Goal: Task Accomplishment & Management: Use online tool/utility

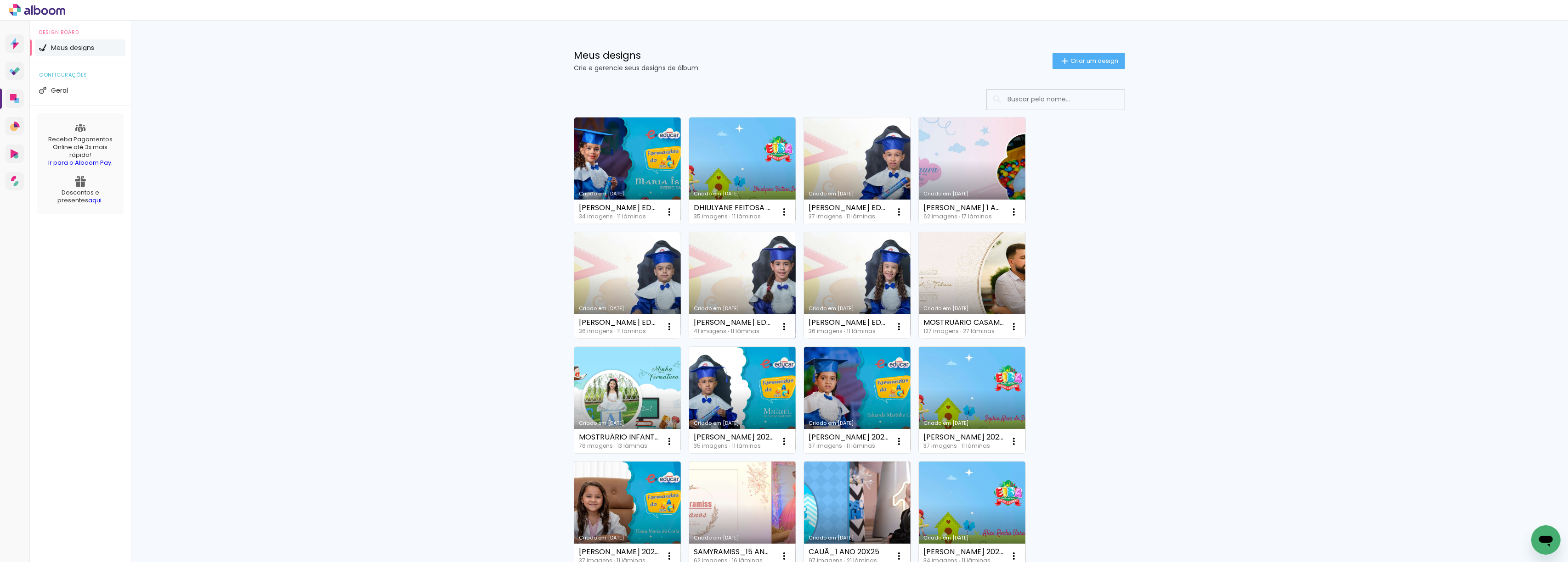
click at [732, 265] on link "Criado em [DATE]" at bounding box center [742, 285] width 106 height 106
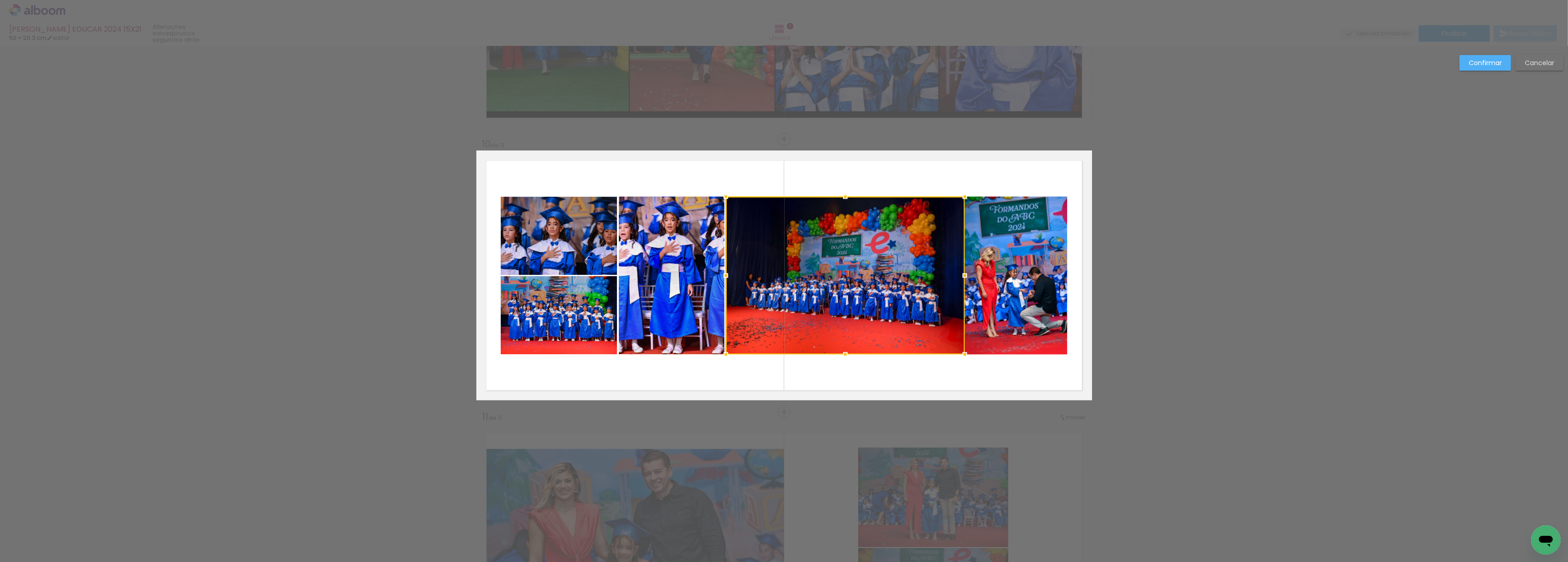
scroll to position [0, 774]
click at [0, 0] on slot "Confirmar" at bounding box center [0, 0] width 0 height 0
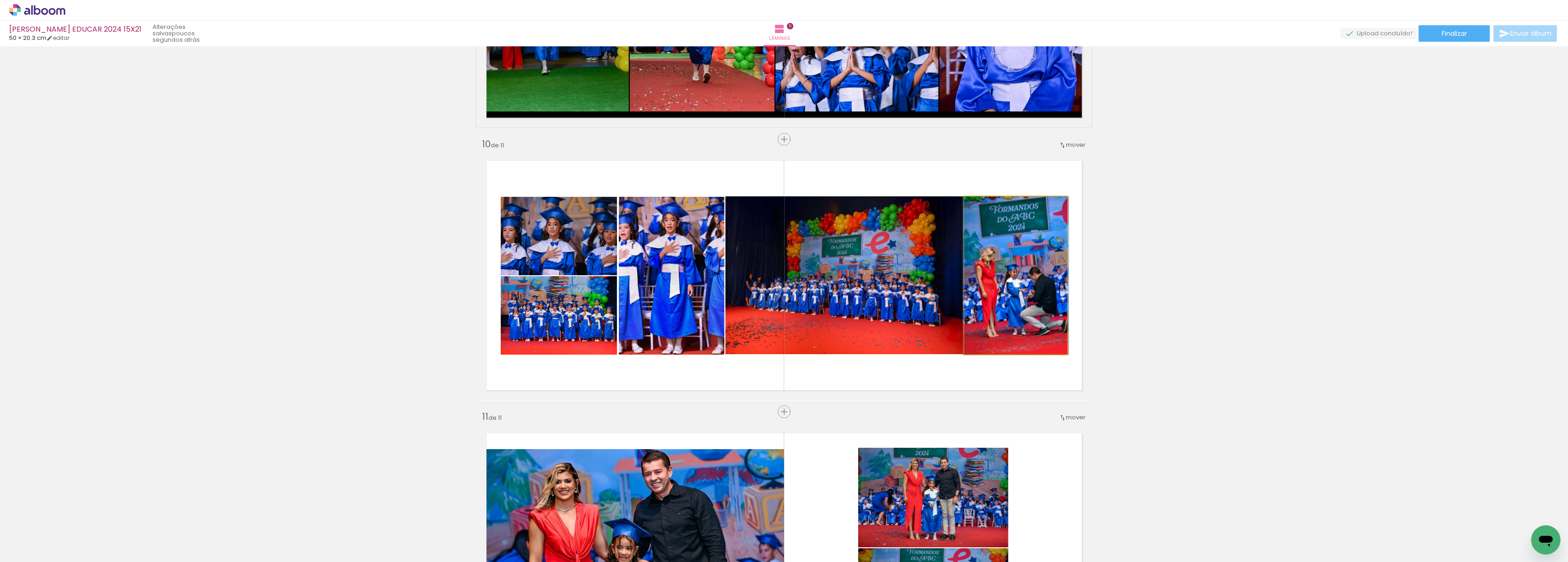
click at [986, 260] on quentale-photo at bounding box center [1016, 276] width 103 height 158
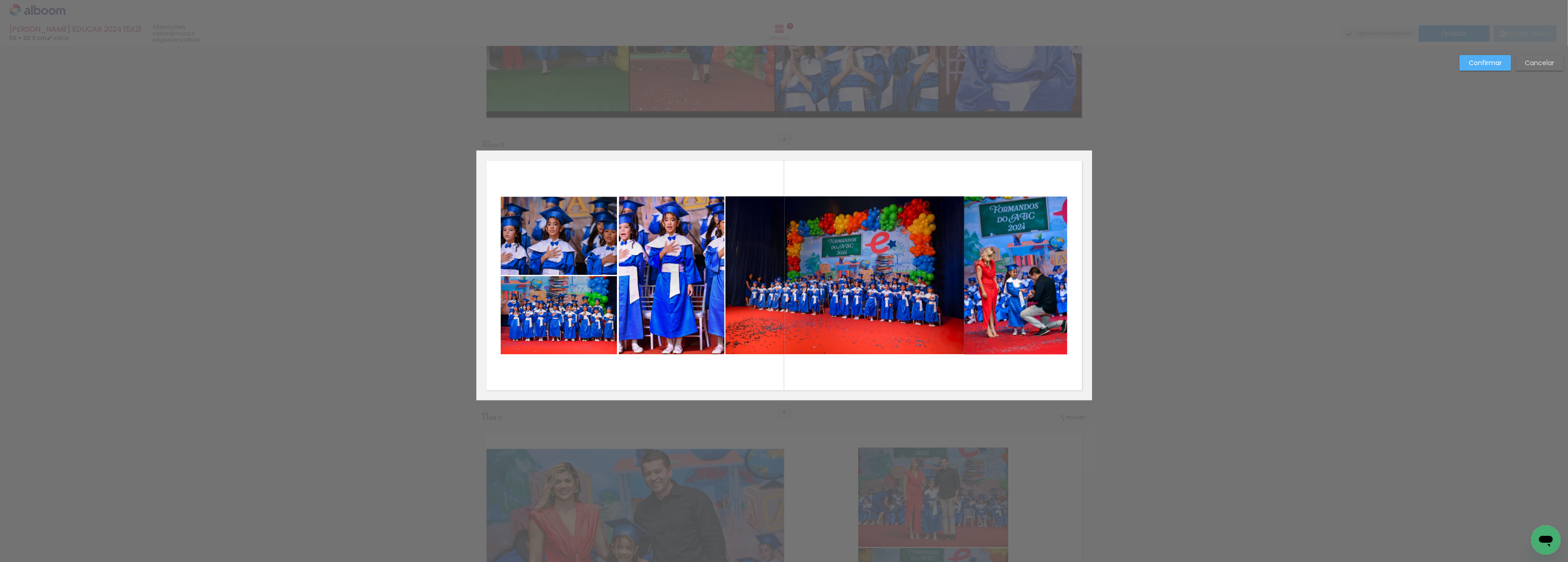
click at [997, 260] on quentale-photo at bounding box center [1016, 276] width 103 height 158
click at [977, 264] on div at bounding box center [1017, 276] width 103 height 158
click at [0, 0] on slot "Confirmar" at bounding box center [0, 0] width 0 height 0
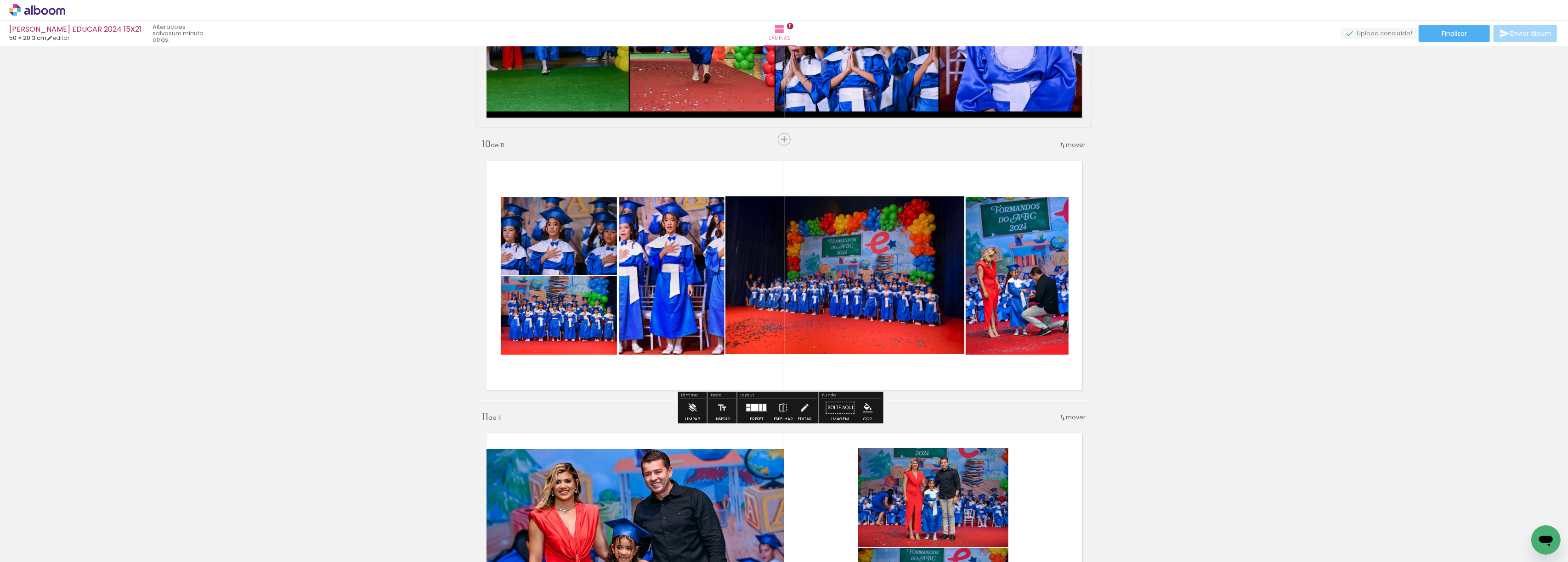
click at [861, 414] on paper-menu-button "#ffebee #ffcdd2 #ef9a9a #e57373 #ef5350 #f44336 #e53935 #d32f2f #c62828 #b71c1c…" at bounding box center [867, 407] width 17 height 17
click at [865, 410] on iron-icon "color picker" at bounding box center [867, 407] width 10 height 10
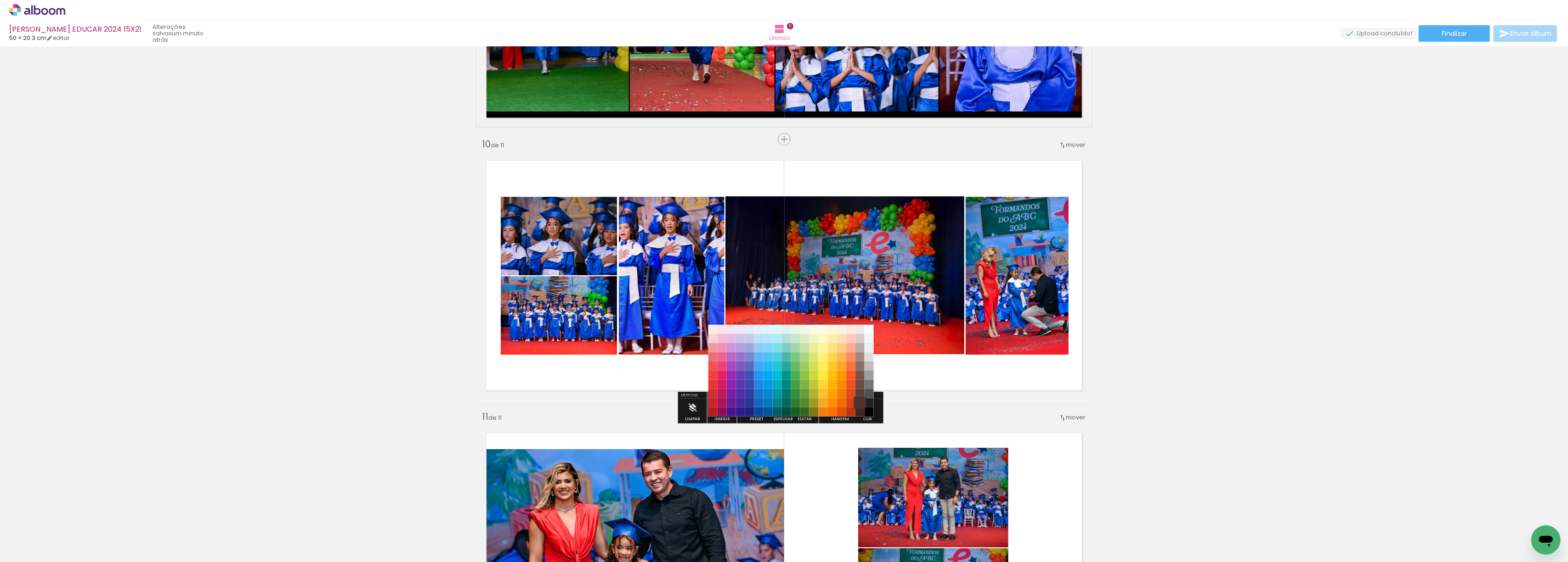
click at [857, 405] on paper-item "#4e342e" at bounding box center [860, 404] width 9 height 9
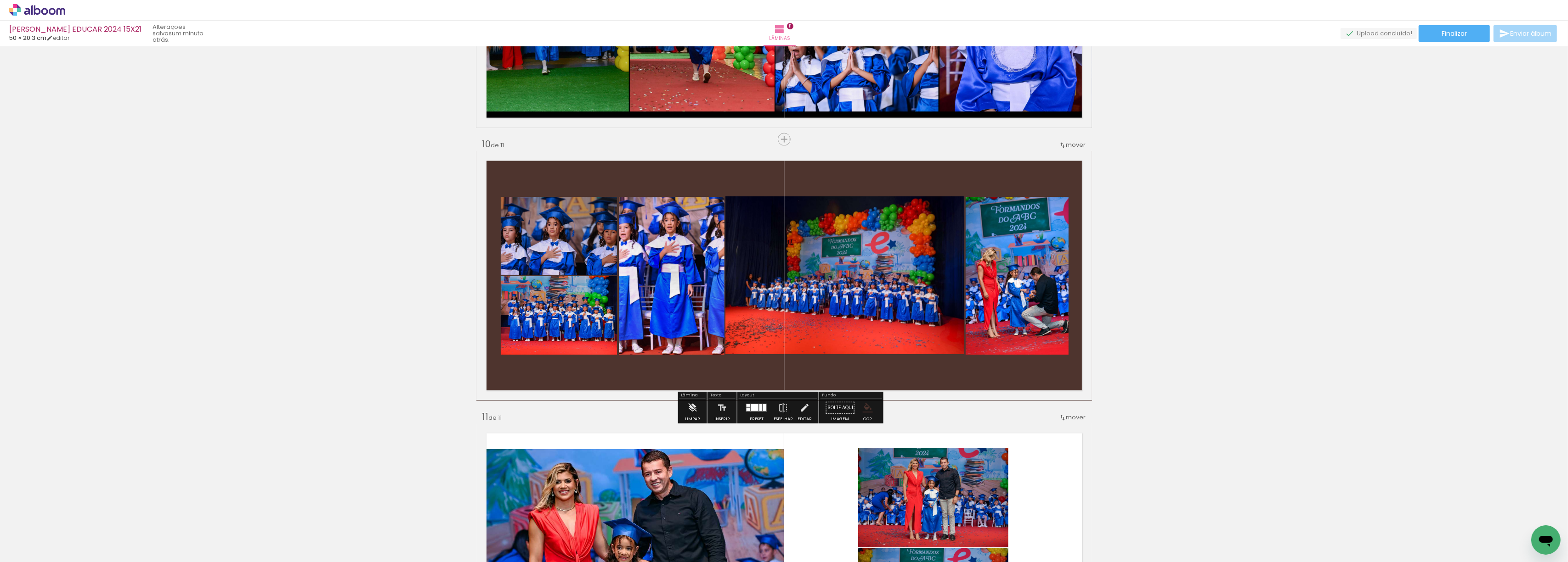
click at [863, 409] on iron-icon "color picker" at bounding box center [867, 407] width 10 height 10
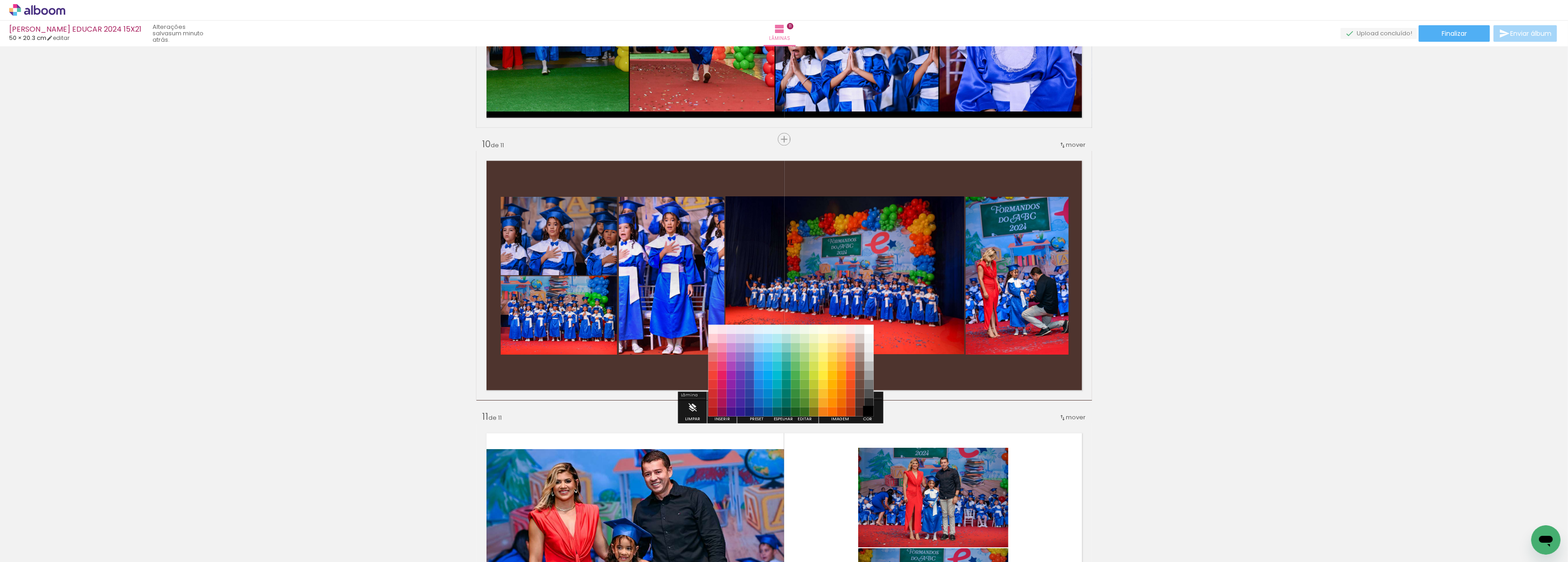
click at [867, 412] on paper-item "#000000" at bounding box center [869, 413] width 9 height 9
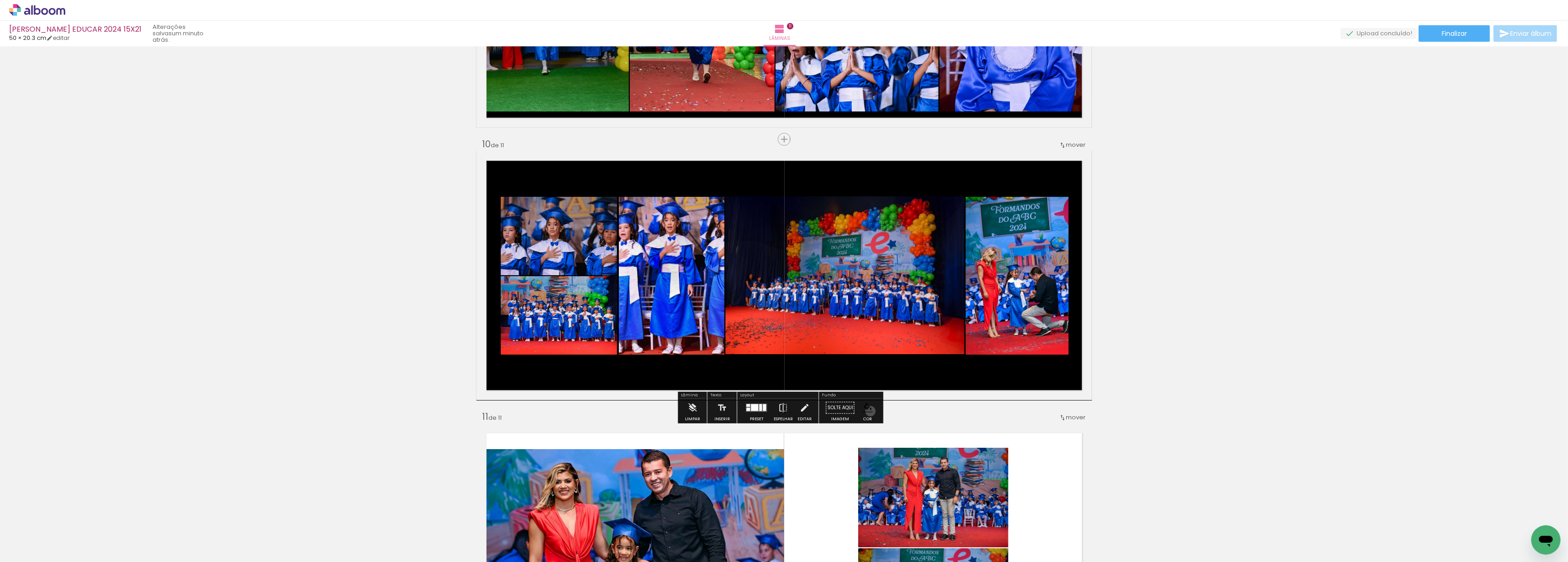
click at [867, 412] on iron-icon "color picker" at bounding box center [867, 407] width 10 height 10
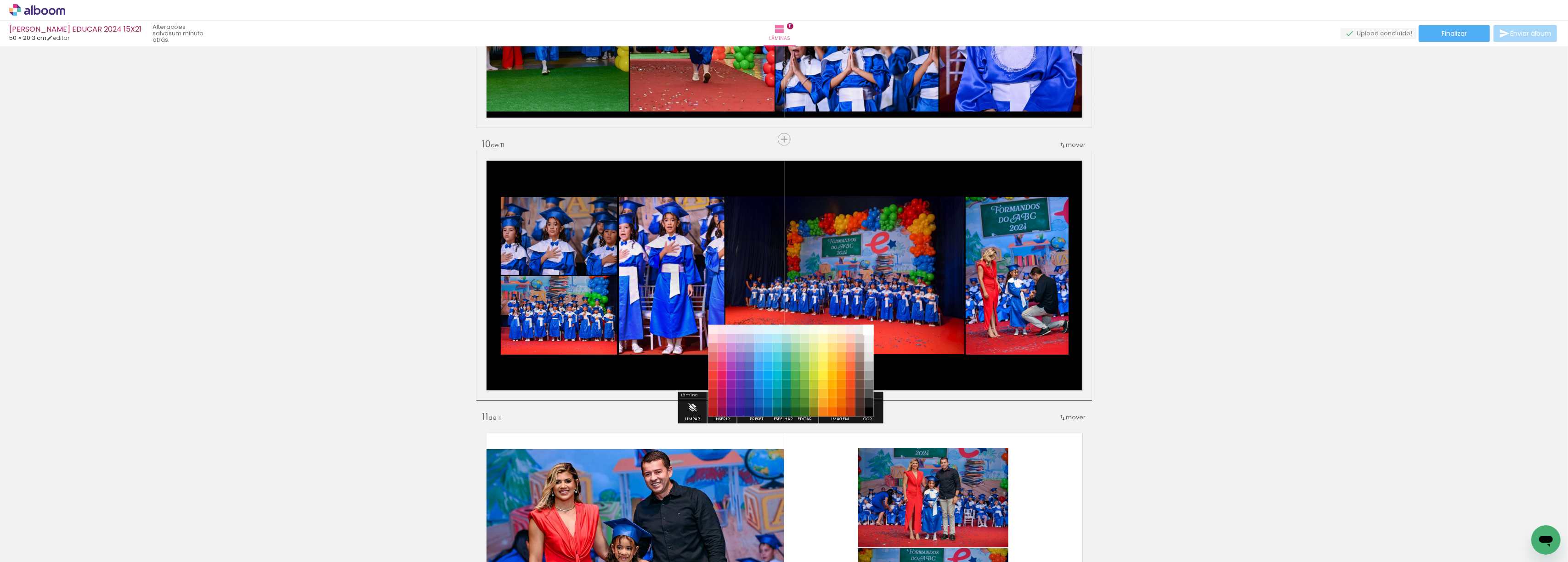
click at [870, 328] on paper-item "#ffffff" at bounding box center [869, 330] width 9 height 9
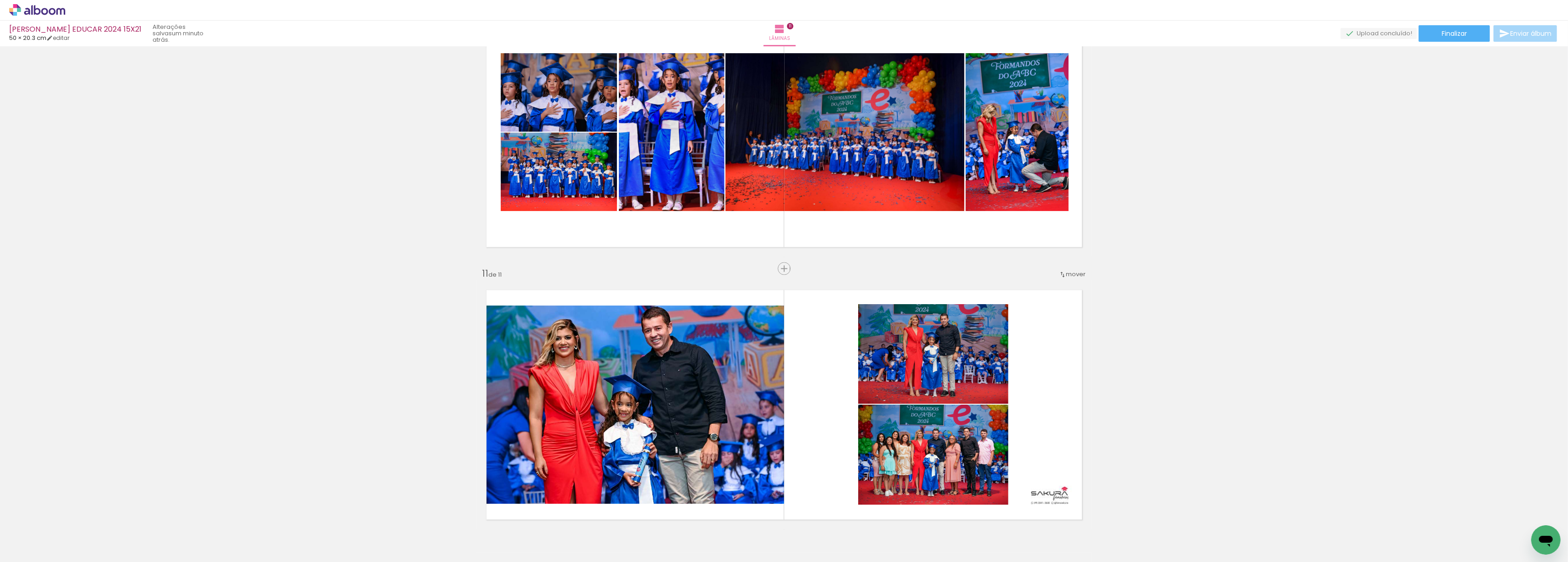
scroll to position [2498, 0]
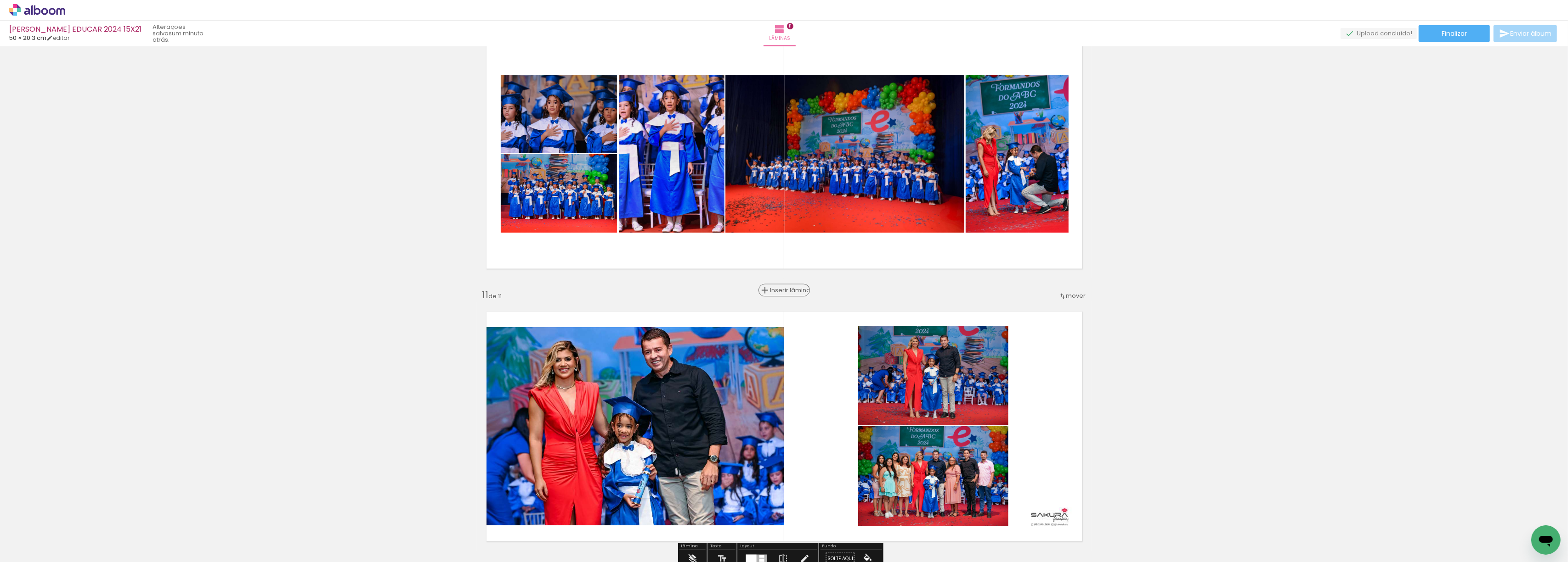
click at [778, 291] on span "Inserir lâmina" at bounding box center [788, 290] width 35 height 6
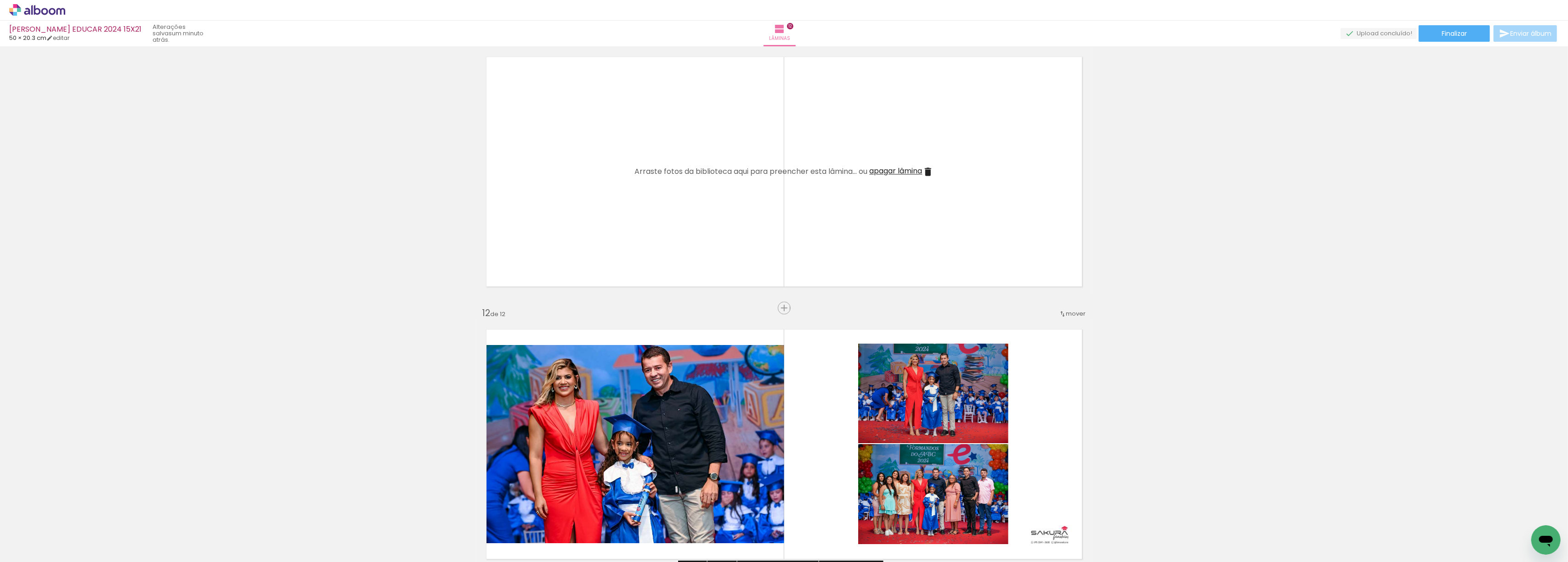
scroll to position [2744, 0]
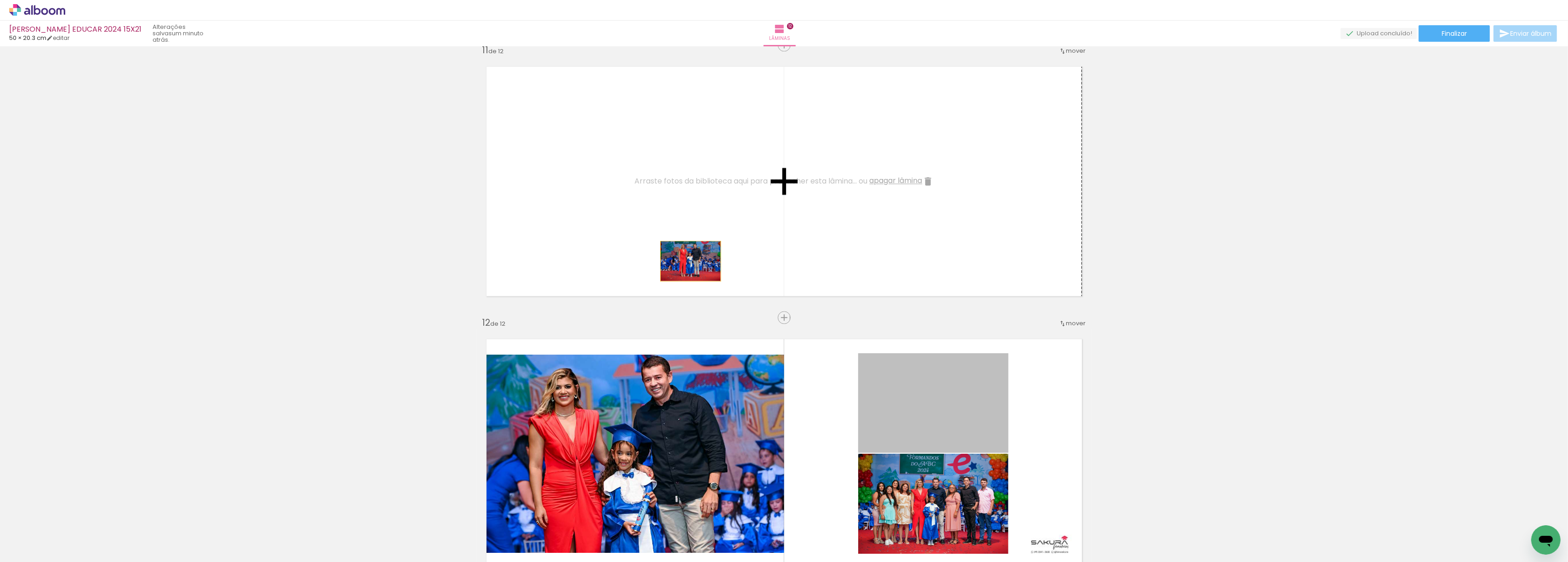
drag, startPoint x: 912, startPoint y: 408, endPoint x: 686, endPoint y: 259, distance: 270.7
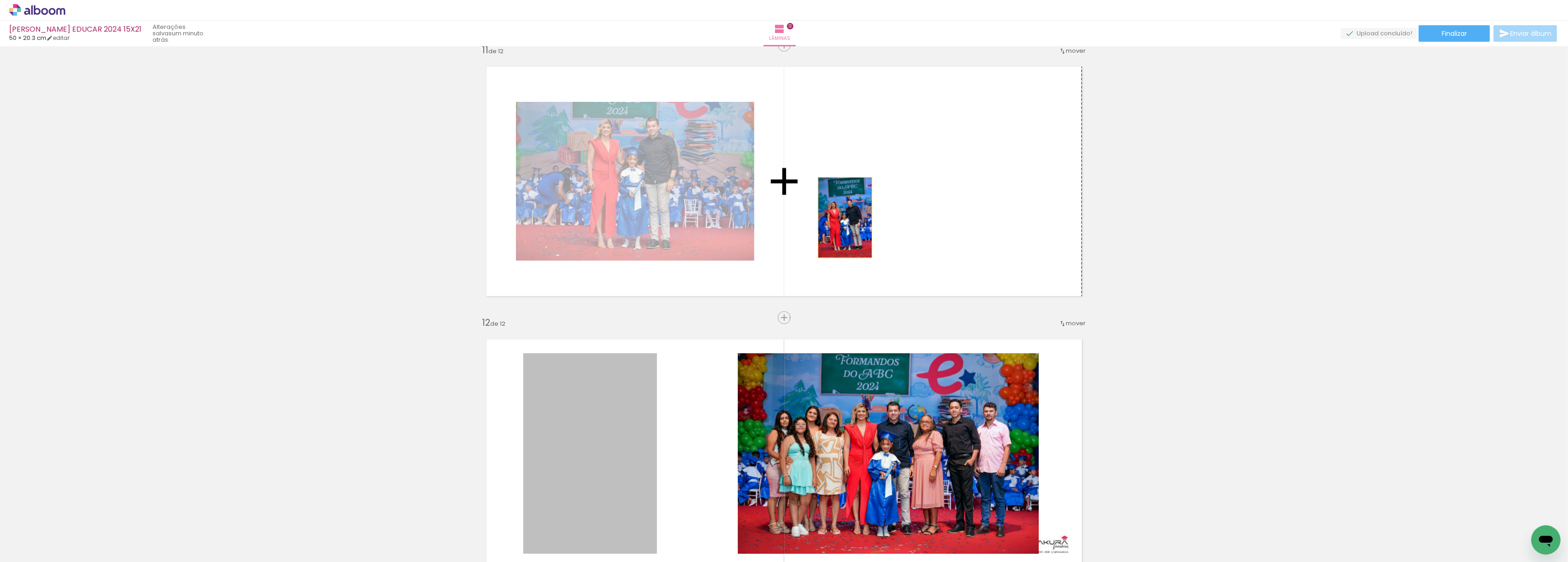
drag, startPoint x: 597, startPoint y: 443, endPoint x: 840, endPoint y: 217, distance: 331.9
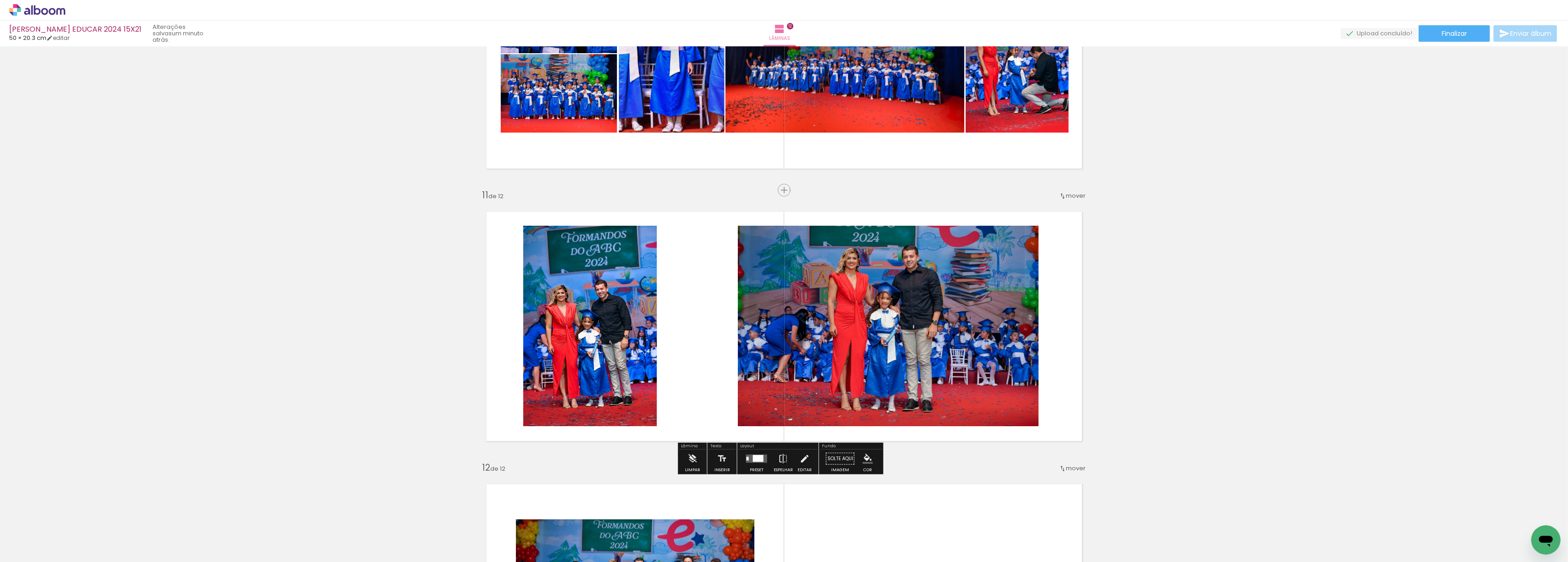
scroll to position [2437, 0]
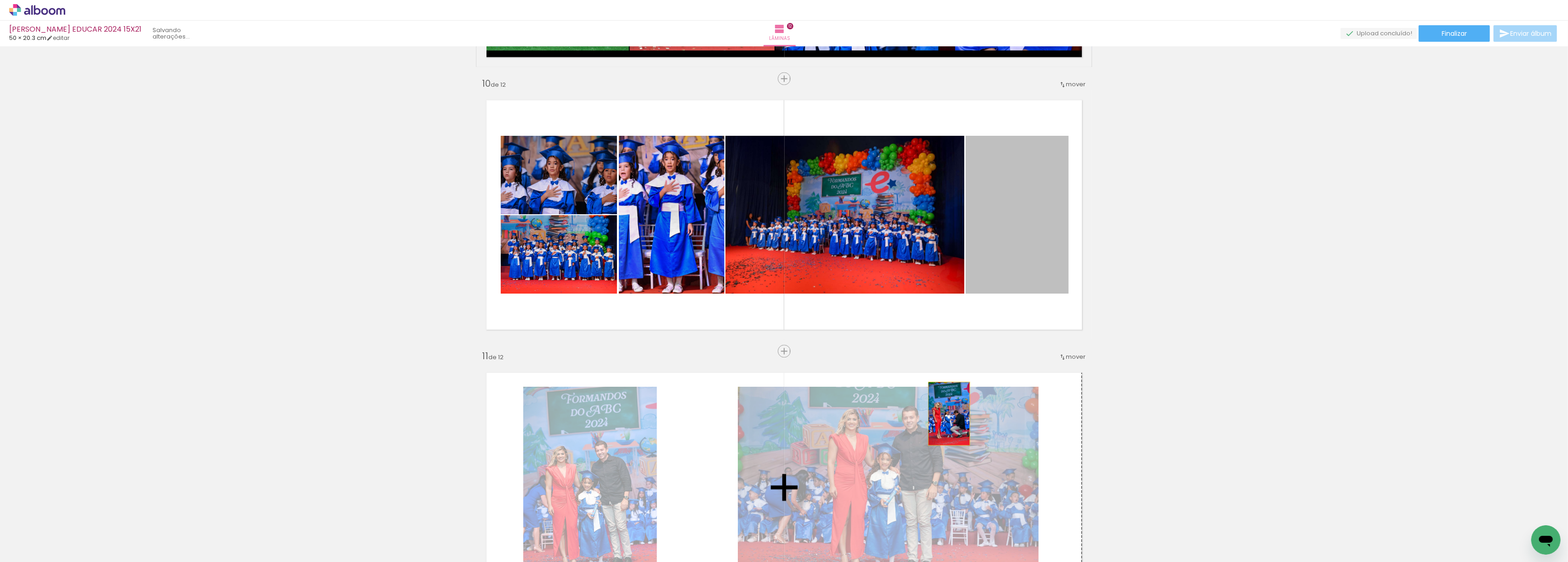
drag, startPoint x: 1024, startPoint y: 206, endPoint x: 964, endPoint y: 417, distance: 219.4
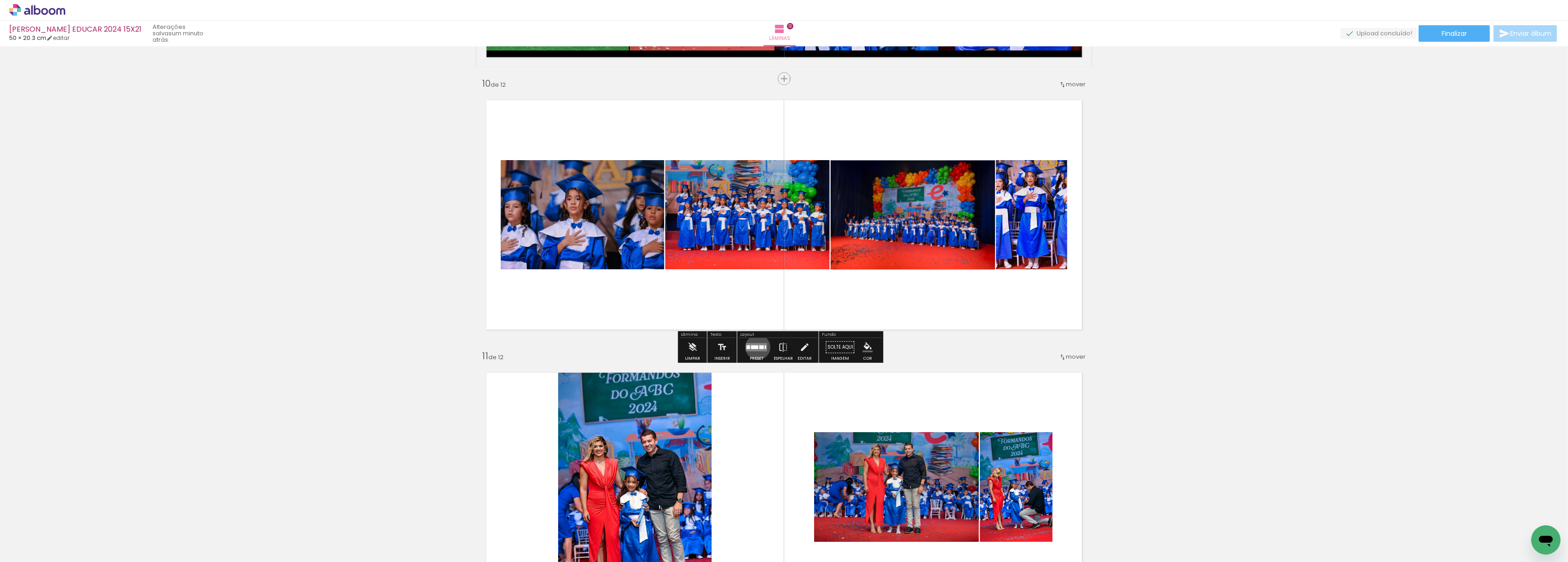
click at [755, 347] on div at bounding box center [754, 347] width 7 height 4
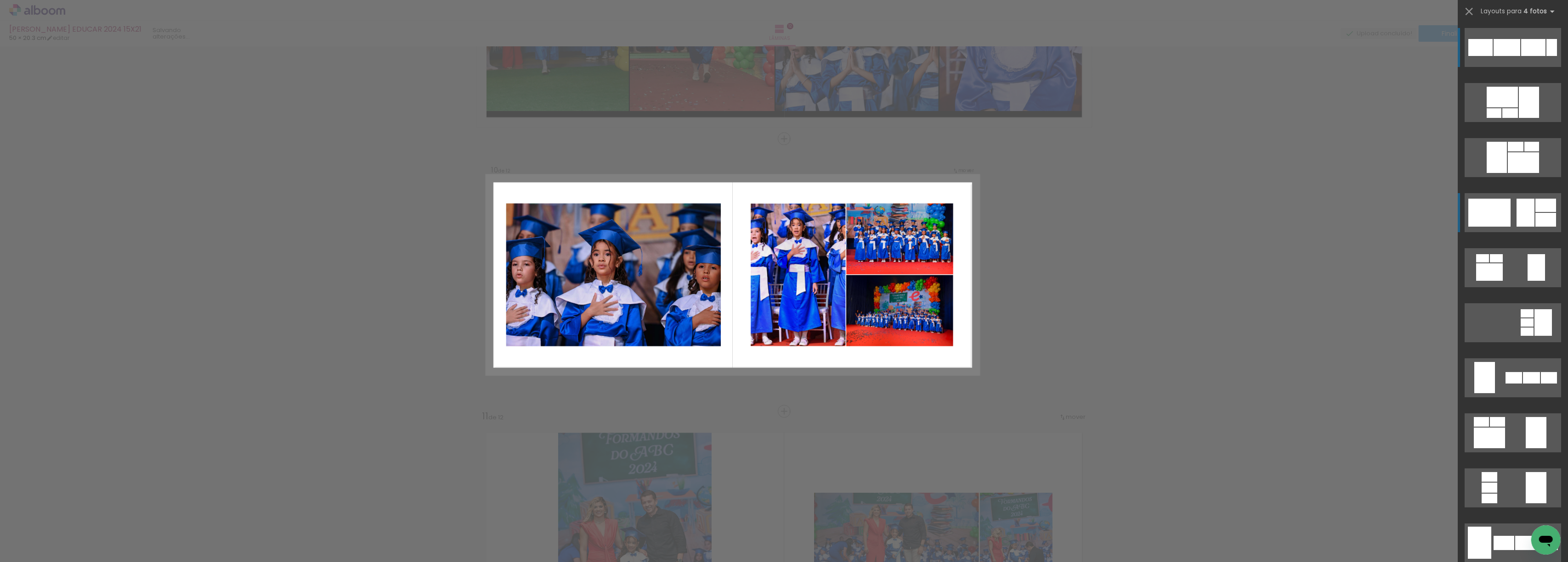
scroll to position [2376, 0]
click at [1496, 210] on div at bounding box center [1489, 213] width 42 height 28
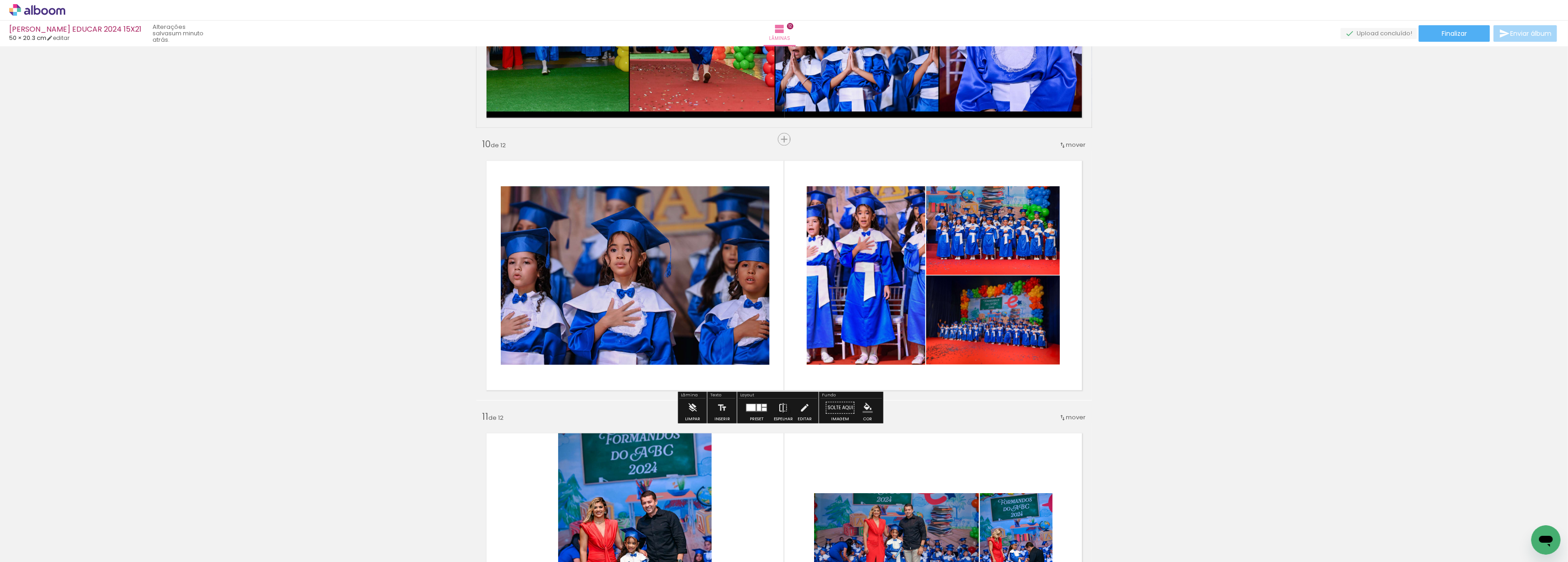
click at [778, 408] on iron-icon at bounding box center [783, 408] width 10 height 18
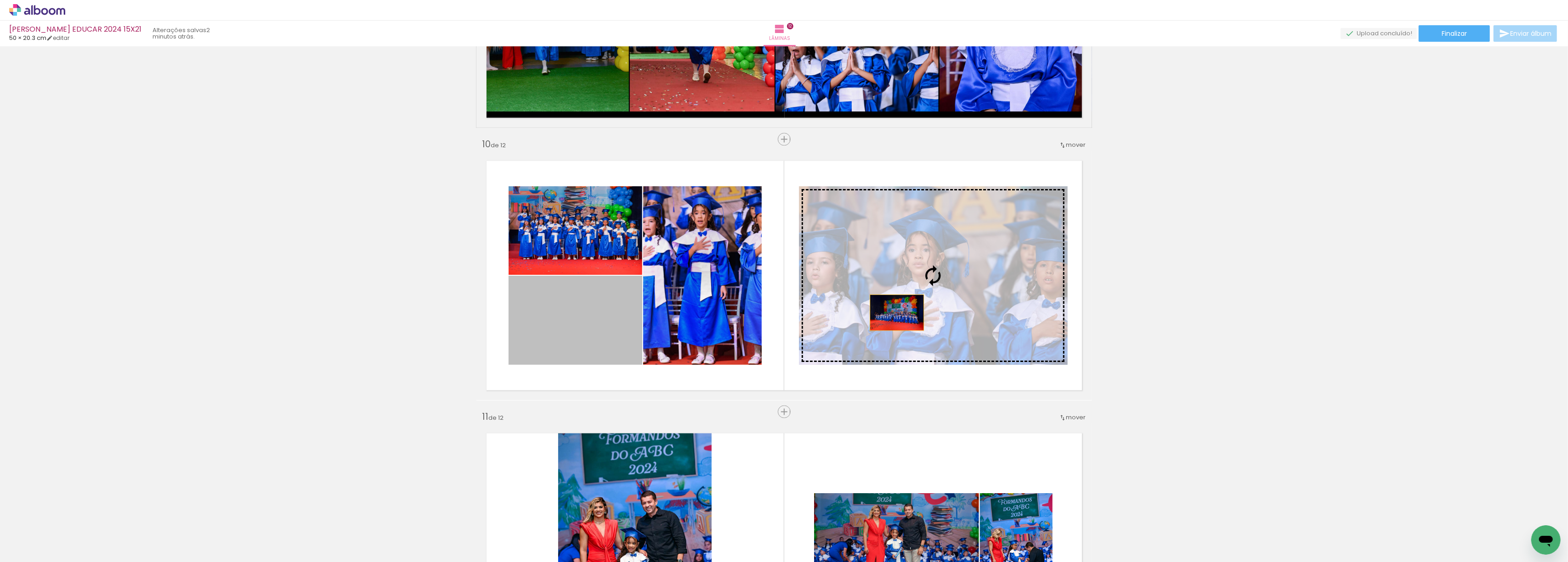
drag, startPoint x: 555, startPoint y: 327, endPoint x: 892, endPoint y: 313, distance: 337.3
click at [0, 0] on slot at bounding box center [0, 0] width 0 height 0
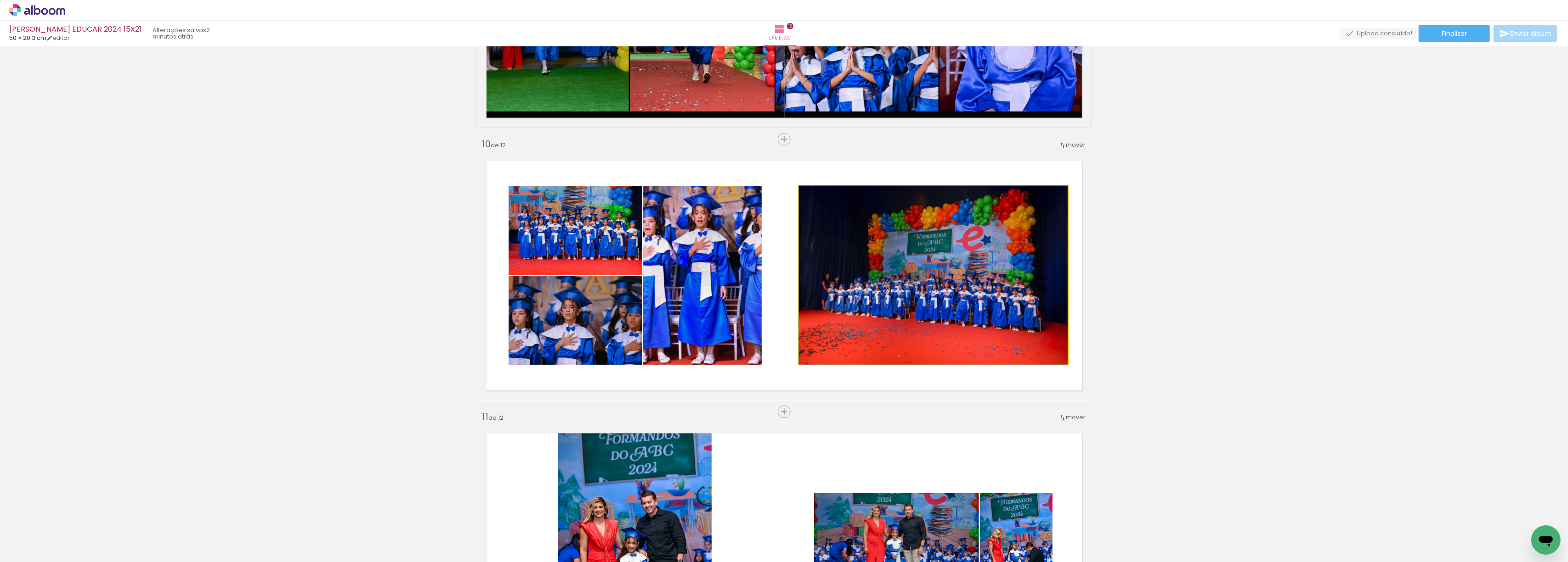
click at [903, 278] on quentale-photo at bounding box center [933, 276] width 268 height 178
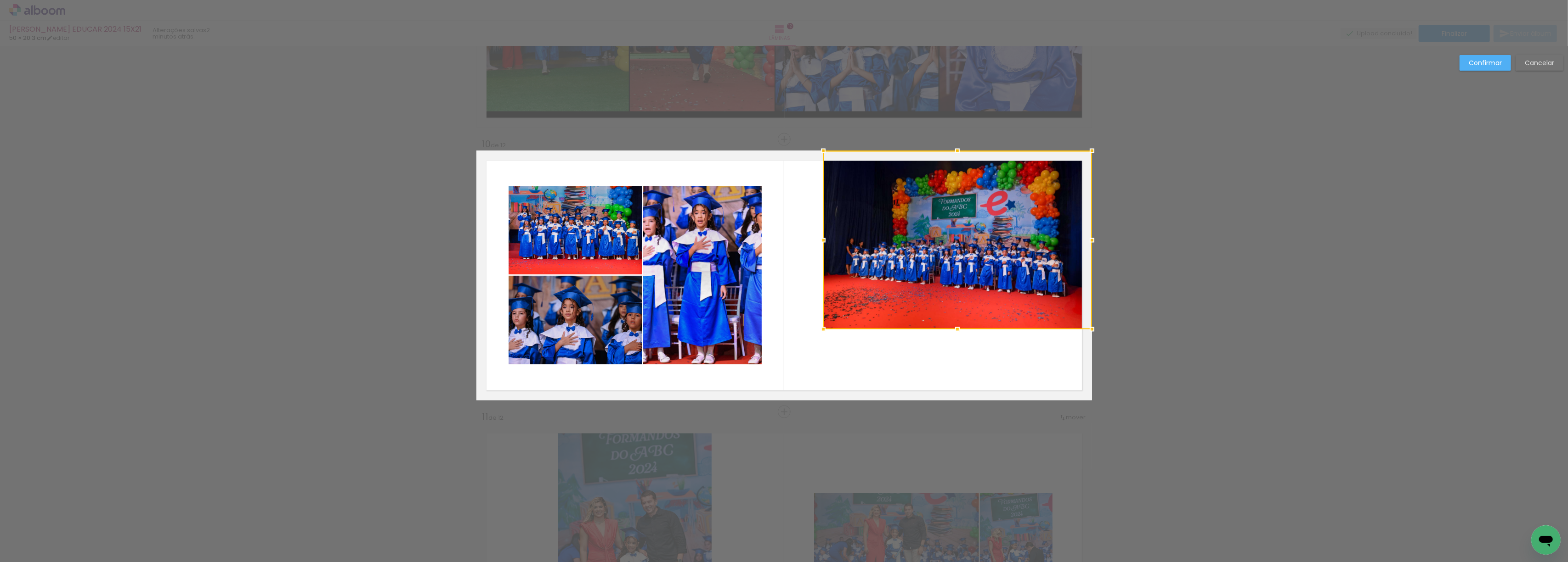
drag, startPoint x: 987, startPoint y: 261, endPoint x: 1067, endPoint y: 174, distance: 118.2
click at [1084, 151] on div at bounding box center [957, 240] width 268 height 178
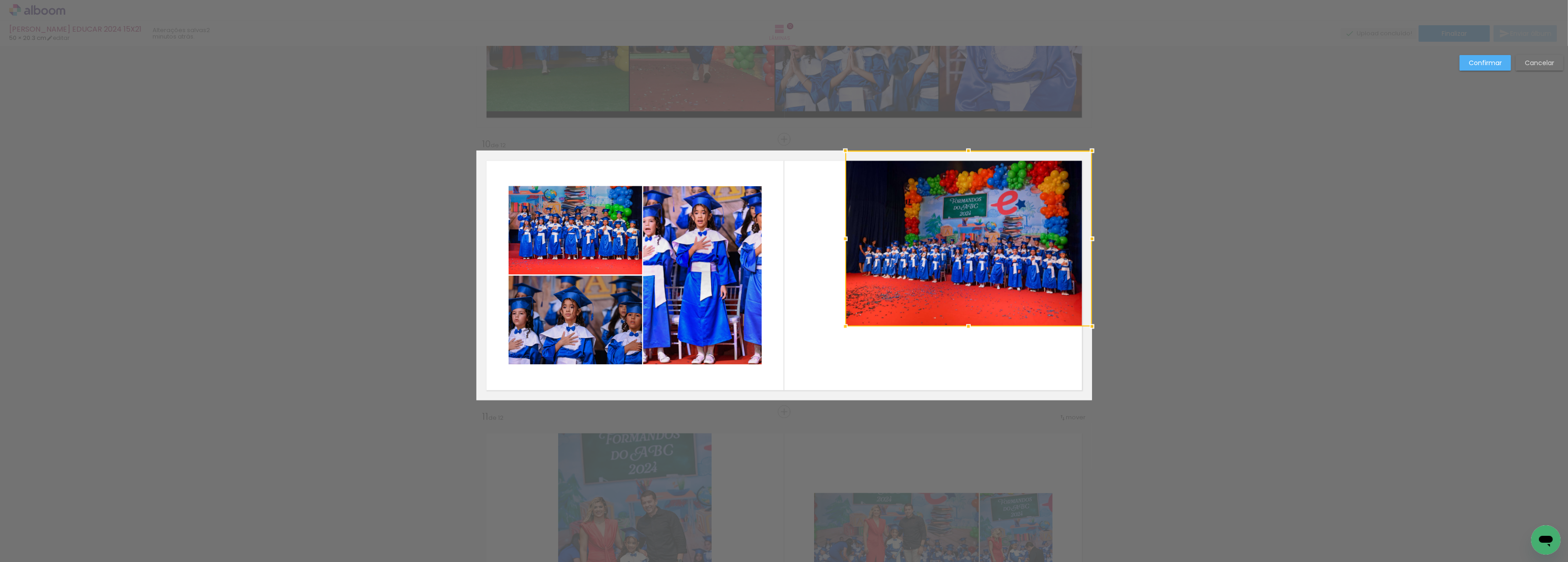
drag, startPoint x: 820, startPoint y: 327, endPoint x: 789, endPoint y: 382, distance: 63.1
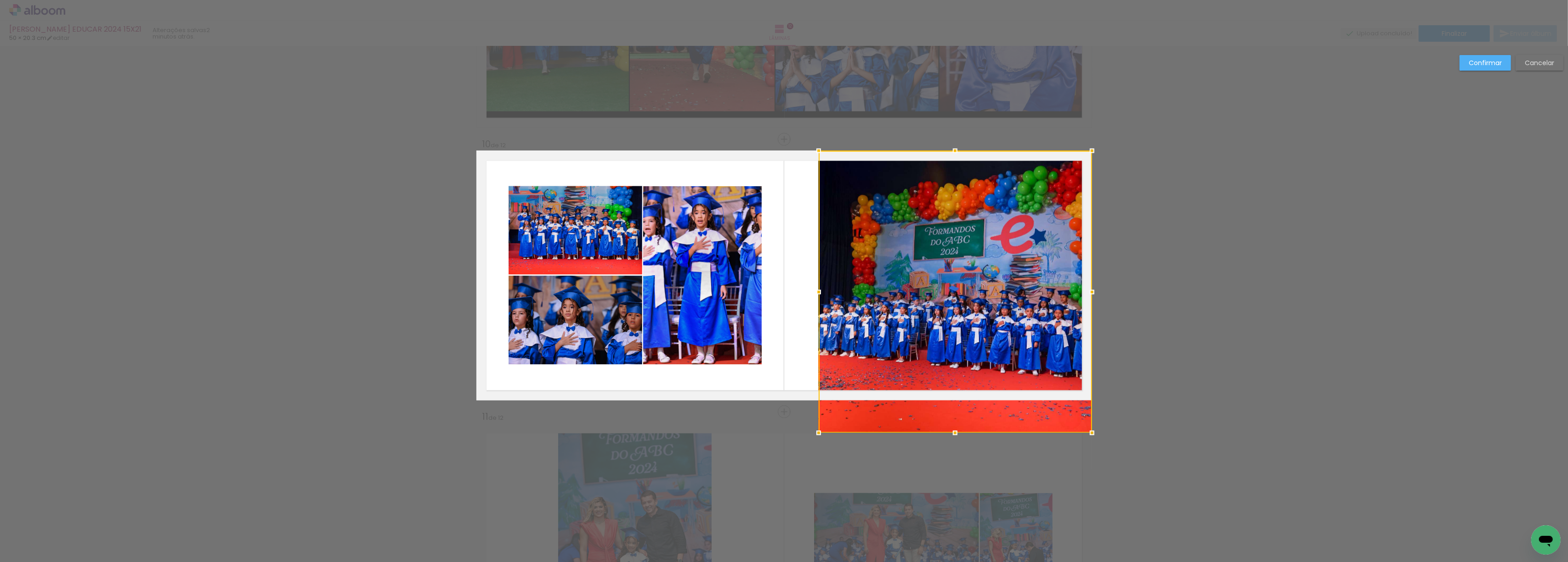
drag, startPoint x: 955, startPoint y: 324, endPoint x: 960, endPoint y: 412, distance: 88.1
click at [960, 412] on div at bounding box center [956, 292] width 273 height 282
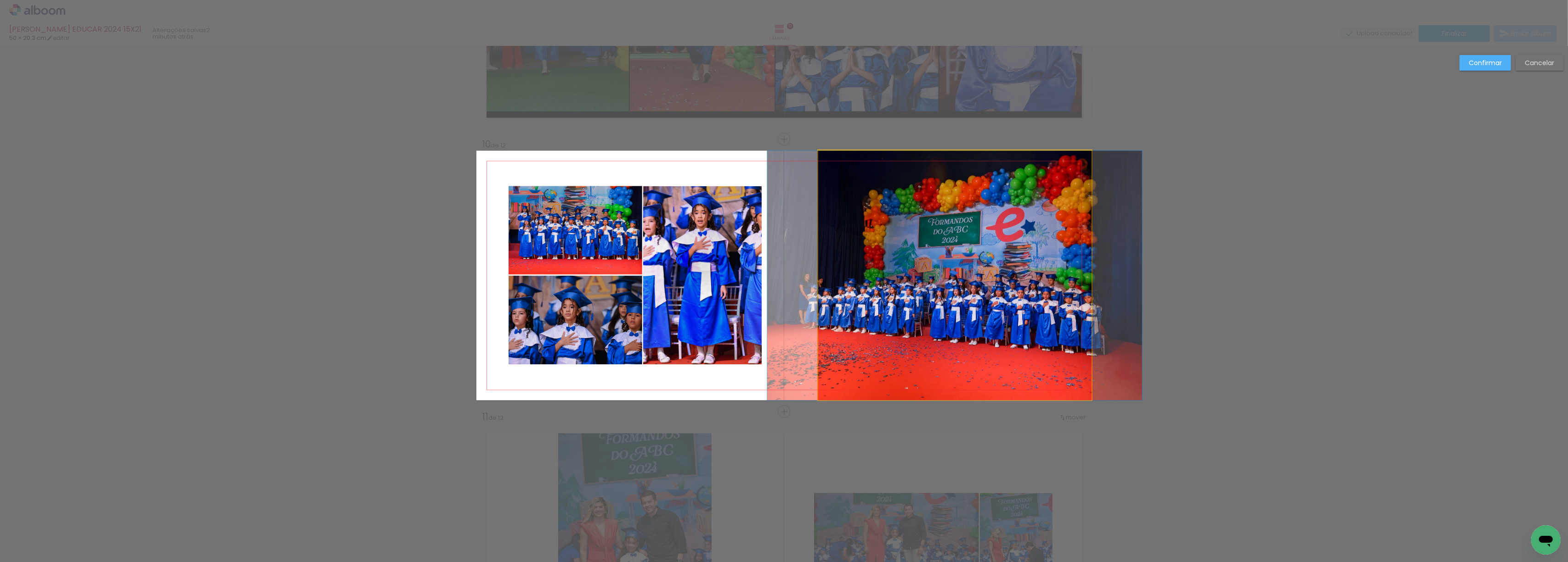
click at [844, 295] on quentale-photo at bounding box center [955, 276] width 273 height 250
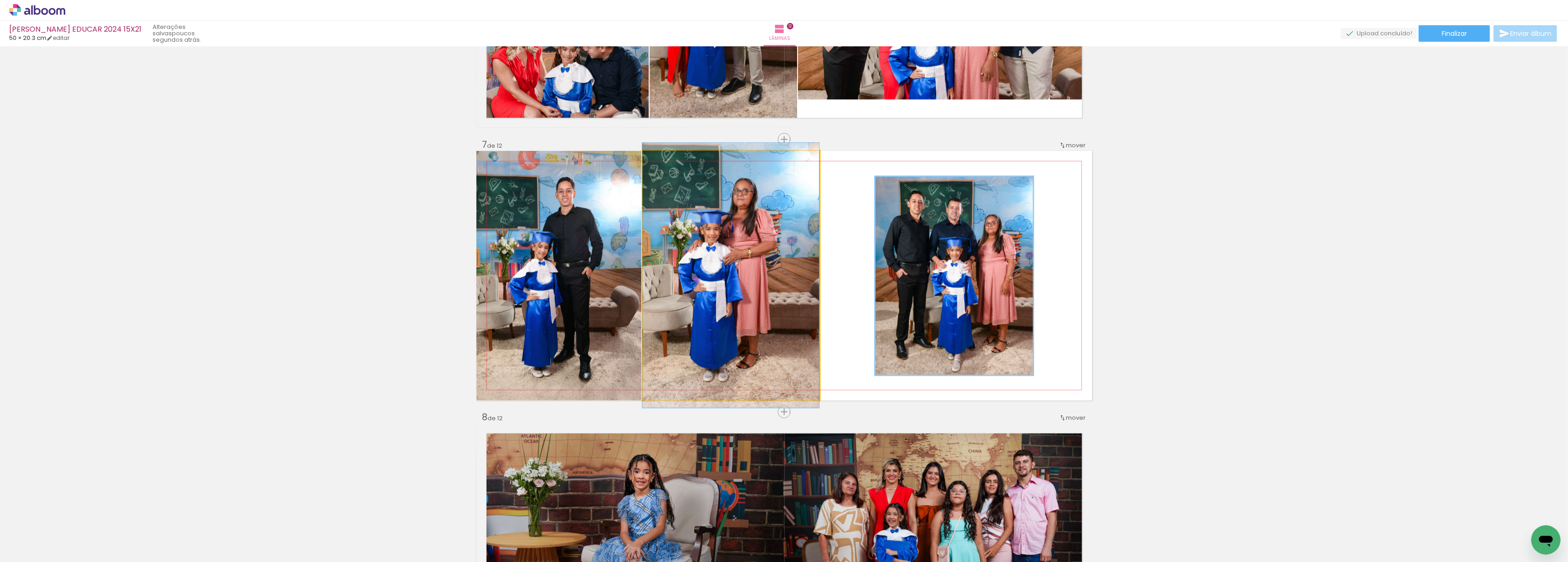
scroll to position [0, 774]
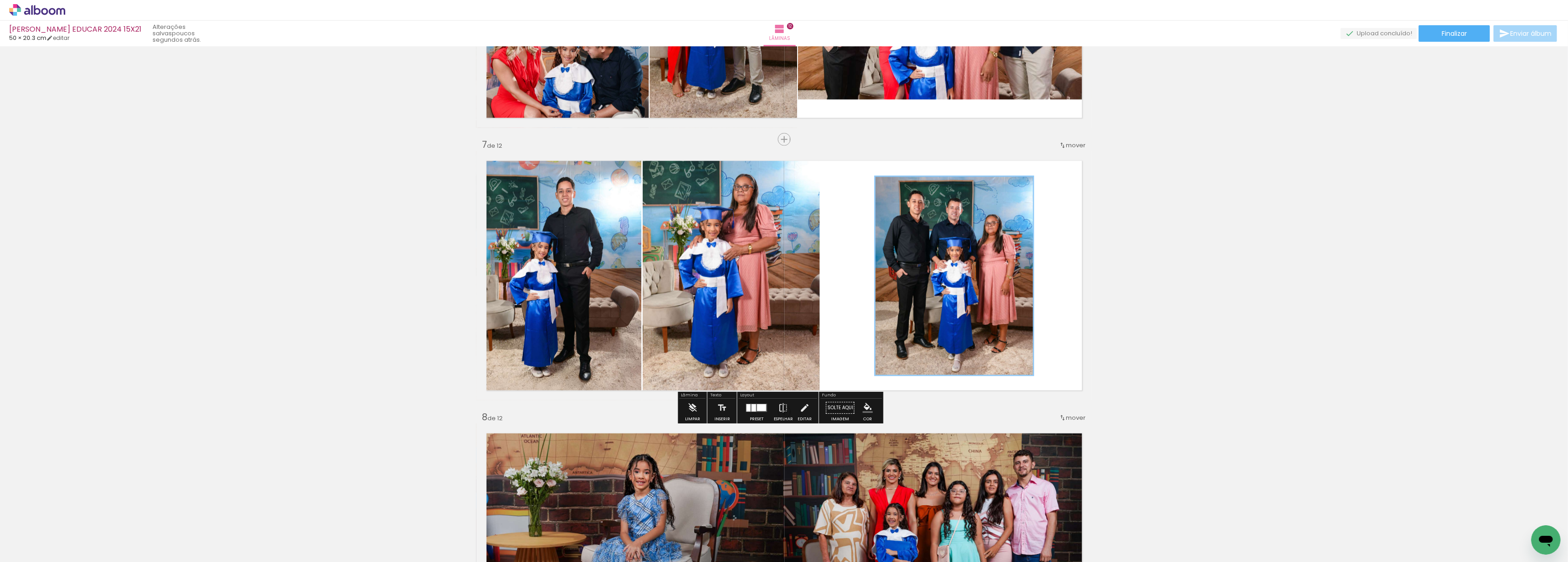
click at [1120, 295] on div "Inserir lâmina 1 de 12 Inserir lâmina 2 de 12 Inserir lâmina 3 de 12 Inserir lâ…" at bounding box center [784, 264] width 1568 height 3546
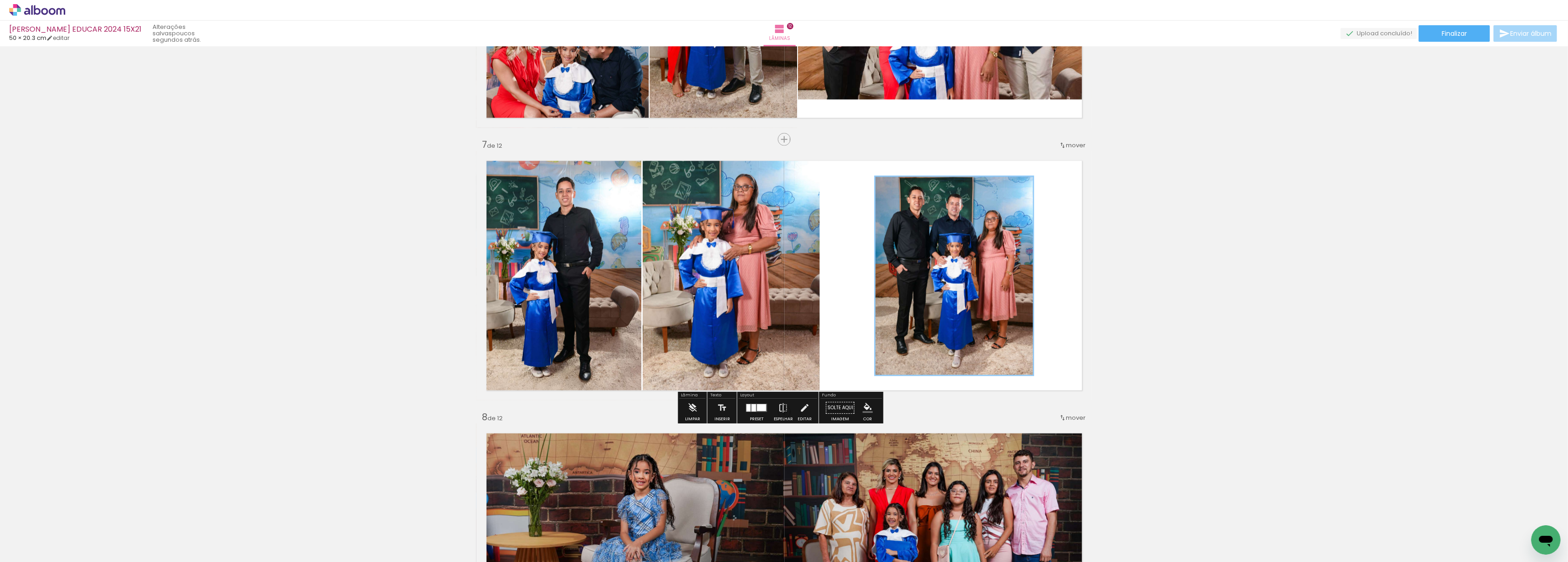
click at [1180, 282] on div "Inserir lâmina 1 de 12 Inserir lâmina 2 de 12 Inserir lâmina 3 de 12 Inserir lâ…" at bounding box center [784, 264] width 1568 height 3546
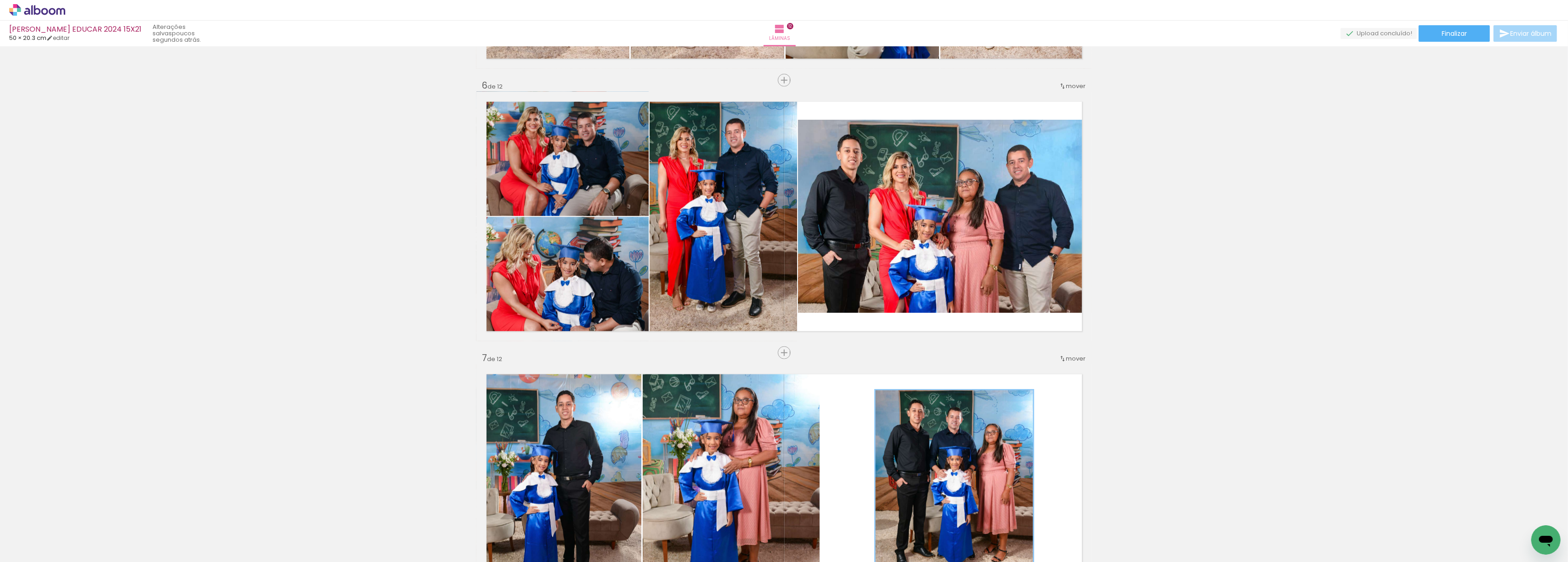
scroll to position [1313, 0]
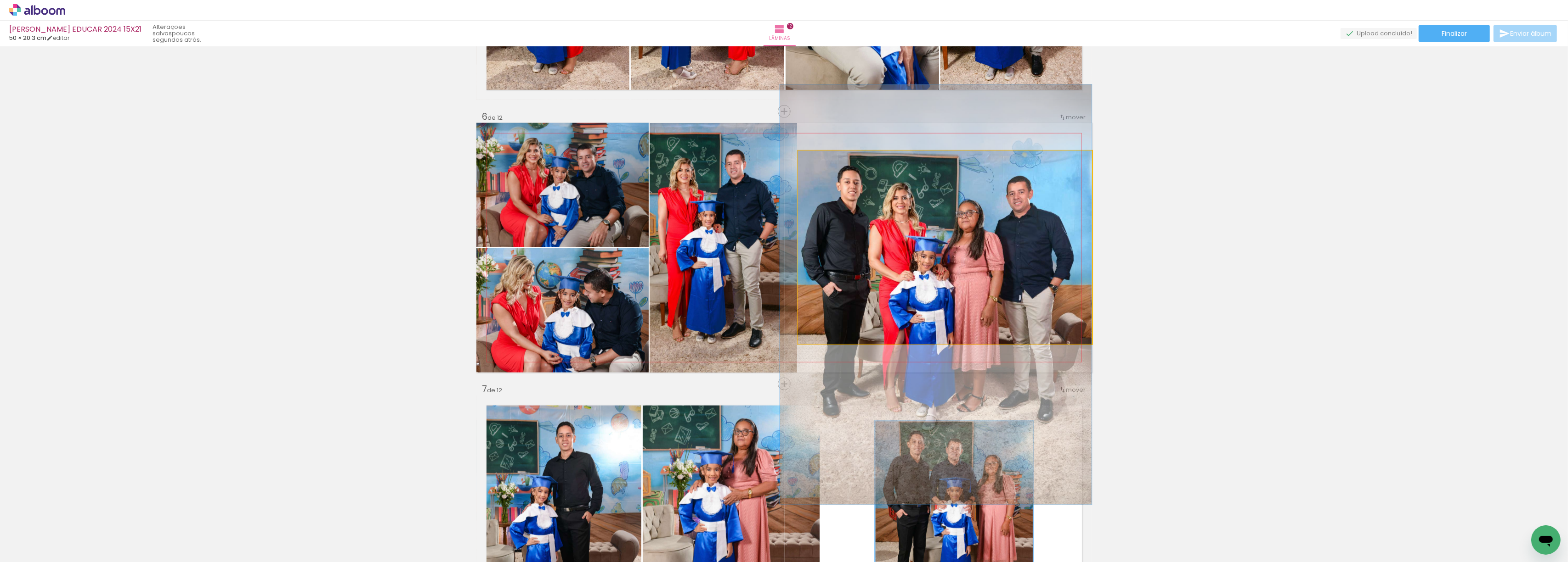
click at [928, 268] on quentale-photo at bounding box center [945, 247] width 294 height 194
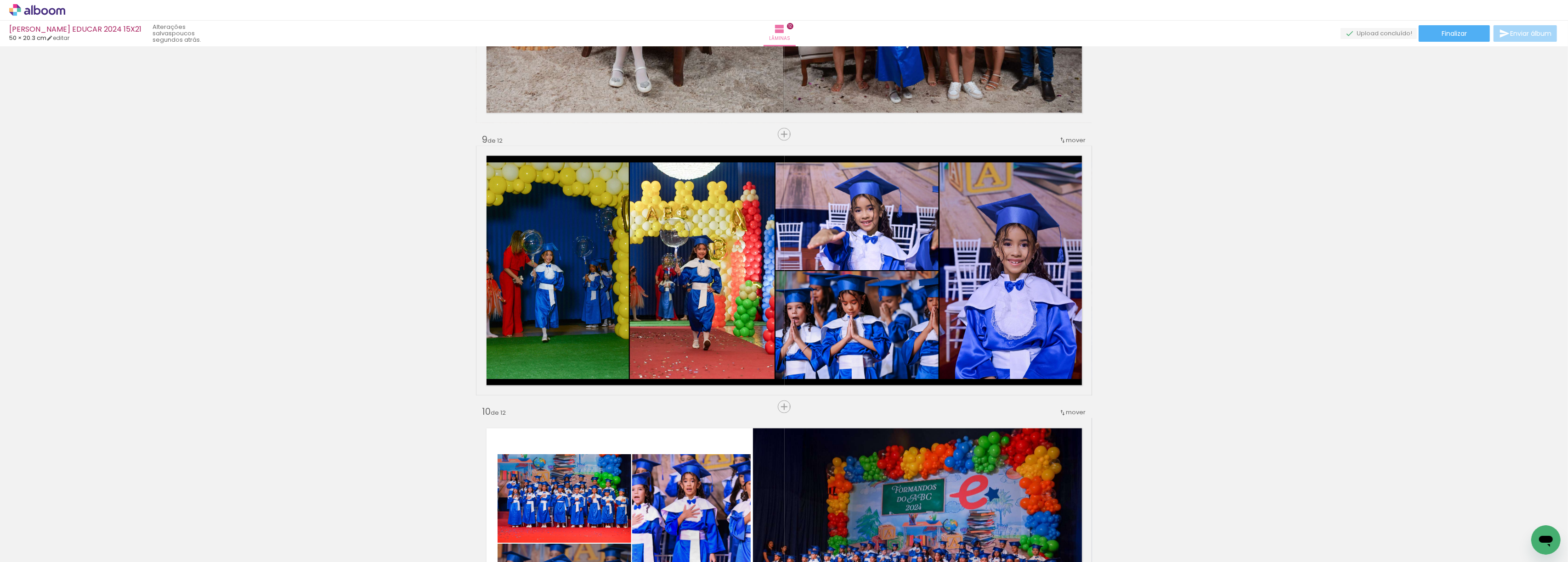
scroll to position [2109, 0]
click at [883, 256] on quentale-photo at bounding box center [856, 216] width 163 height 108
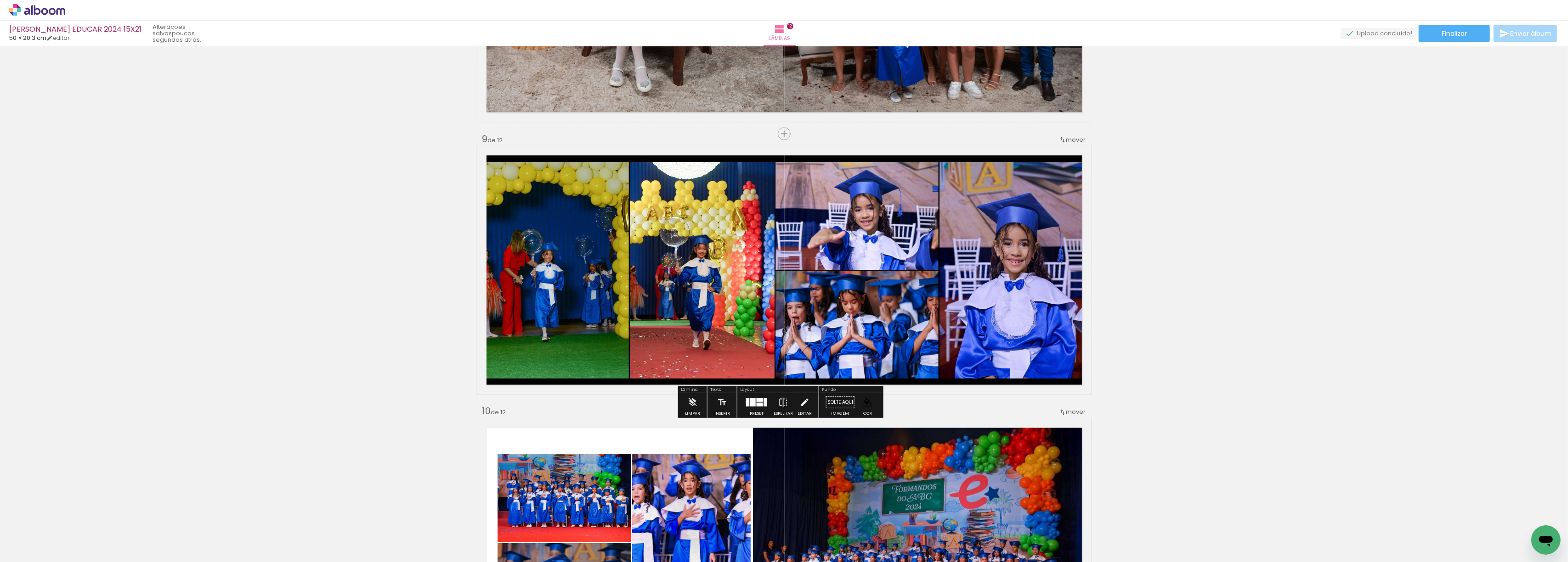
click at [885, 233] on quentale-photo at bounding box center [856, 216] width 163 height 108
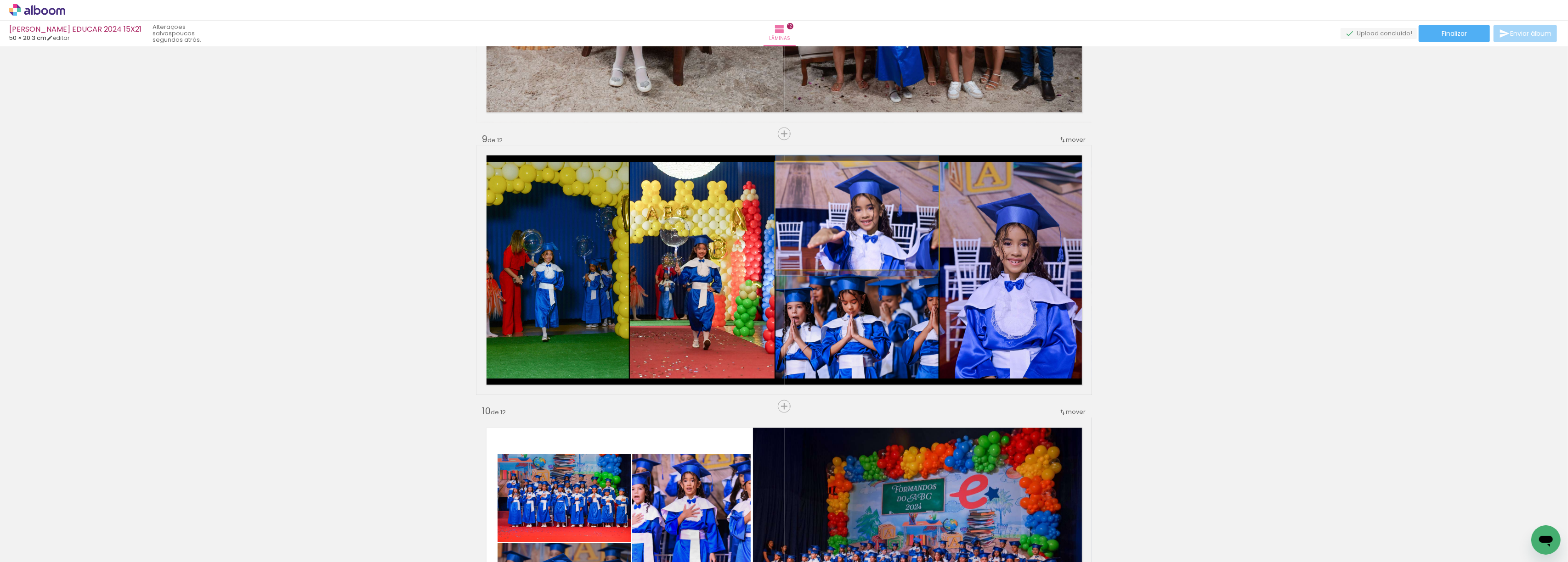
click at [885, 233] on quentale-photo at bounding box center [856, 216] width 163 height 108
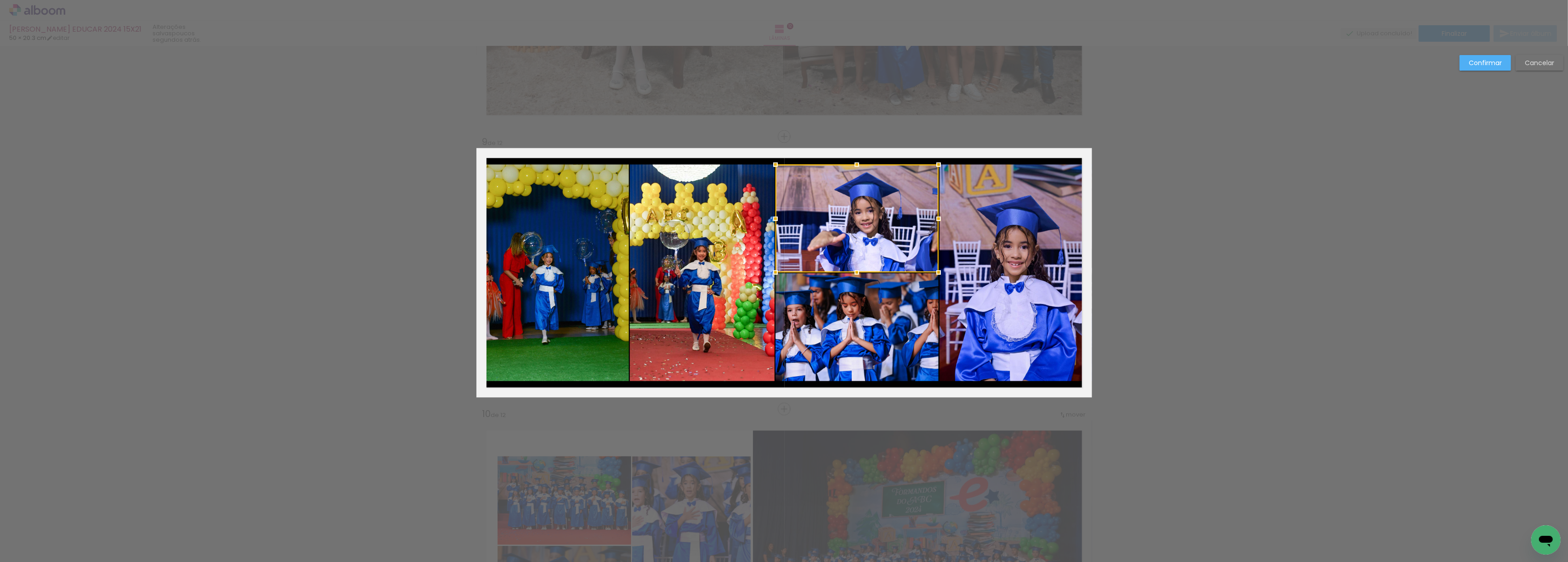
scroll to position [2103, 0]
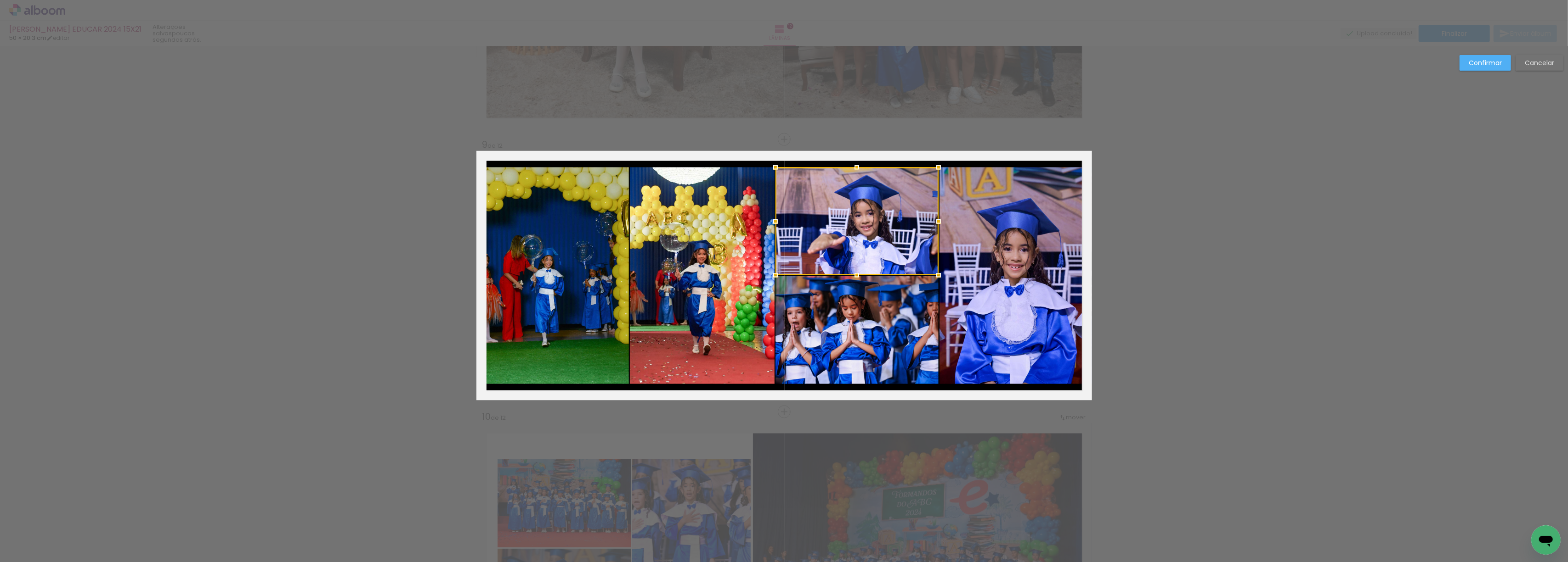
click at [883, 316] on quentale-photo at bounding box center [856, 330] width 163 height 108
click at [998, 292] on quentale-photo at bounding box center [1016, 276] width 153 height 216
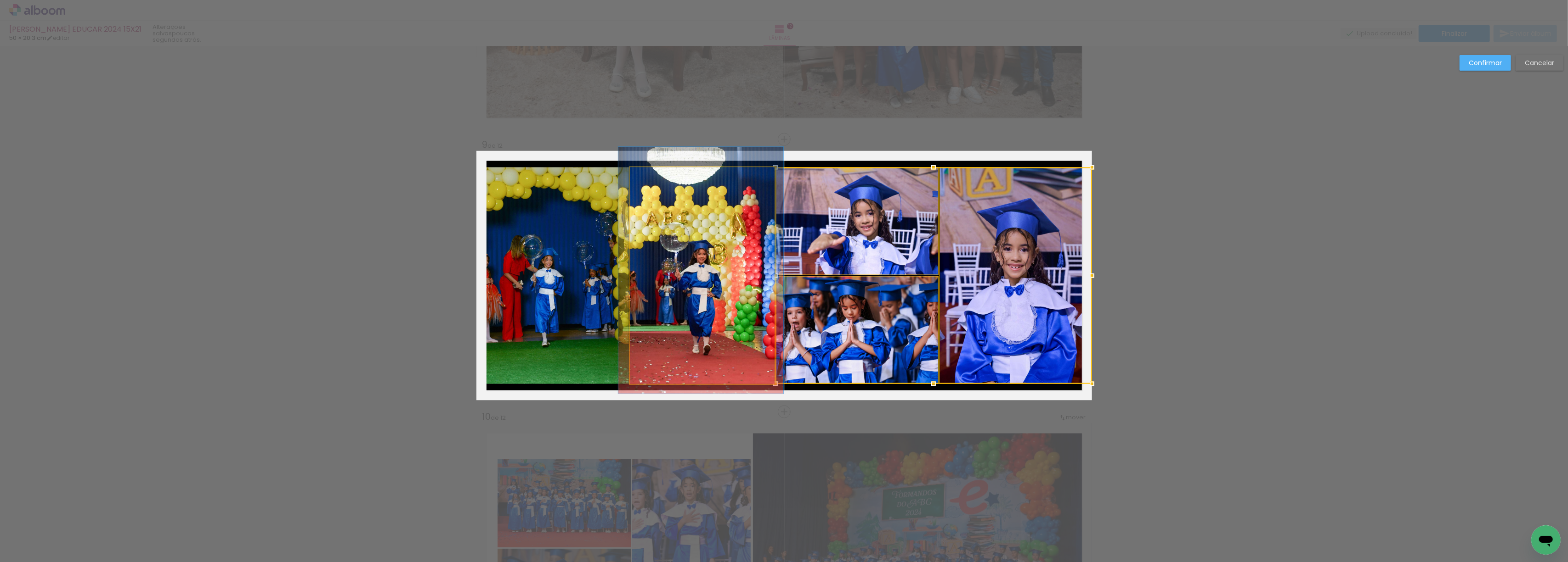
click at [673, 208] on quentale-photo at bounding box center [702, 276] width 145 height 216
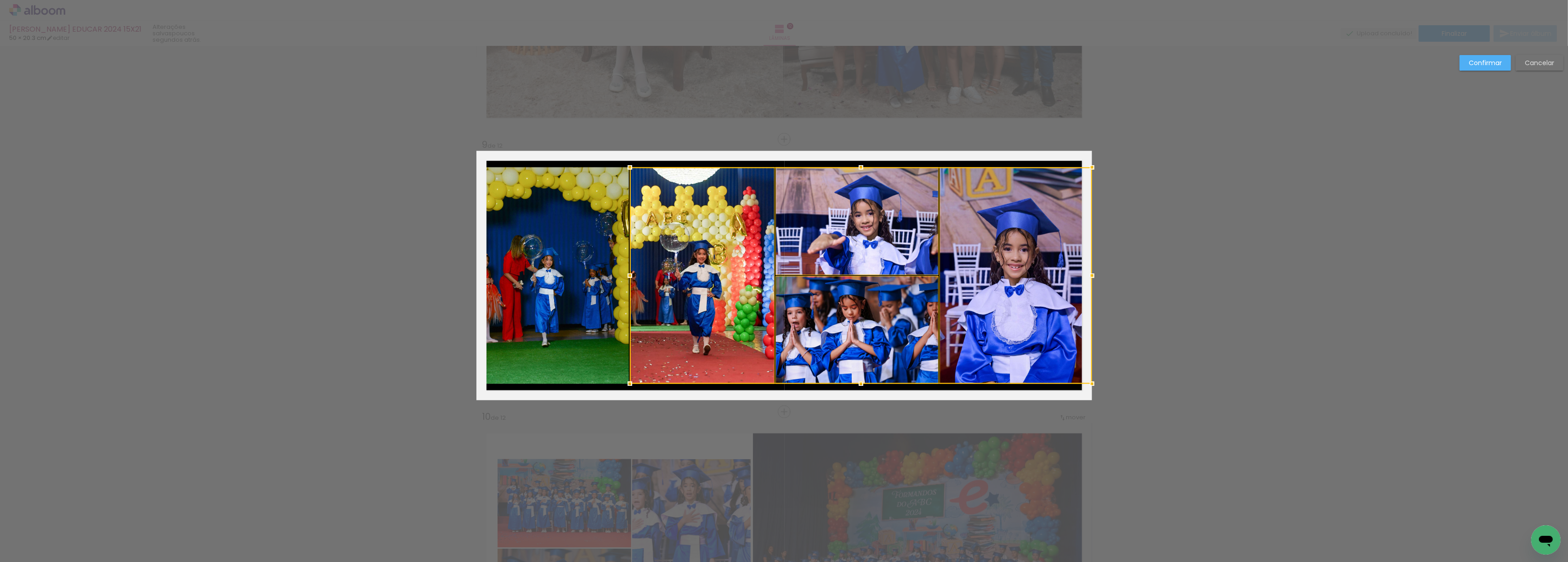
click at [592, 208] on quentale-photo at bounding box center [553, 276] width 153 height 216
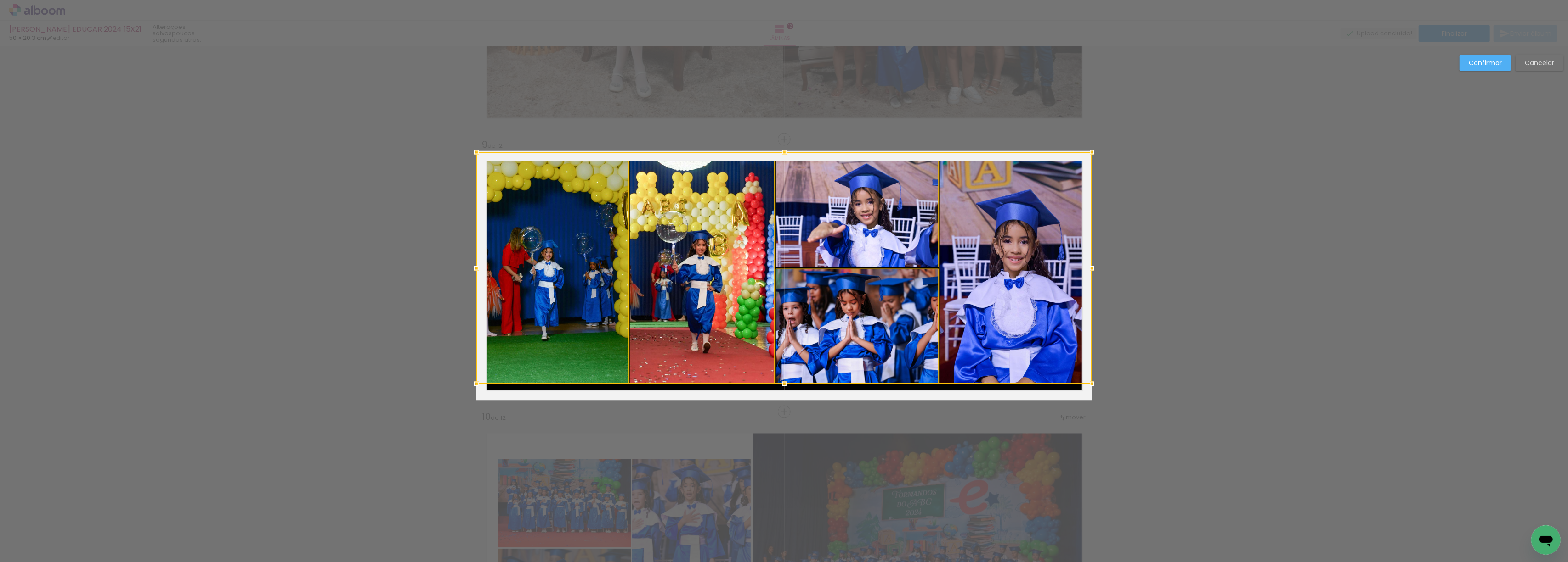
drag, startPoint x: 780, startPoint y: 166, endPoint x: 784, endPoint y: 135, distance: 31.3
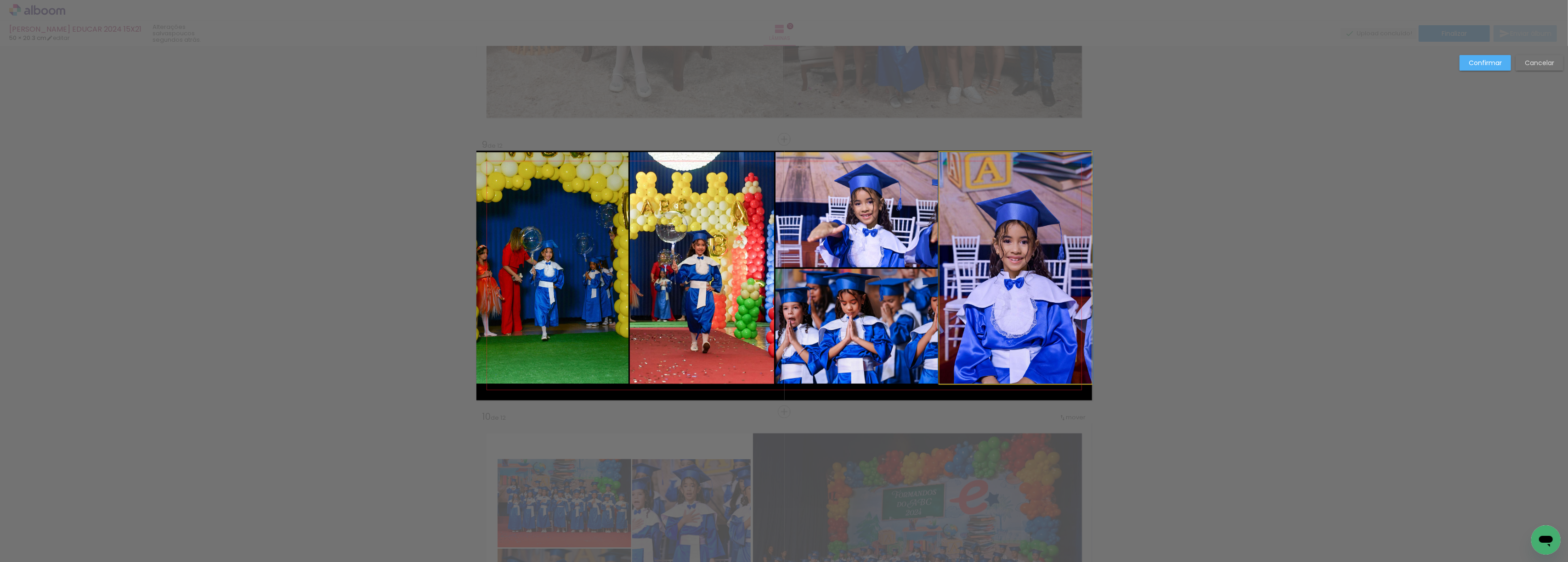
click at [1013, 250] on quentale-photo at bounding box center [1015, 268] width 152 height 232
click at [878, 232] on quentale-photo at bounding box center [856, 210] width 163 height 115
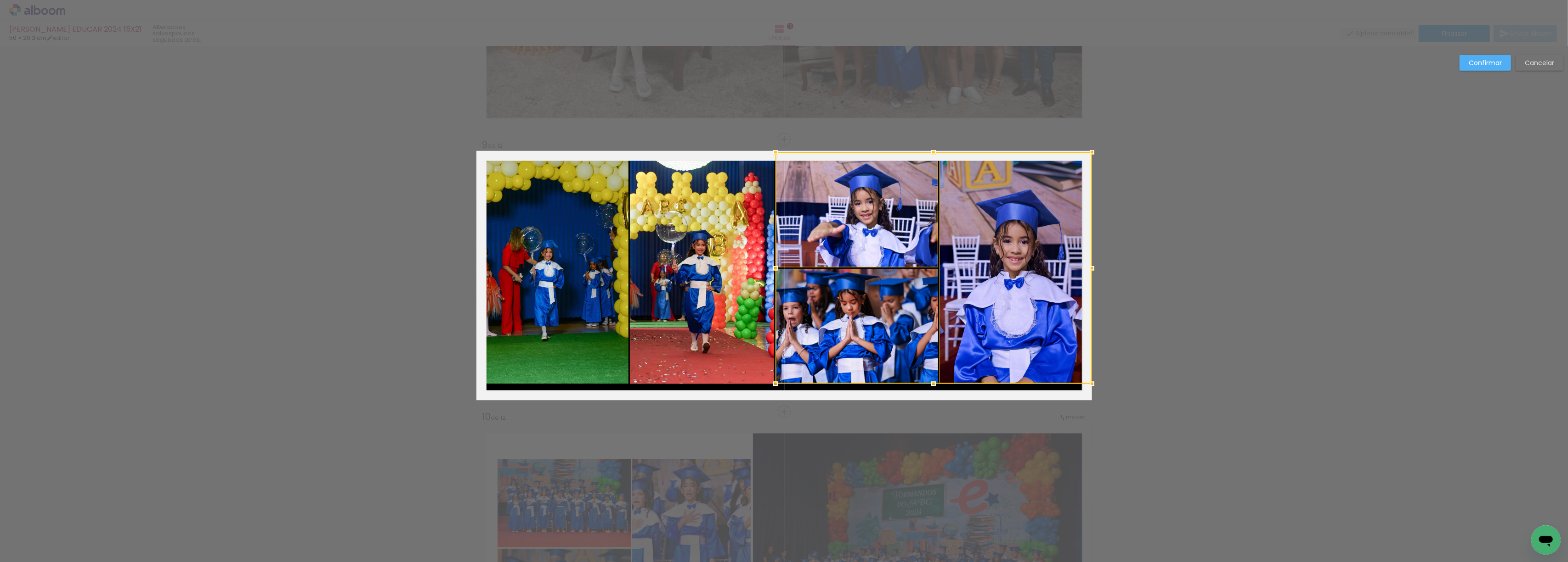
click at [875, 306] on div at bounding box center [934, 268] width 317 height 232
click at [713, 295] on quentale-photo at bounding box center [702, 268] width 145 height 232
click at [571, 286] on quentale-photo at bounding box center [553, 268] width 153 height 232
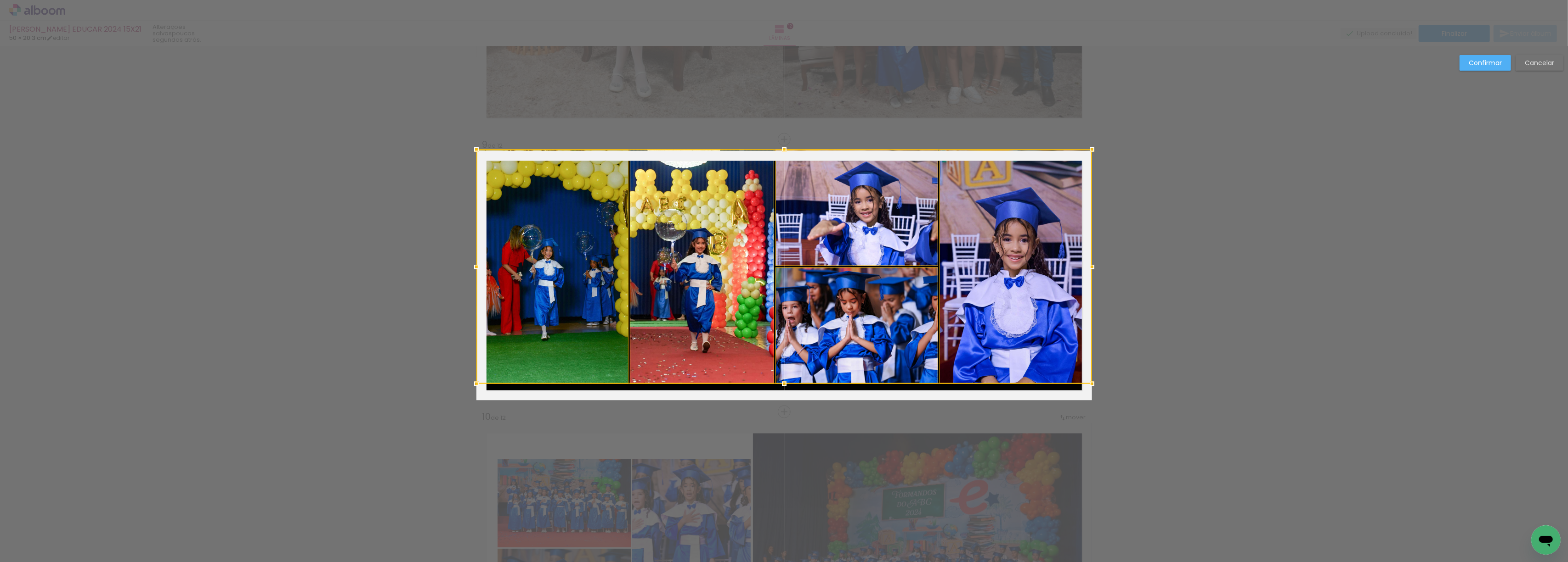
drag, startPoint x: 780, startPoint y: 153, endPoint x: 780, endPoint y: 166, distance: 13.0
click at [780, 166] on div at bounding box center [784, 267] width 615 height 235
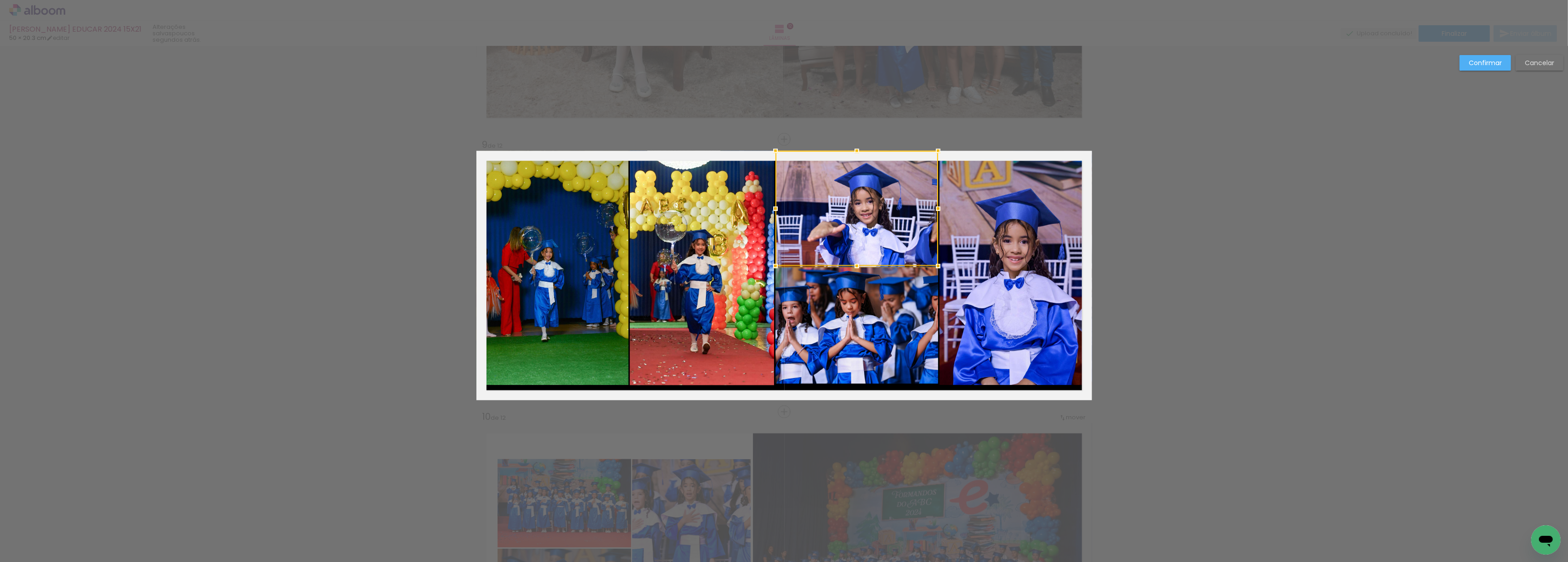
click at [1018, 238] on quentale-photo at bounding box center [1016, 268] width 153 height 235
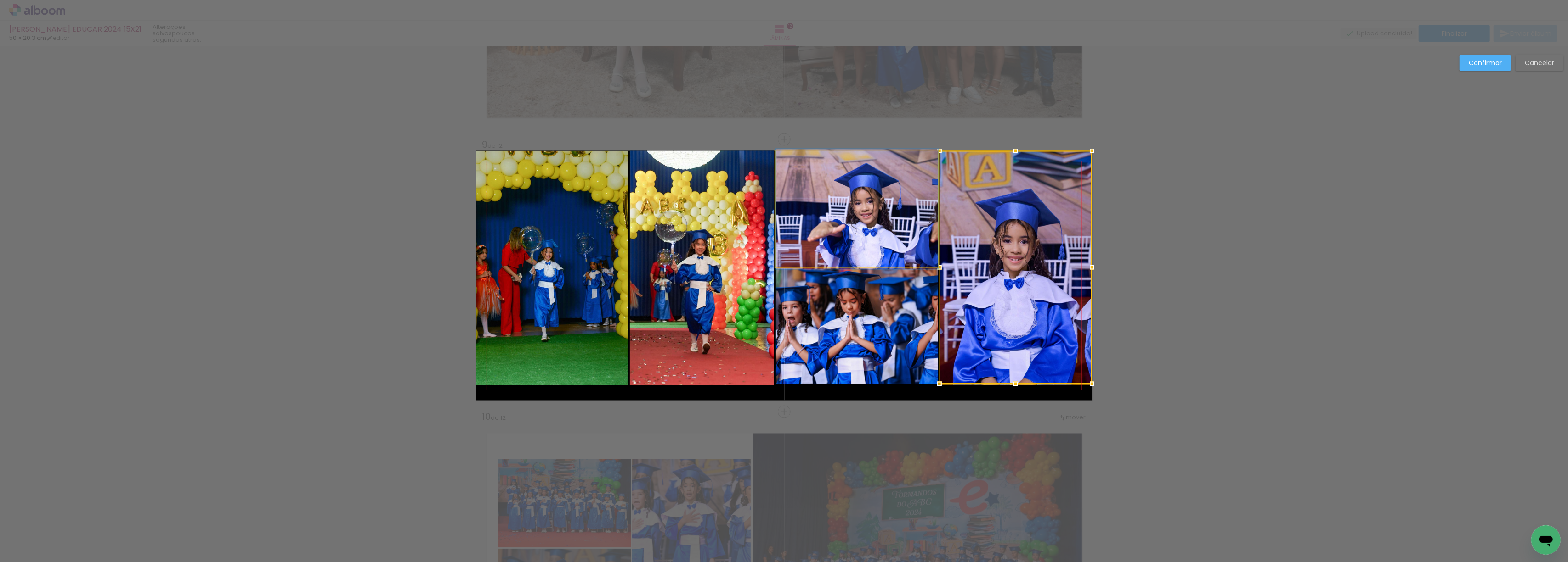
click at [872, 237] on quentale-photo at bounding box center [856, 209] width 163 height 116
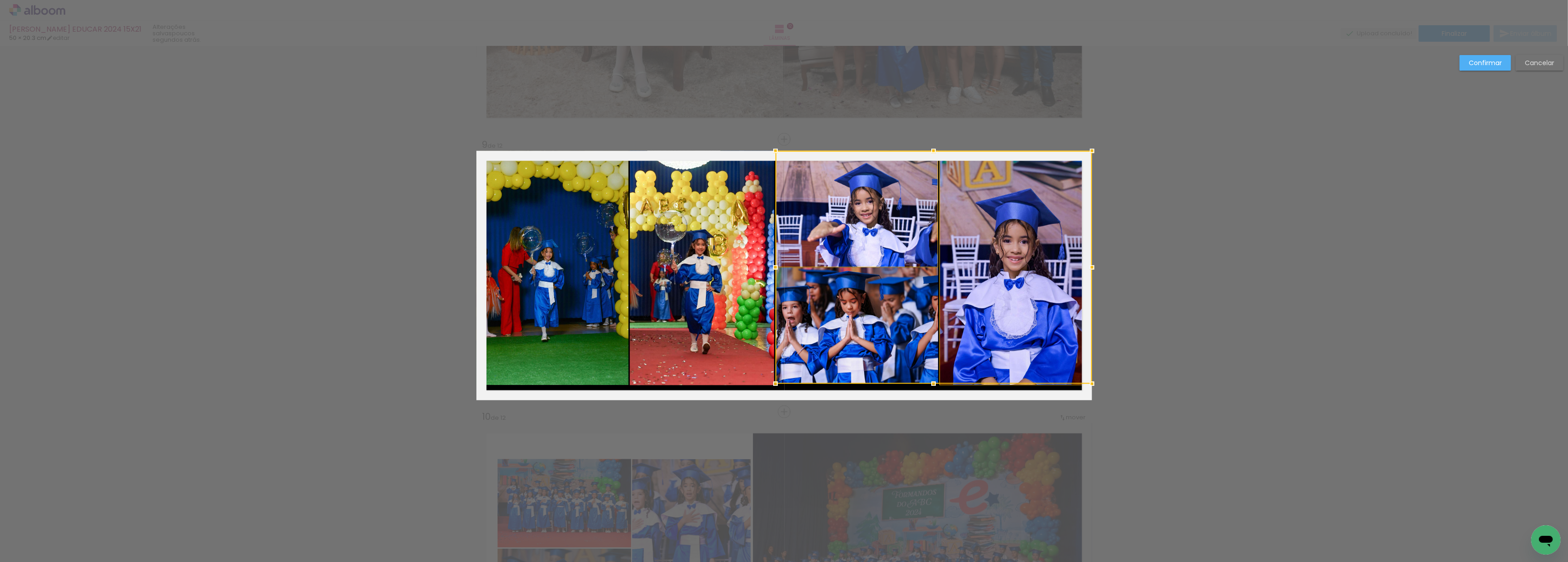
click at [863, 318] on div at bounding box center [934, 267] width 317 height 233
click at [707, 299] on quentale-photo at bounding box center [702, 268] width 145 height 235
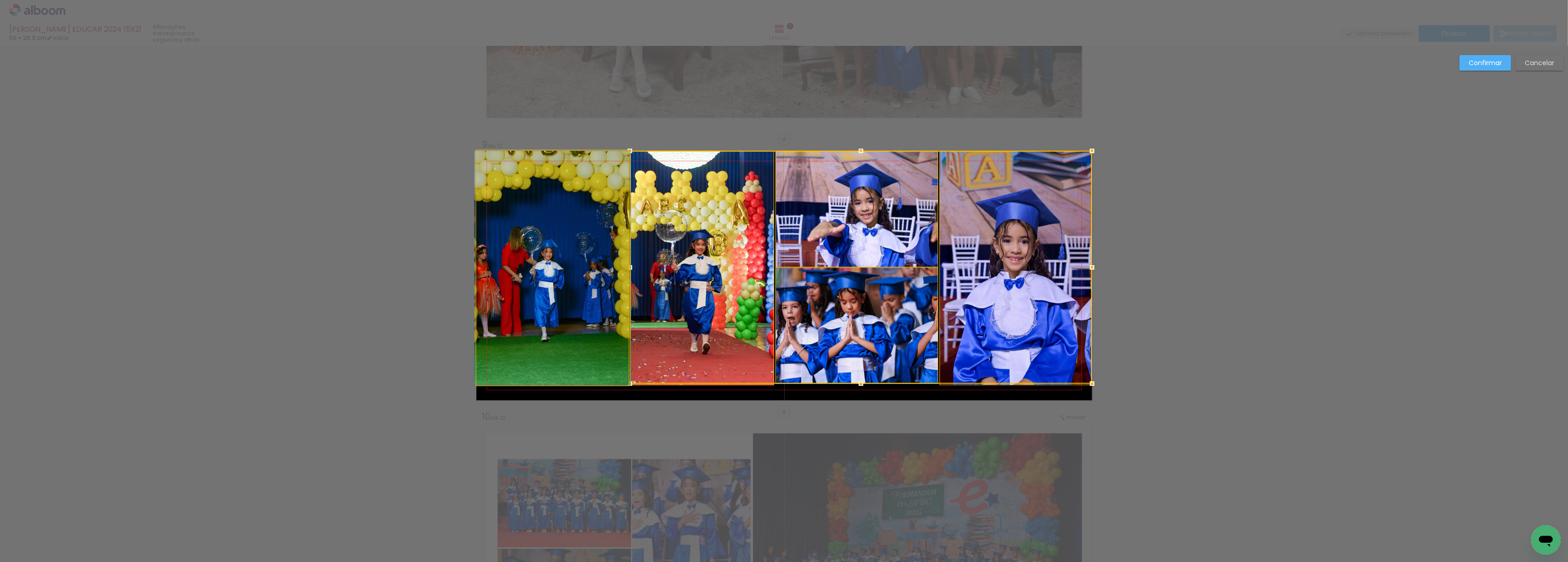
click at [568, 296] on quentale-photo at bounding box center [553, 268] width 153 height 235
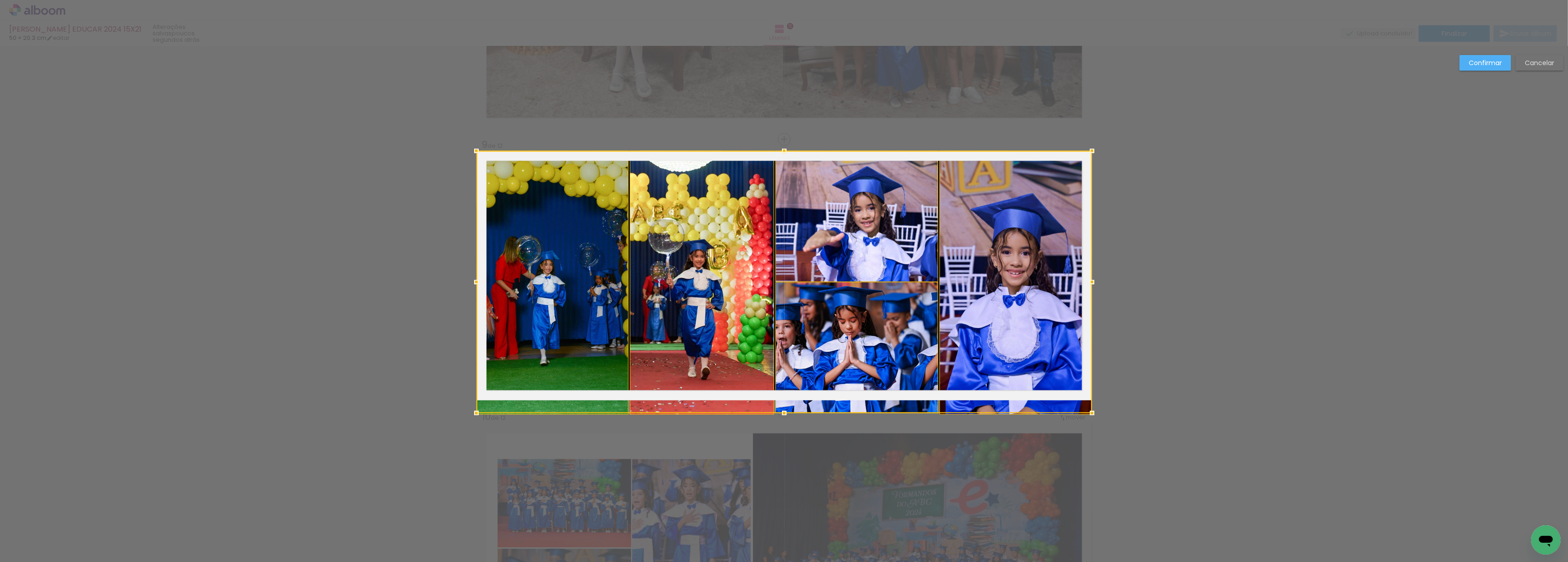
drag, startPoint x: 778, startPoint y: 386, endPoint x: 782, endPoint y: 399, distance: 13.6
click at [782, 399] on div at bounding box center [784, 282] width 615 height 263
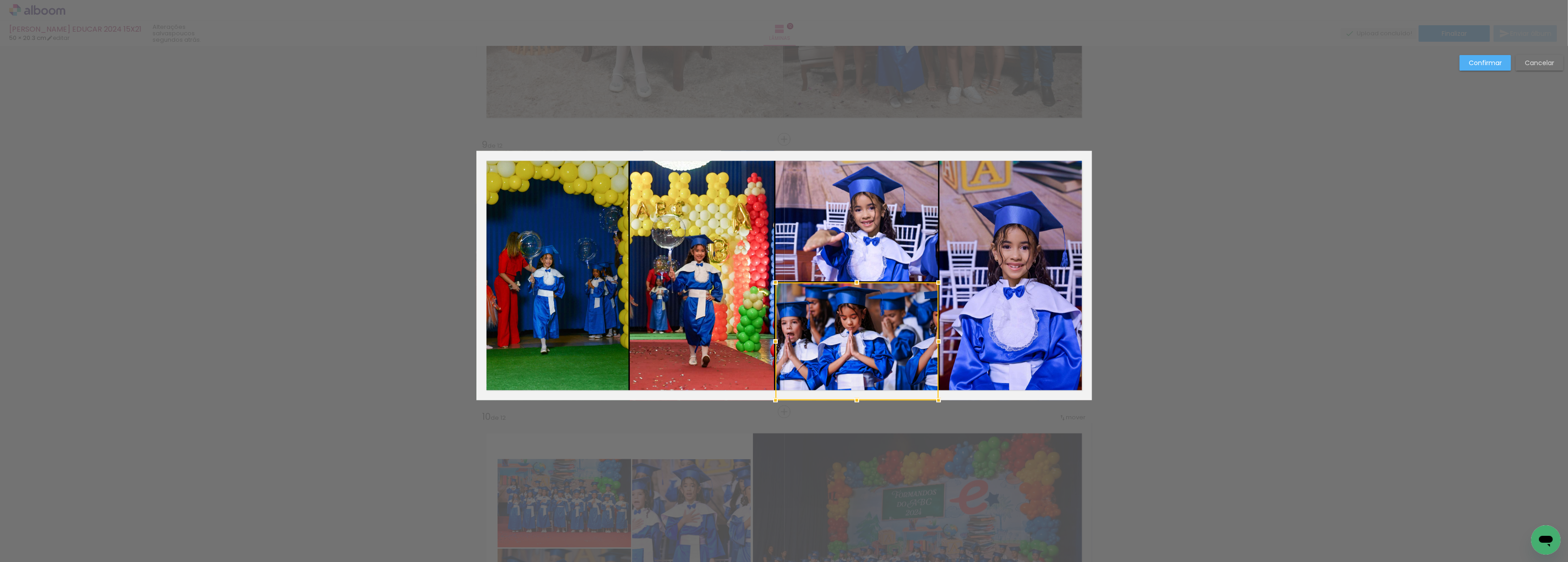
click at [966, 298] on quentale-photo at bounding box center [1016, 276] width 153 height 250
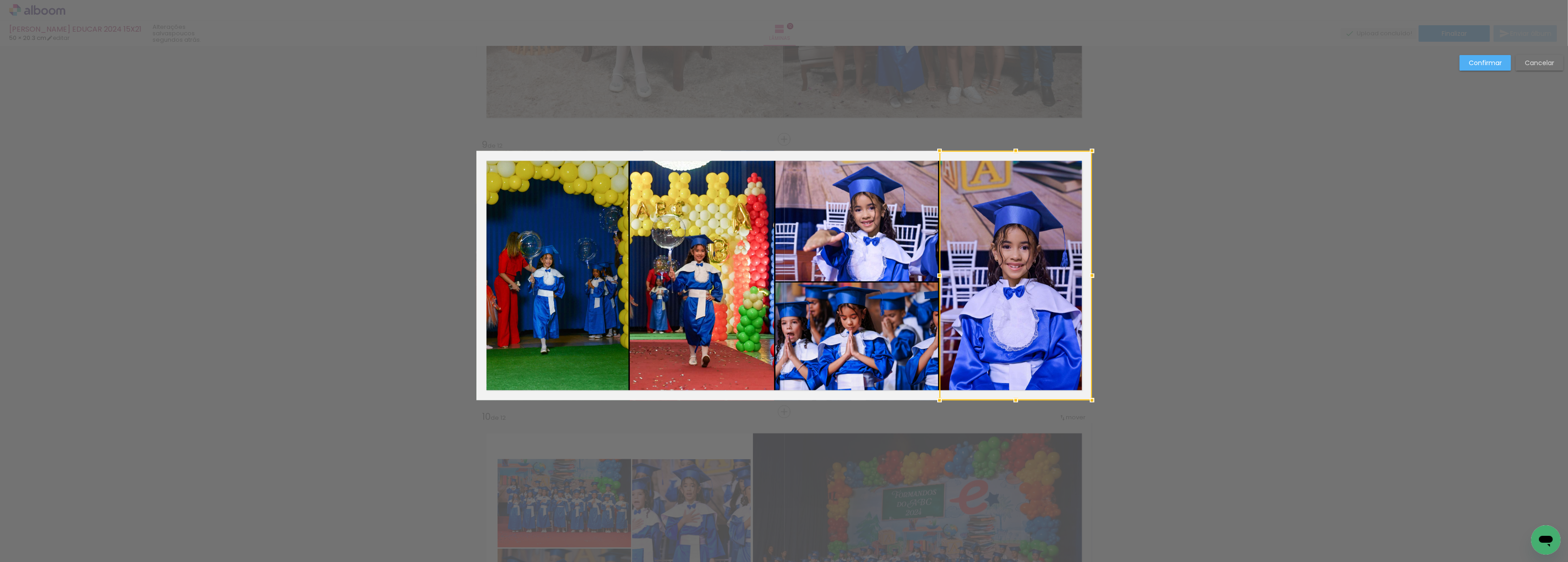
click at [0, 0] on slot "Confirmar" at bounding box center [0, 0] width 0 height 0
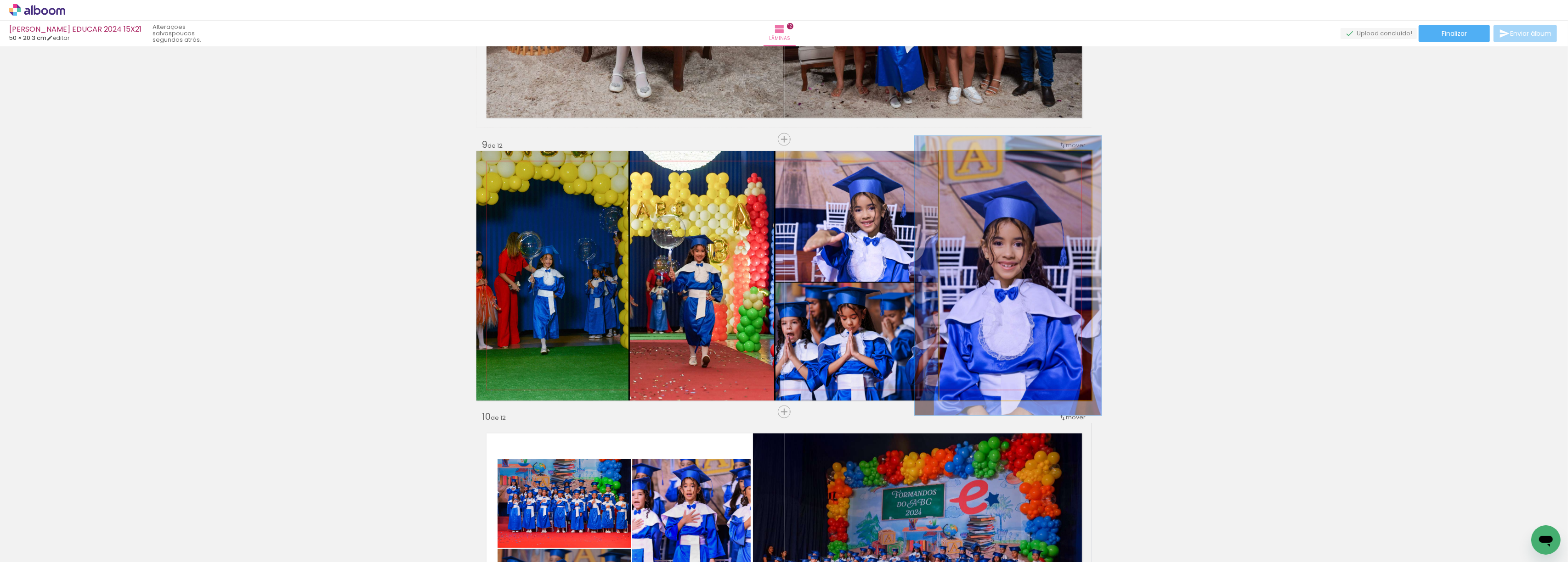
type paper-slider "112"
click at [958, 165] on div at bounding box center [965, 161] width 15 height 15
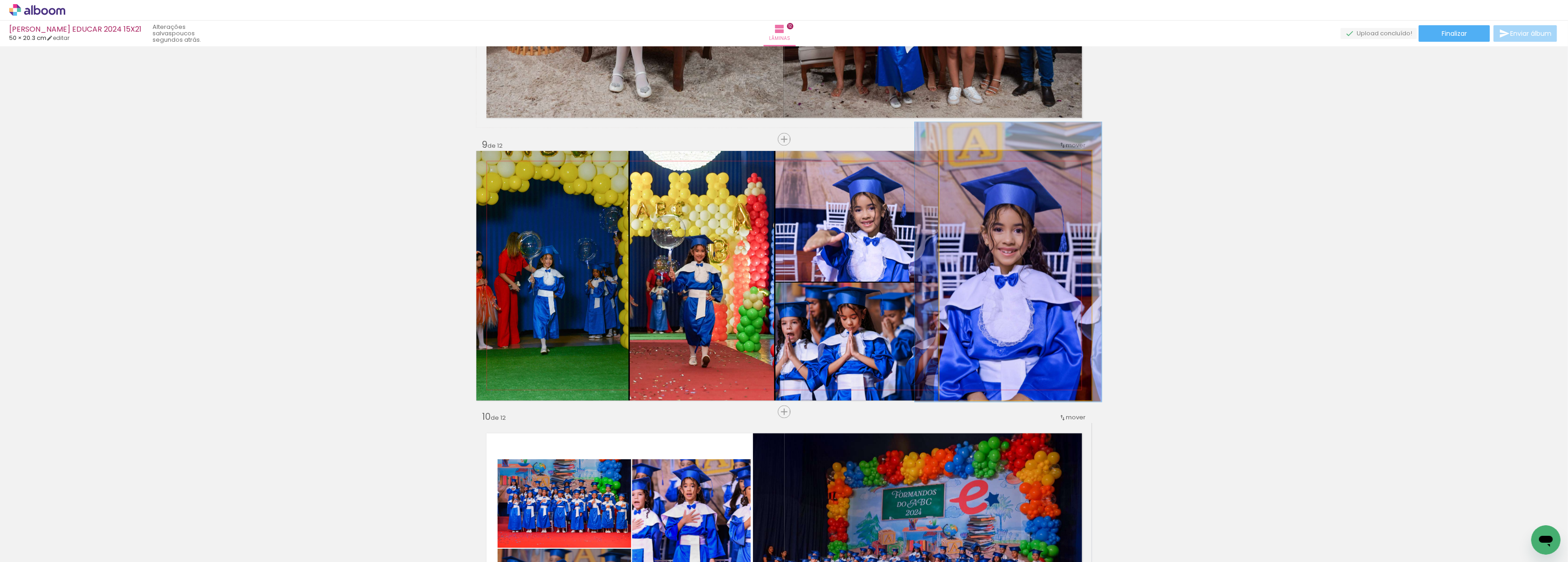
drag, startPoint x: 991, startPoint y: 270, endPoint x: 991, endPoint y: 256, distance: 14.0
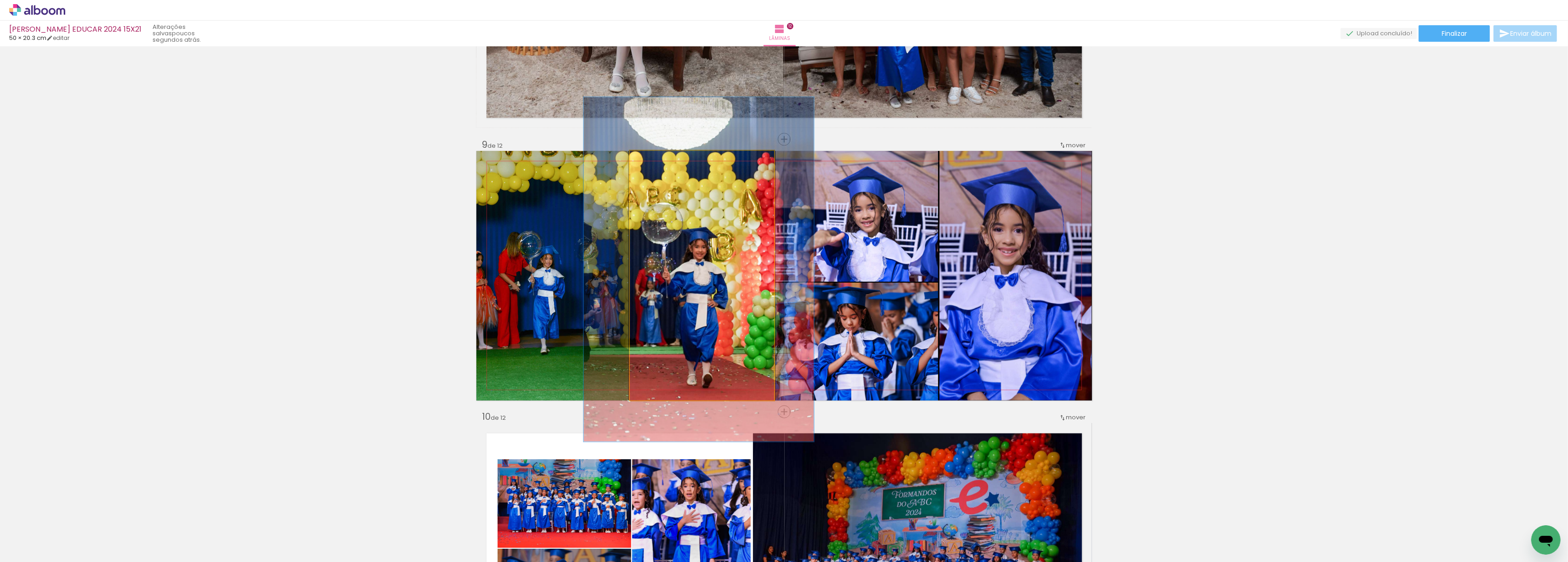
drag, startPoint x: 653, startPoint y: 165, endPoint x: 662, endPoint y: 166, distance: 9.1
type paper-slider "138"
click at [662, 166] on div at bounding box center [664, 161] width 15 height 15
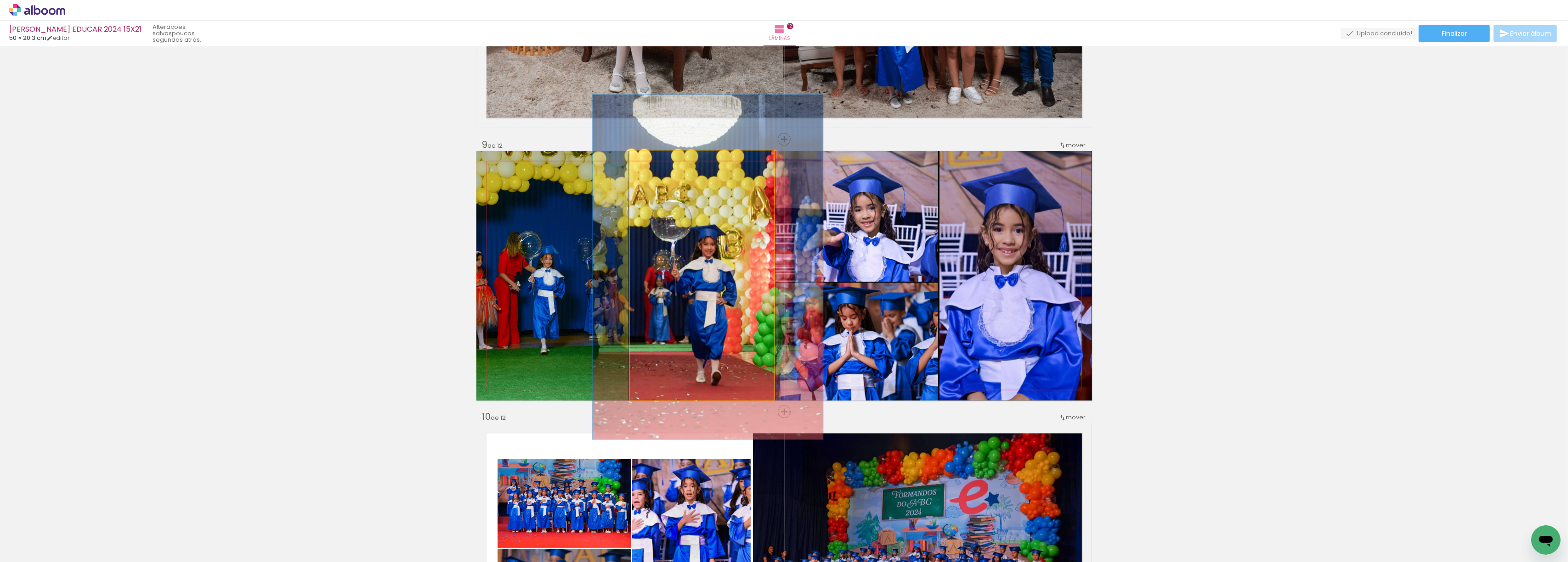
drag, startPoint x: 686, startPoint y: 273, endPoint x: 695, endPoint y: 270, distance: 9.5
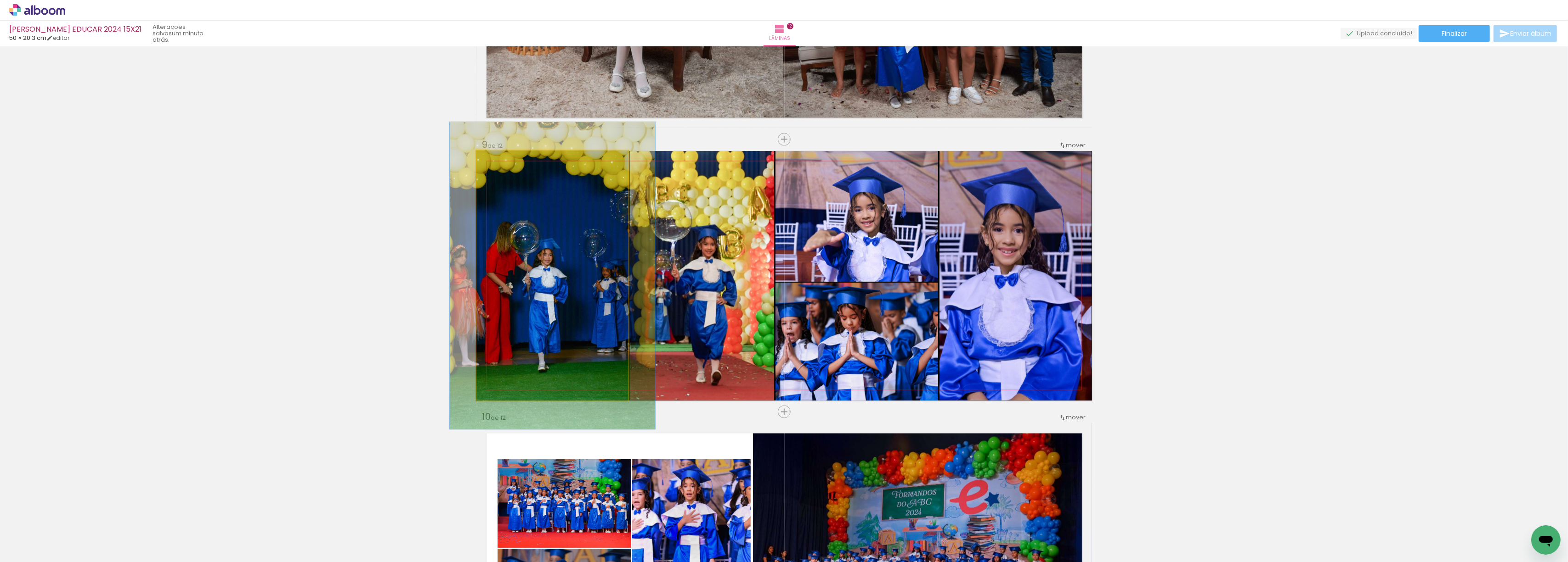
drag, startPoint x: 494, startPoint y: 164, endPoint x: 501, endPoint y: 166, distance: 7.3
type paper-slider "123"
click at [501, 166] on div at bounding box center [505, 161] width 15 height 15
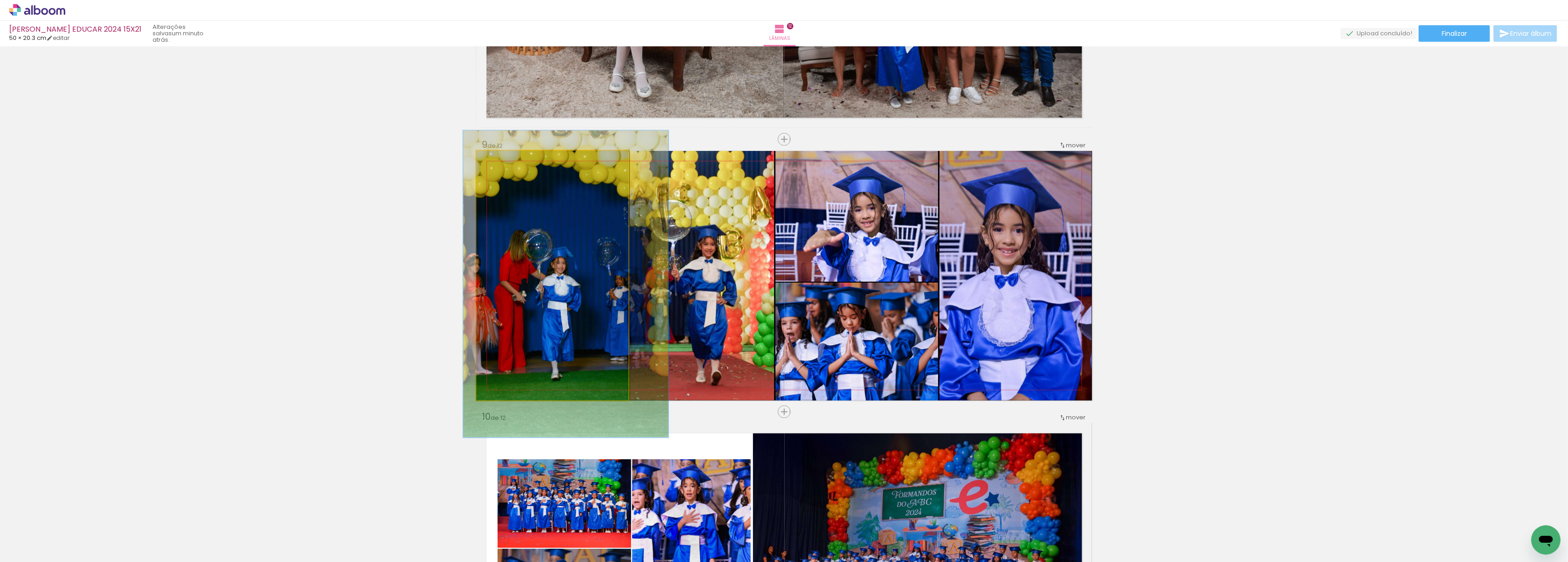
drag, startPoint x: 573, startPoint y: 264, endPoint x: 583, endPoint y: 272, distance: 12.8
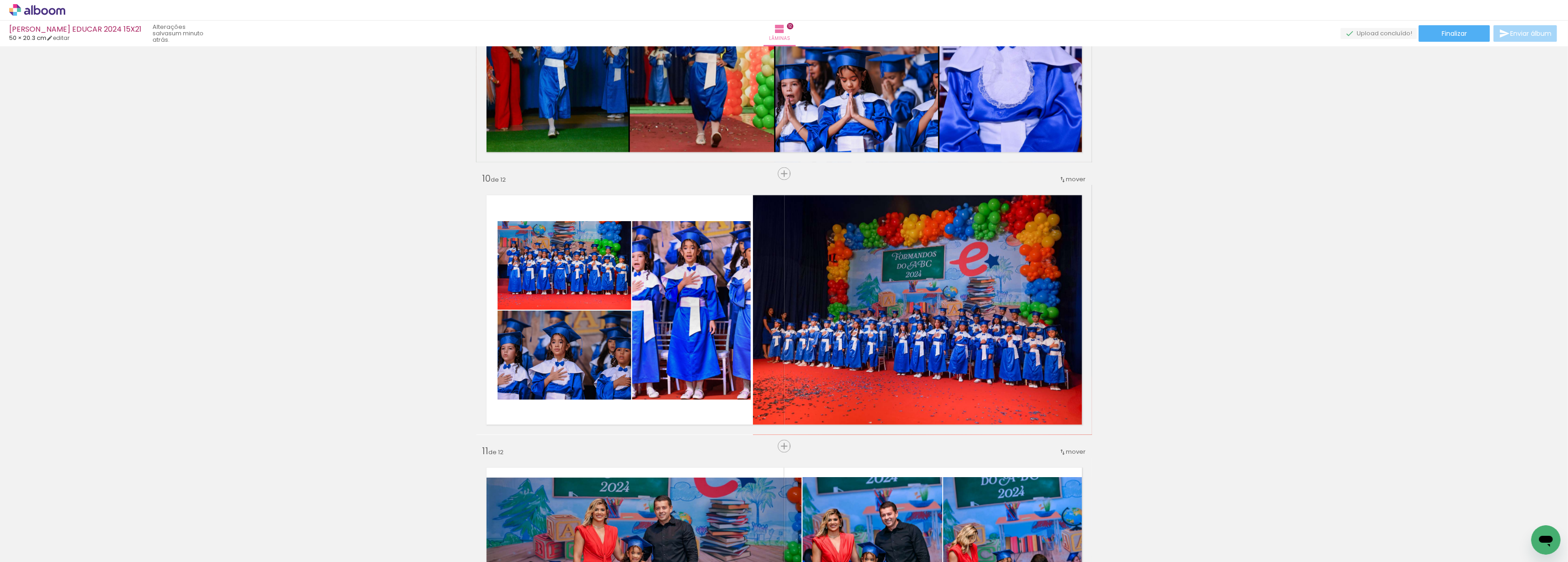
scroll to position [2349, 0]
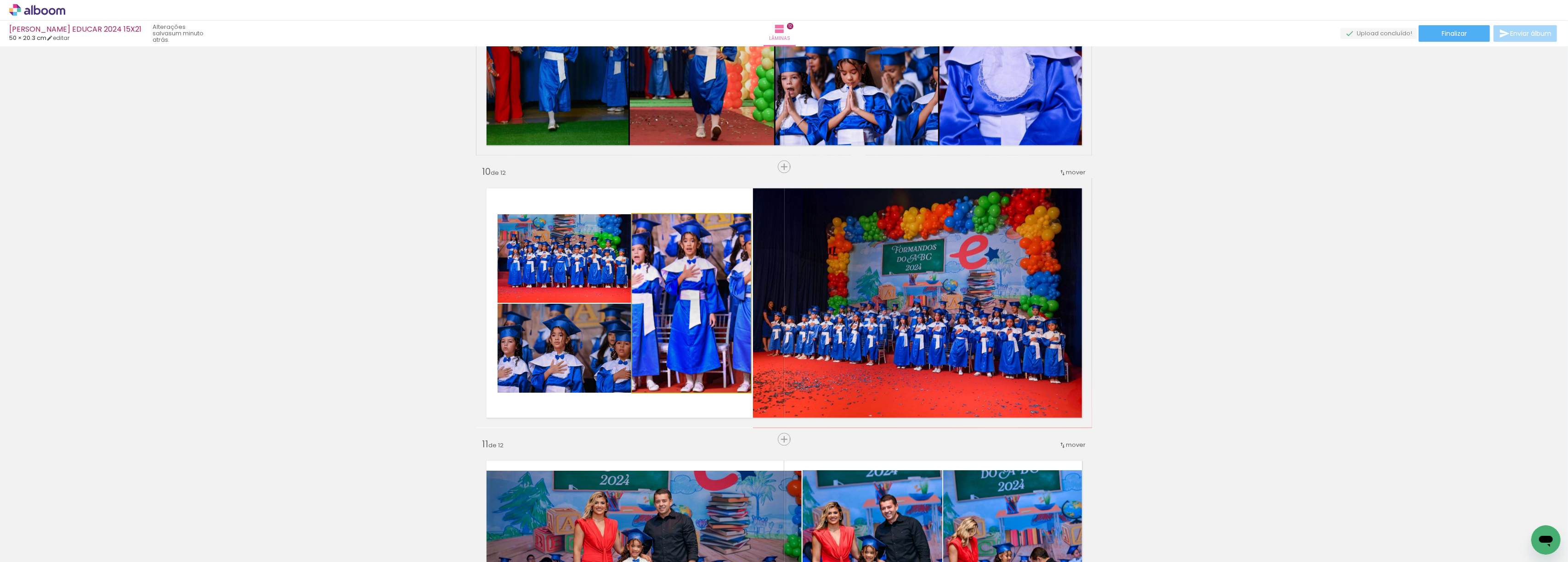
click at [695, 307] on quentale-photo at bounding box center [692, 304] width 118 height 178
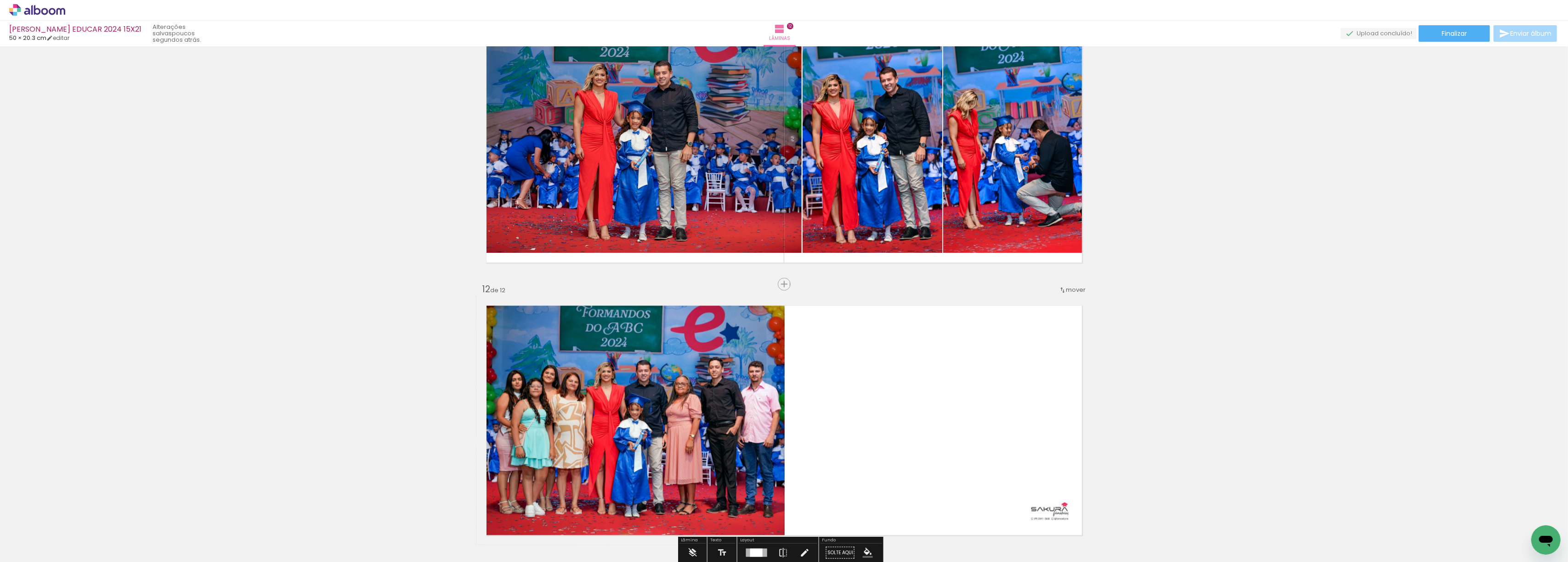
scroll to position [2716, 0]
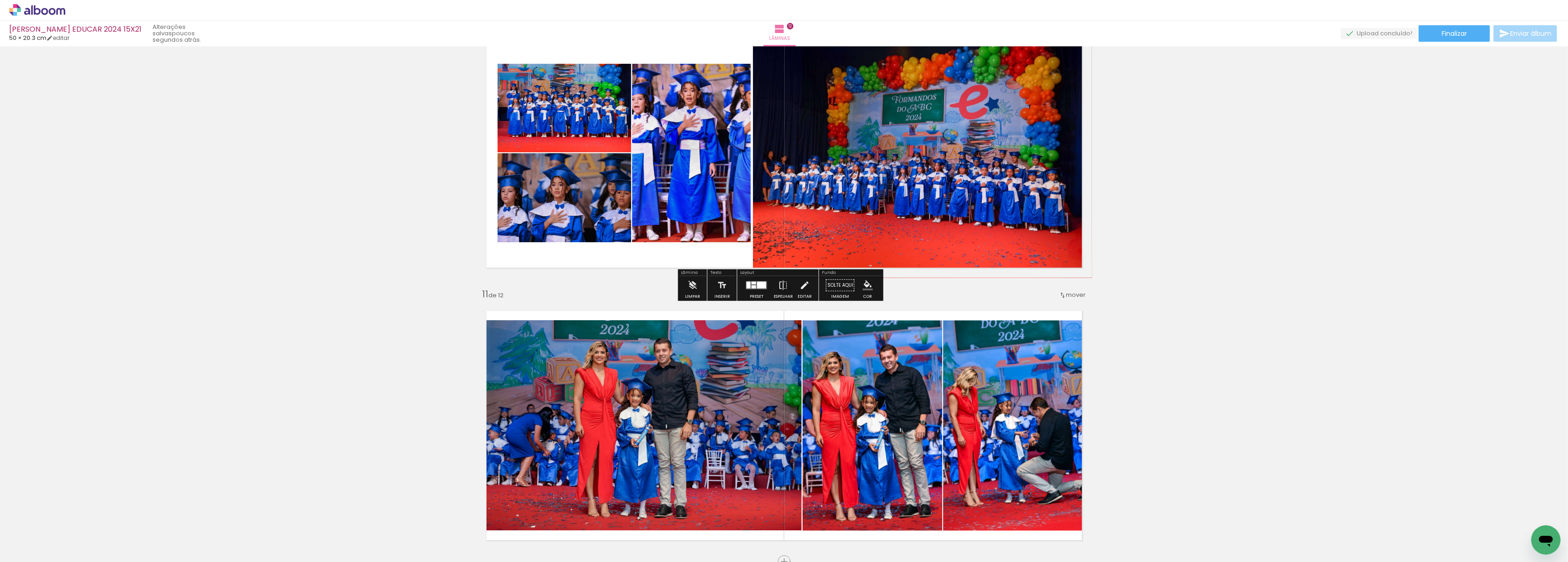
scroll to position [2471, 0]
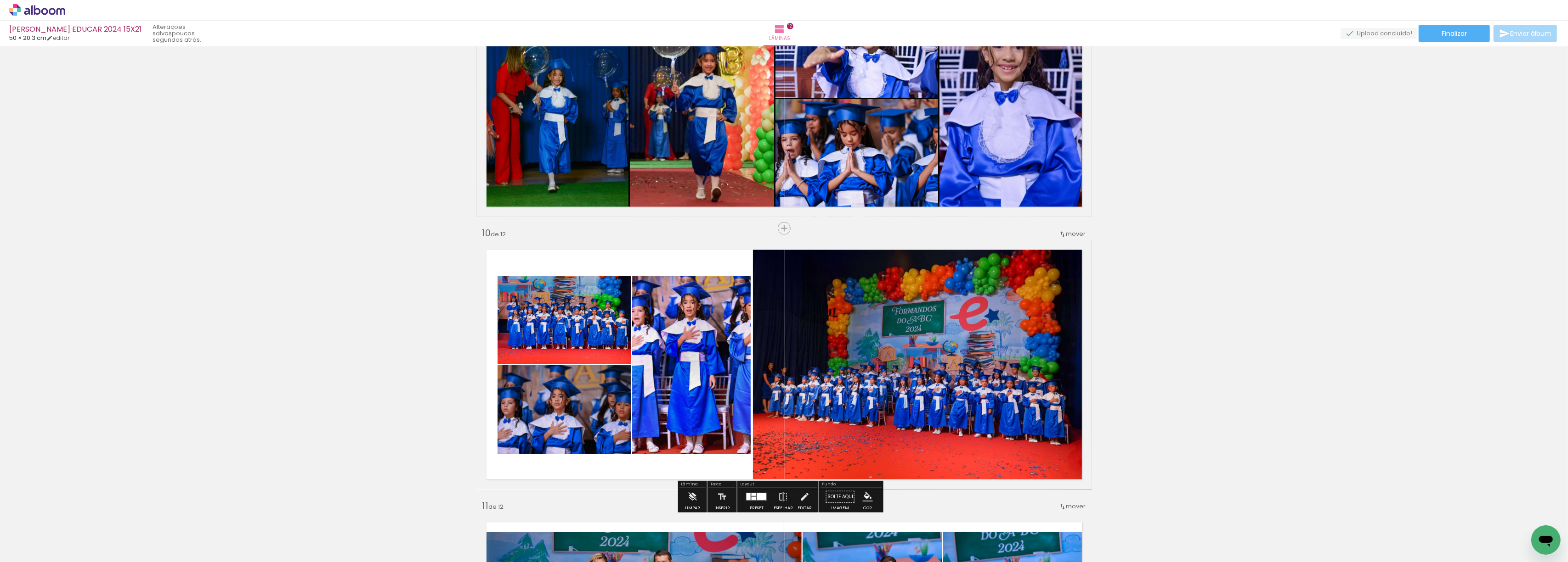
scroll to position [2226, 0]
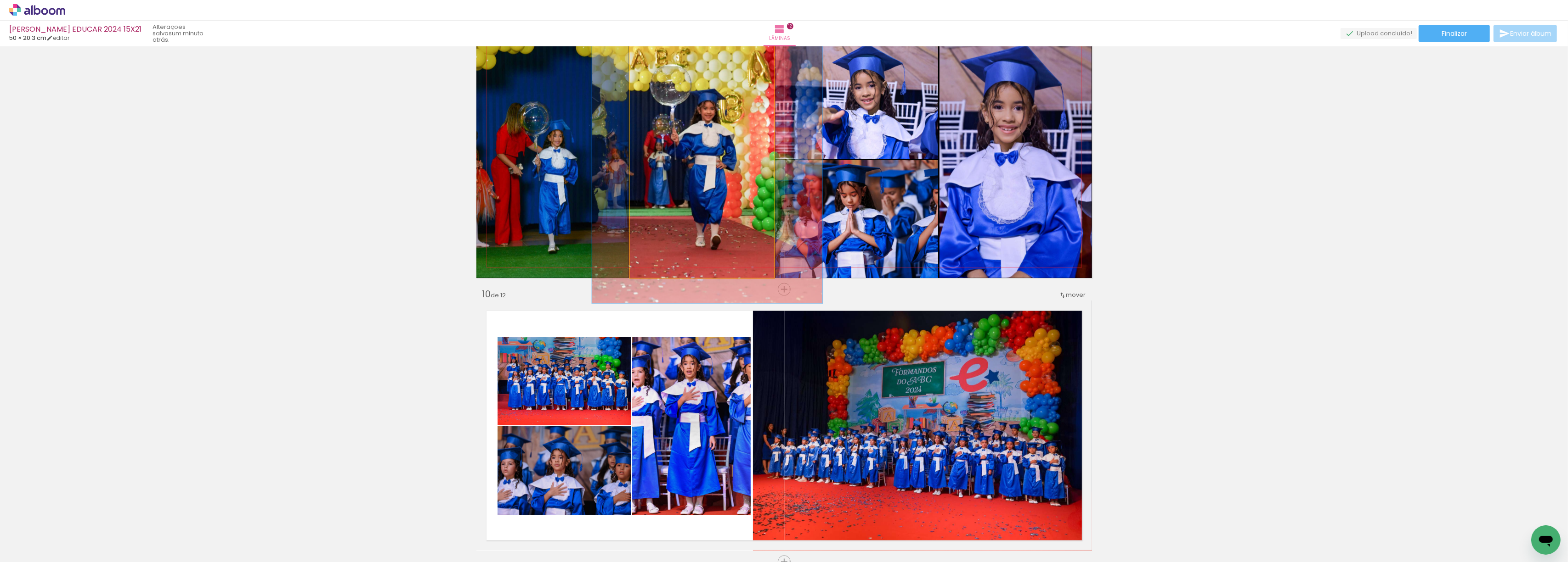
drag, startPoint x: 723, startPoint y: 185, endPoint x: 723, endPoint y: 171, distance: 14.0
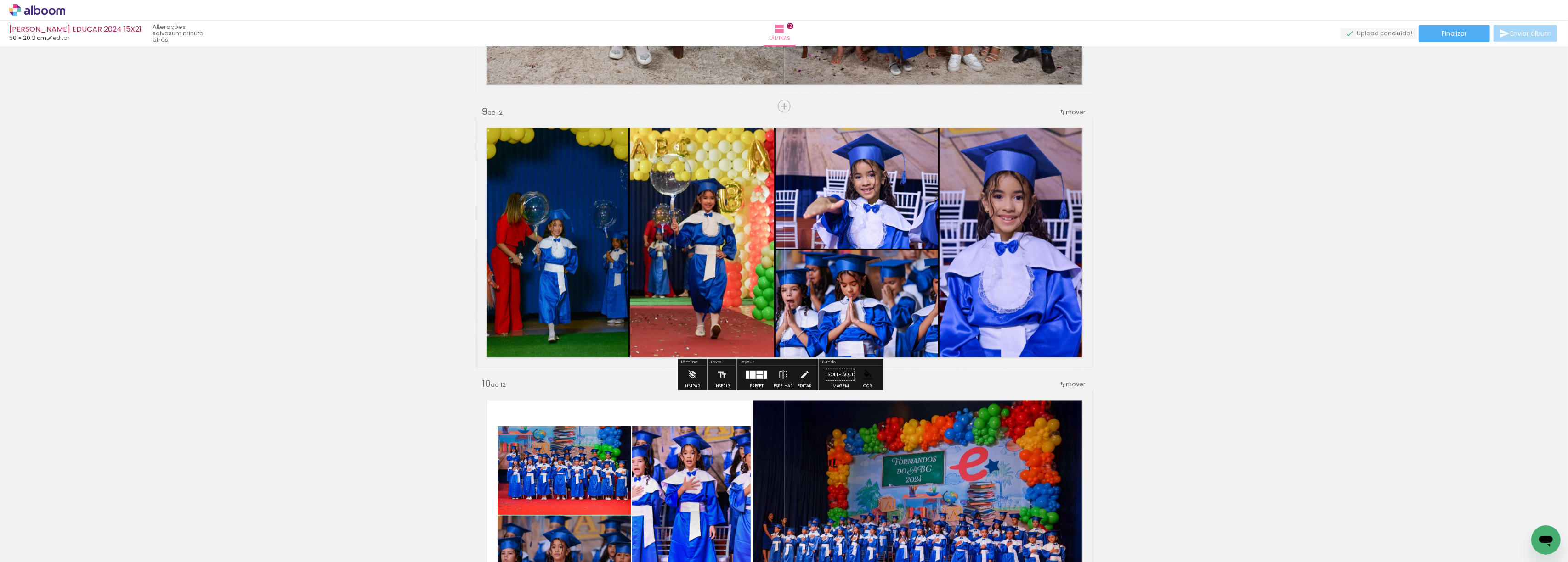
scroll to position [2103, 0]
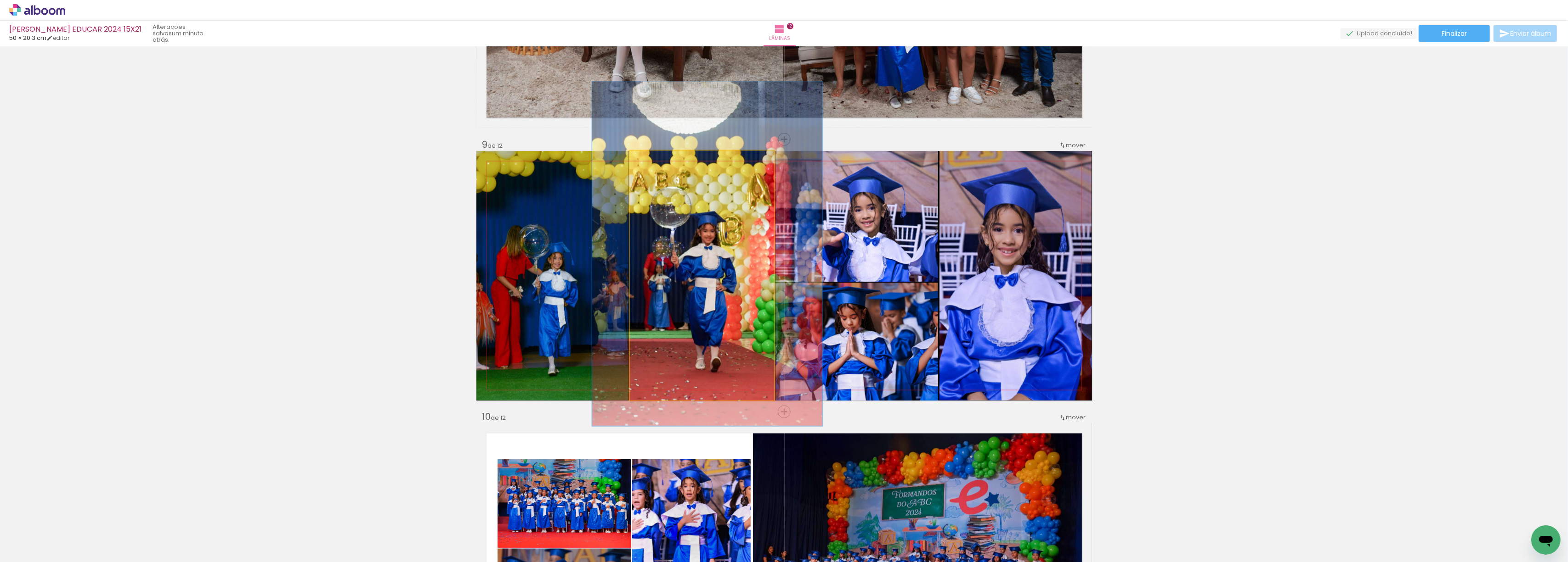
click at [702, 230] on quentale-photo at bounding box center [702, 276] width 145 height 250
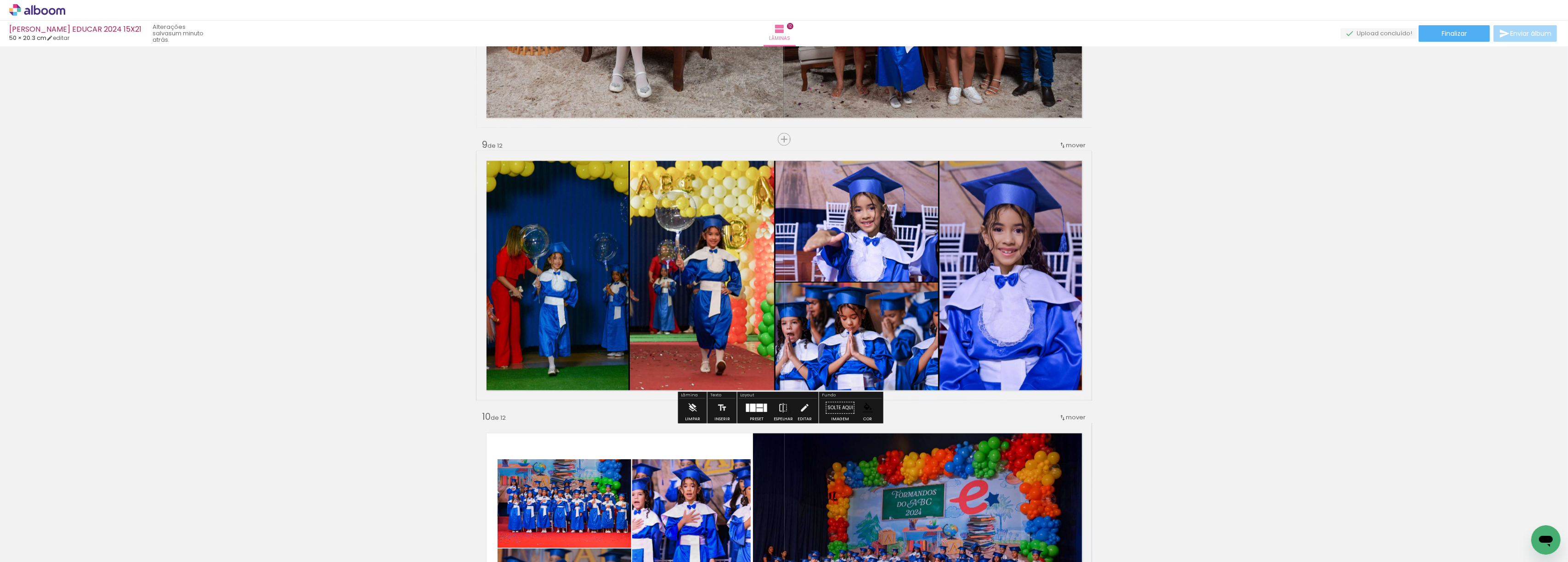
click at [1067, 245] on quentale-photo at bounding box center [1016, 276] width 153 height 250
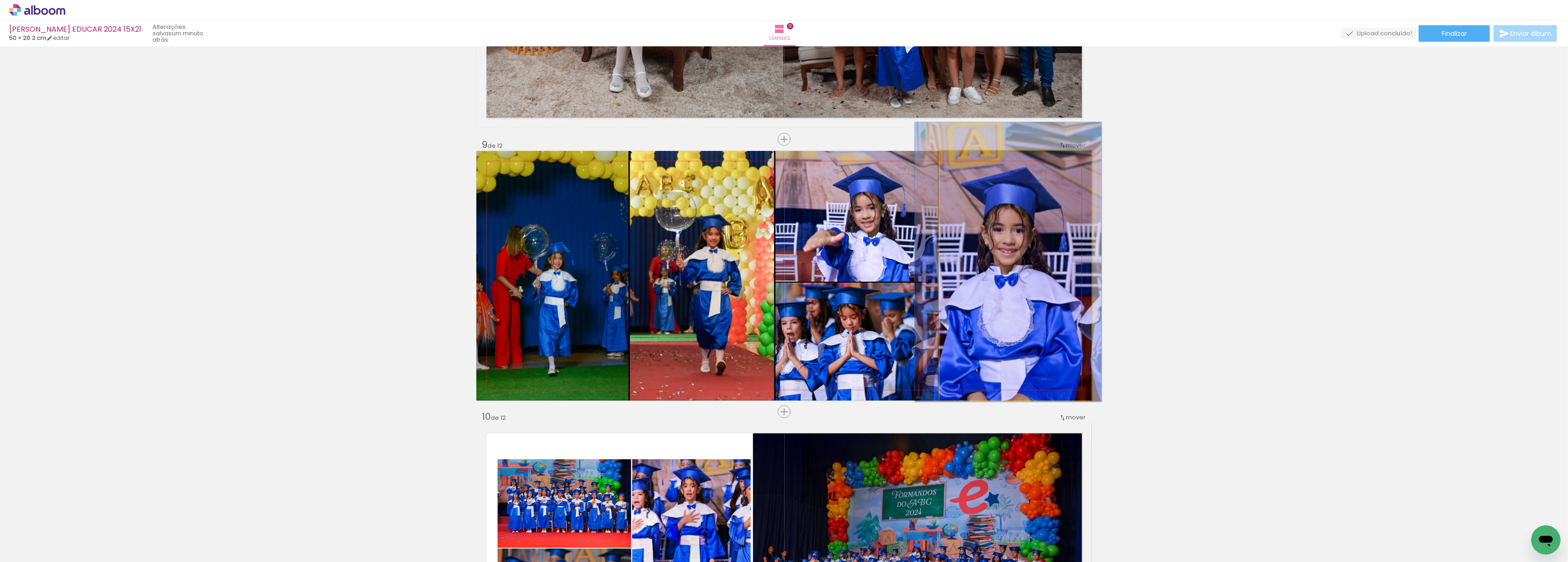
click at [951, 246] on quentale-photo at bounding box center [1016, 276] width 153 height 250
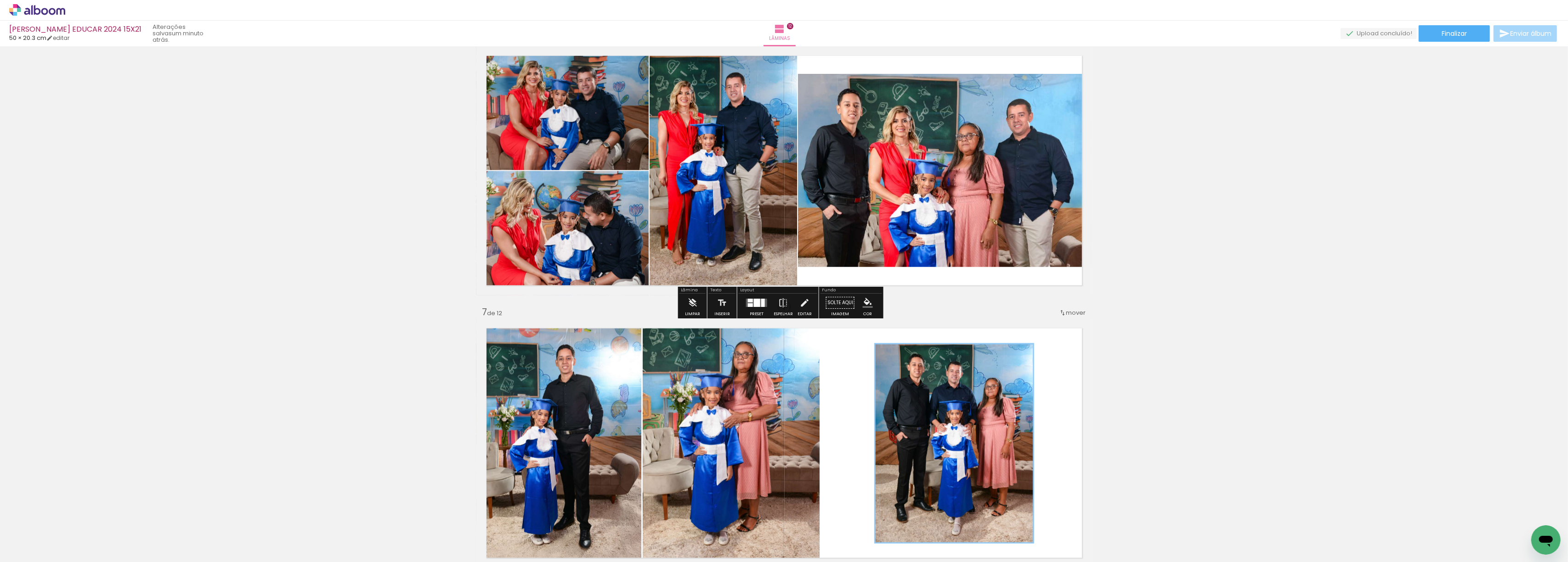
scroll to position [1369, 0]
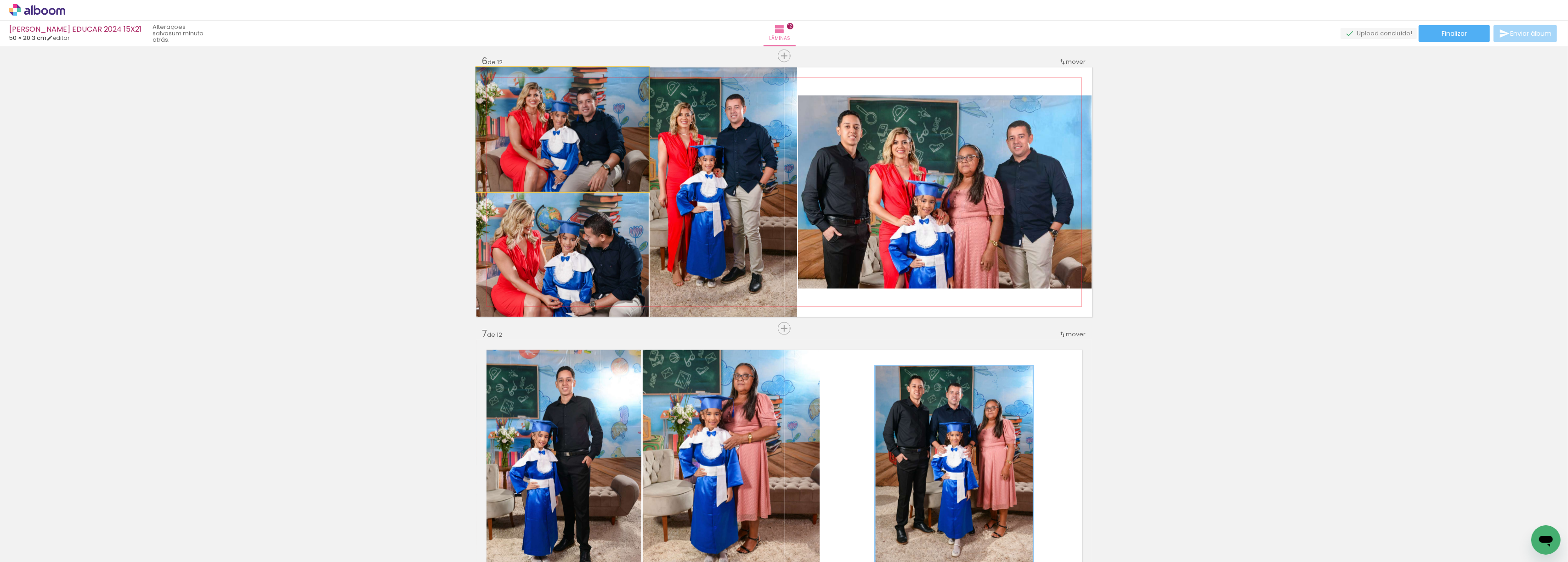
click at [516, 147] on quentale-photo at bounding box center [562, 129] width 172 height 125
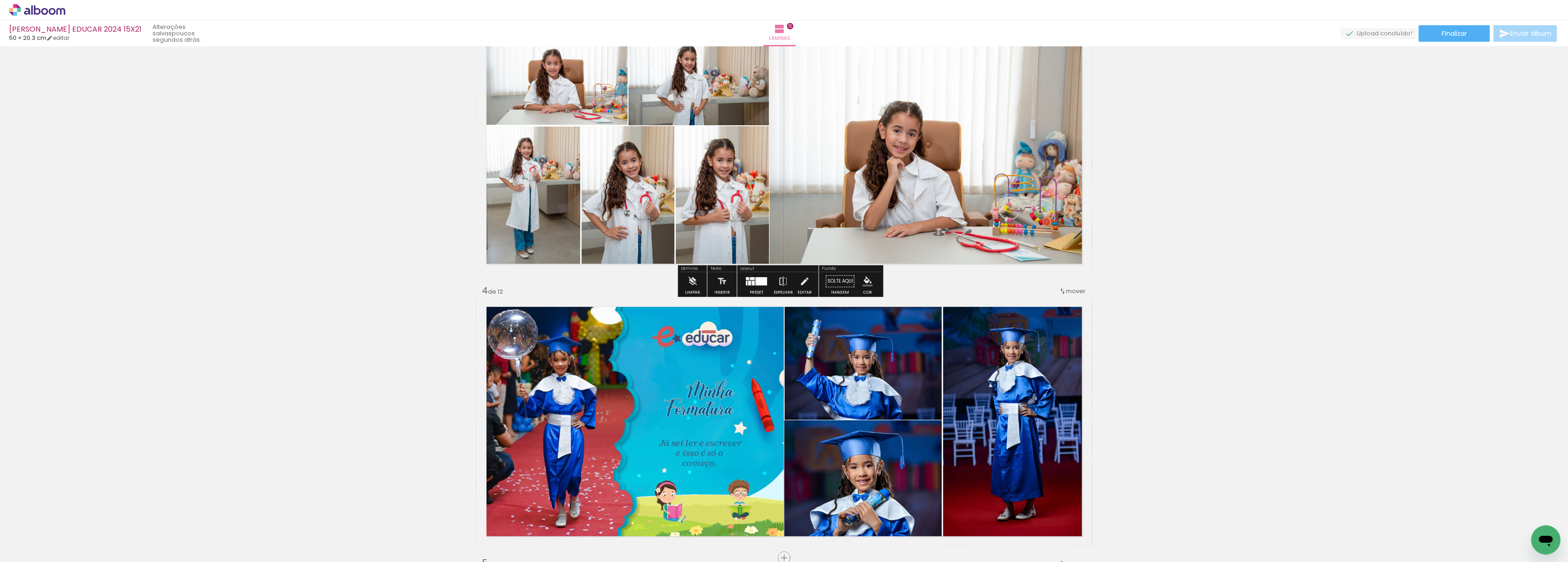
scroll to position [574, 0]
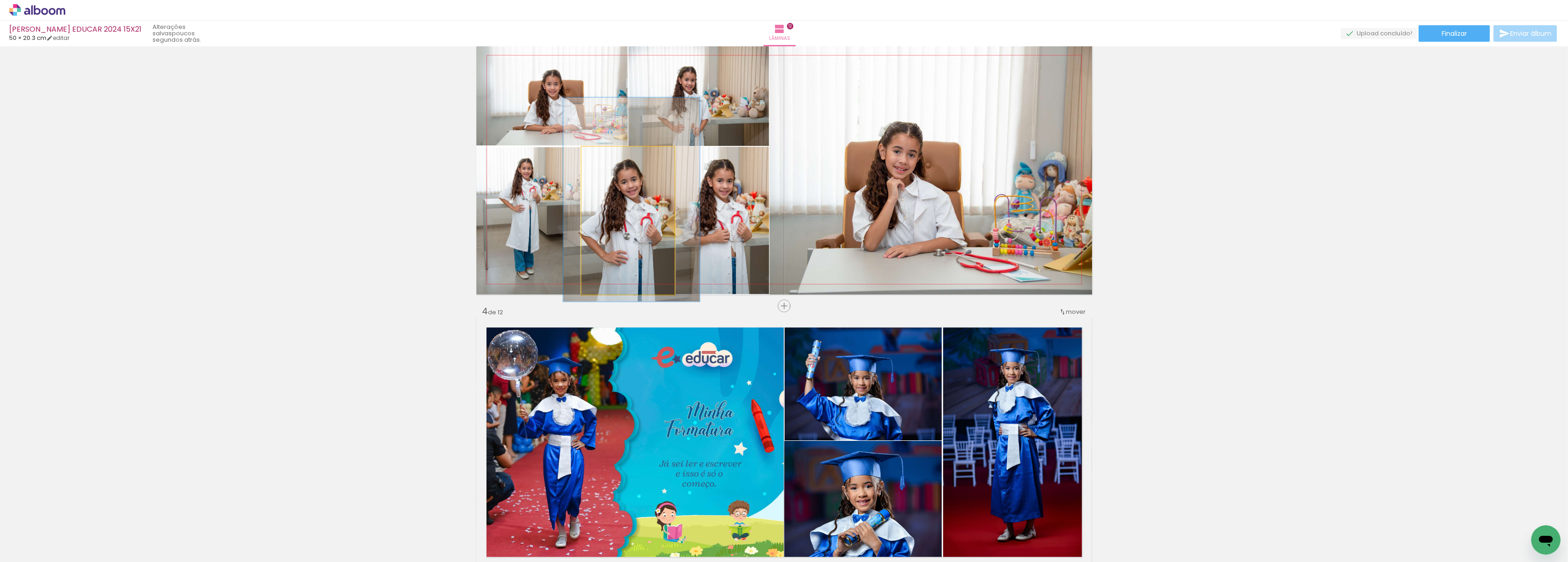
drag, startPoint x: 607, startPoint y: 153, endPoint x: 611, endPoint y: 158, distance: 6.4
type paper-slider "138"
click at [611, 158] on div at bounding box center [616, 156] width 15 height 15
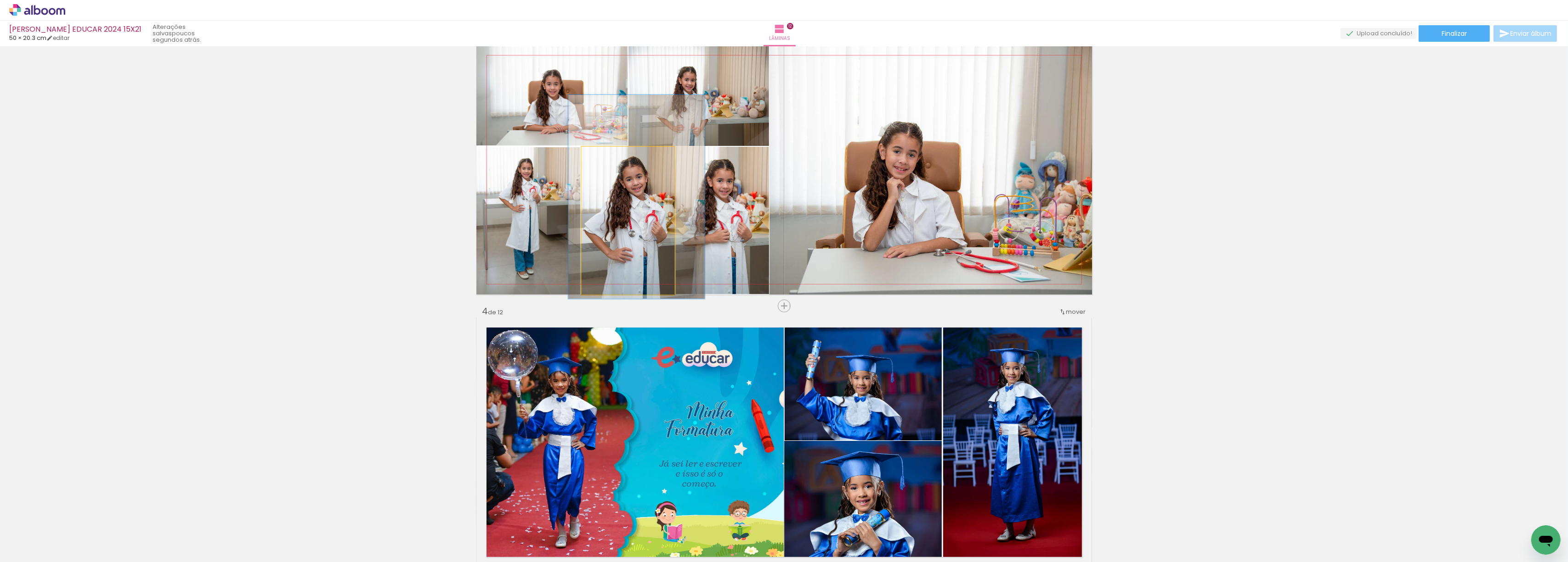
drag, startPoint x: 614, startPoint y: 225, endPoint x: 620, endPoint y: 222, distance: 6.7
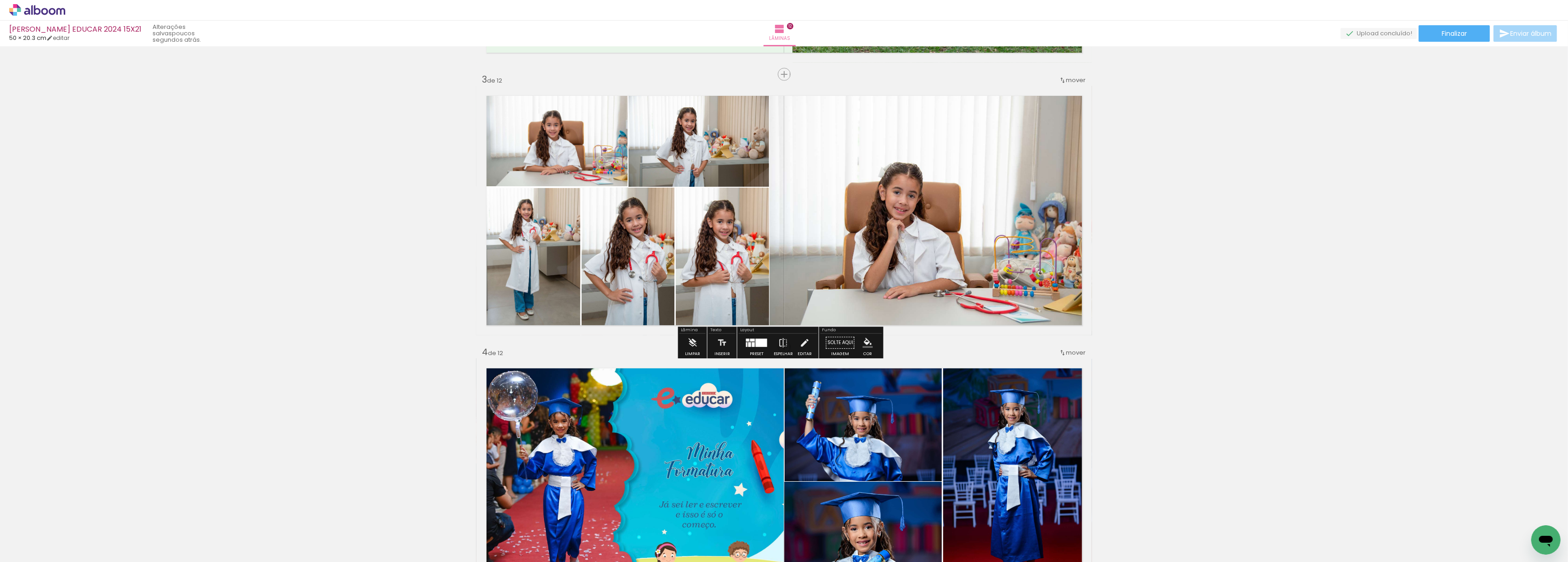
scroll to position [512, 0]
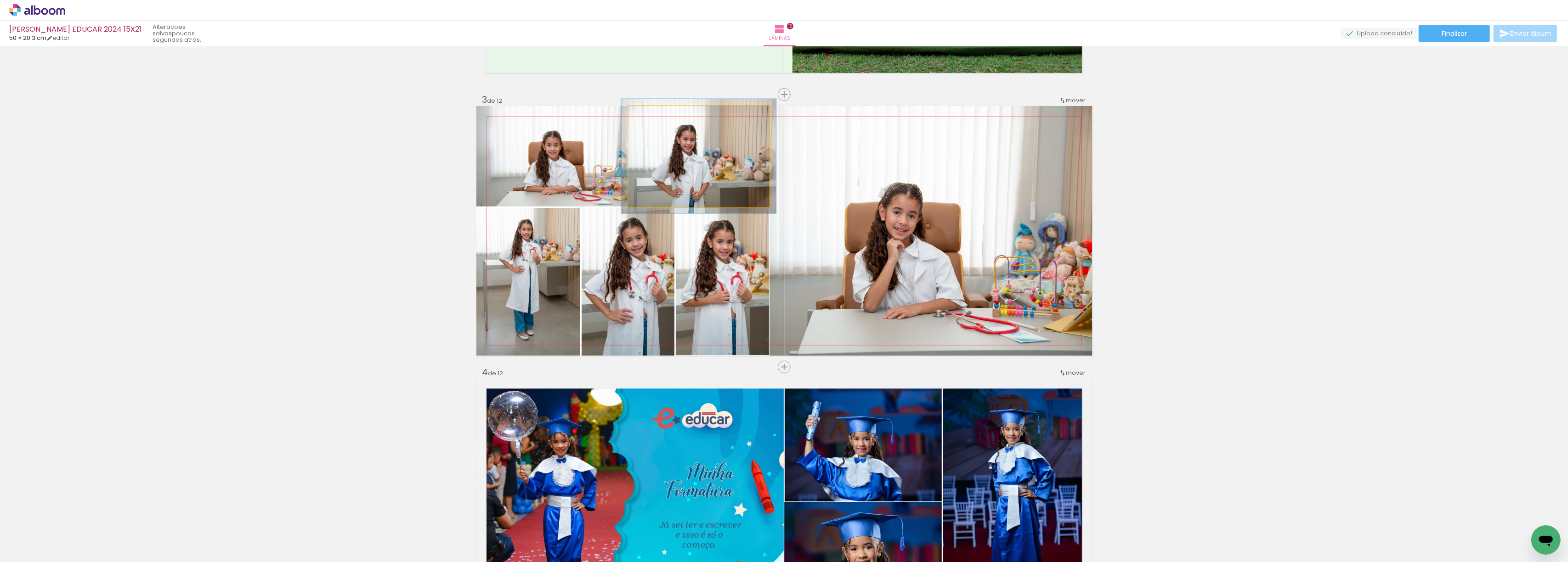
type paper-slider "110"
click at [649, 116] on div at bounding box center [652, 115] width 8 height 8
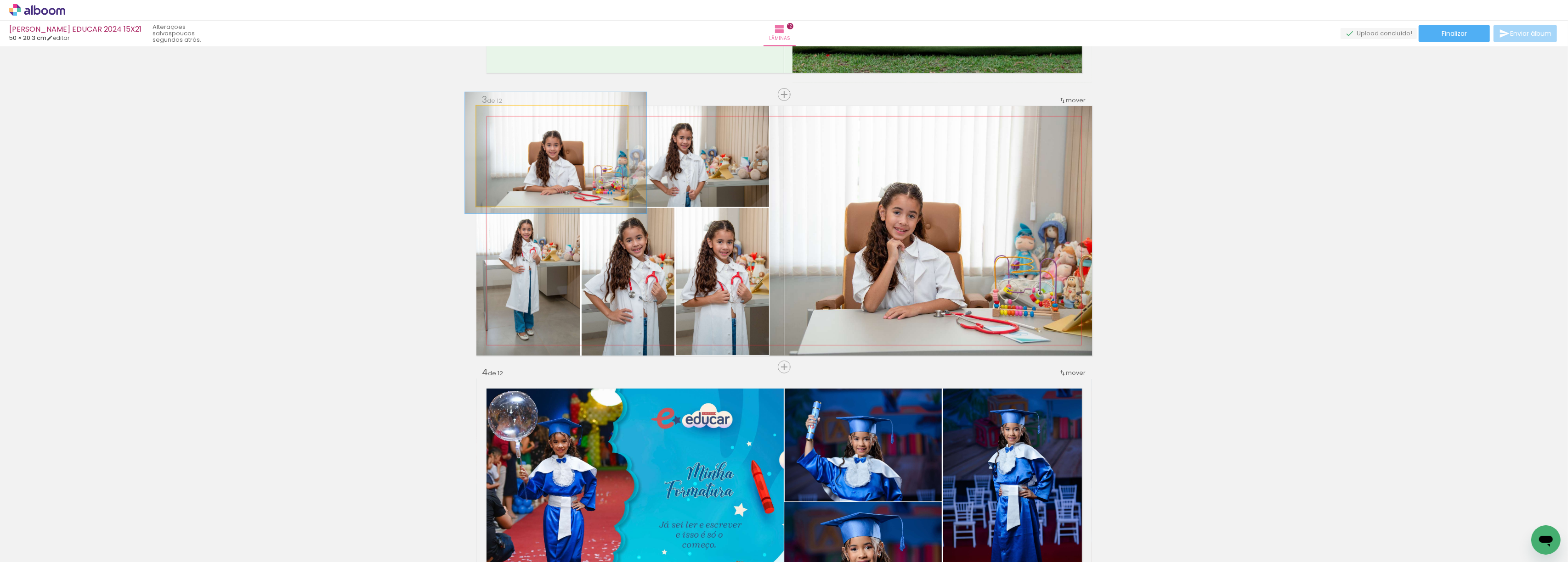
click at [502, 116] on div at bounding box center [504, 115] width 8 height 8
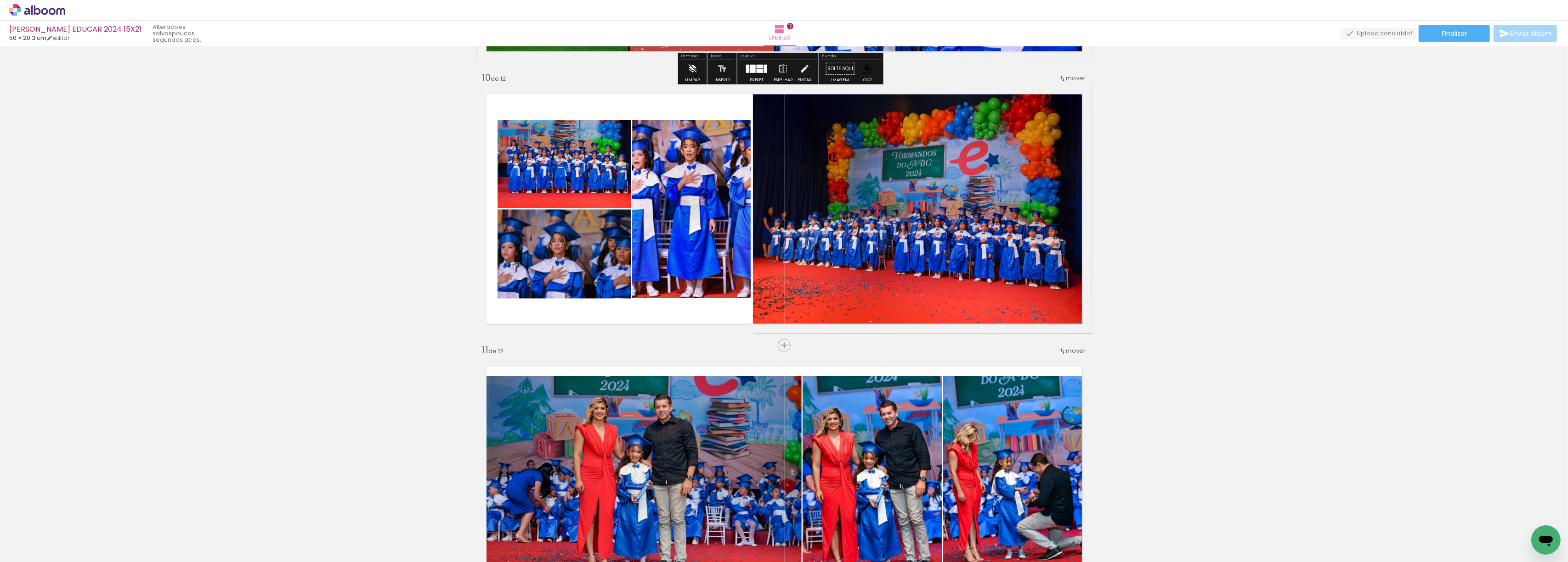
scroll to position [2448, 0]
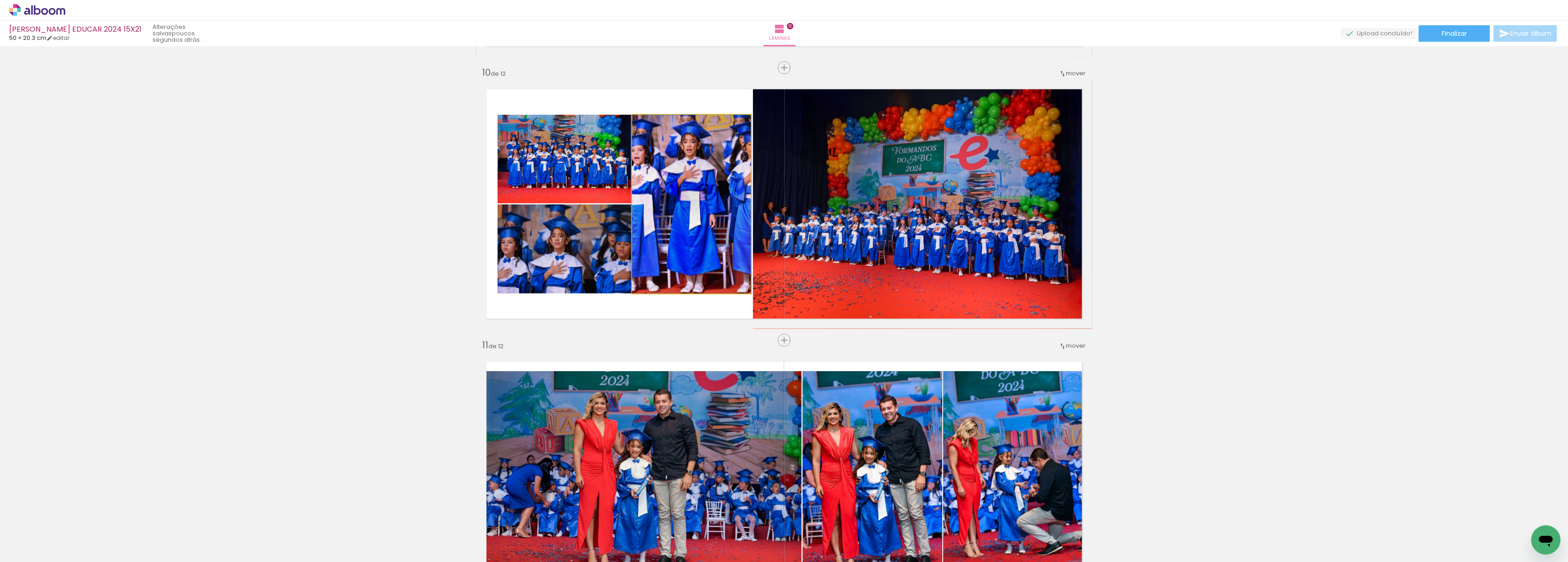
click at [654, 176] on quentale-photo at bounding box center [692, 204] width 118 height 178
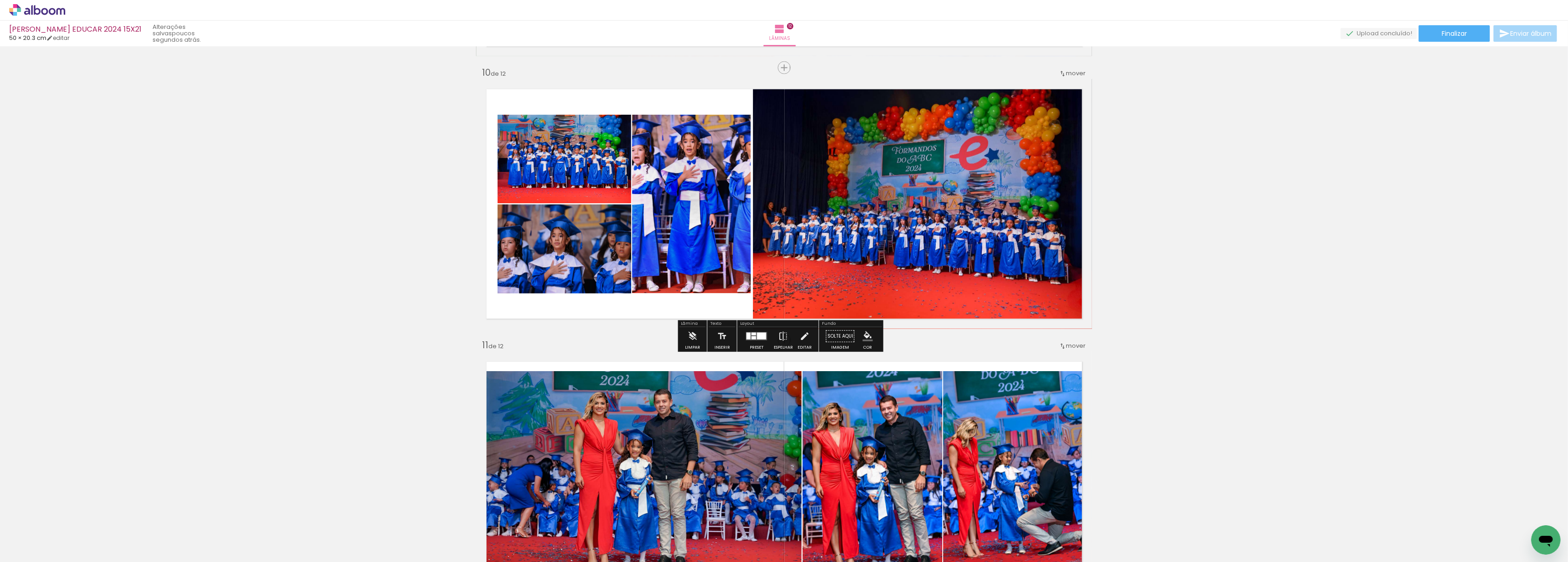
click at [654, 176] on quentale-photo at bounding box center [692, 204] width 118 height 178
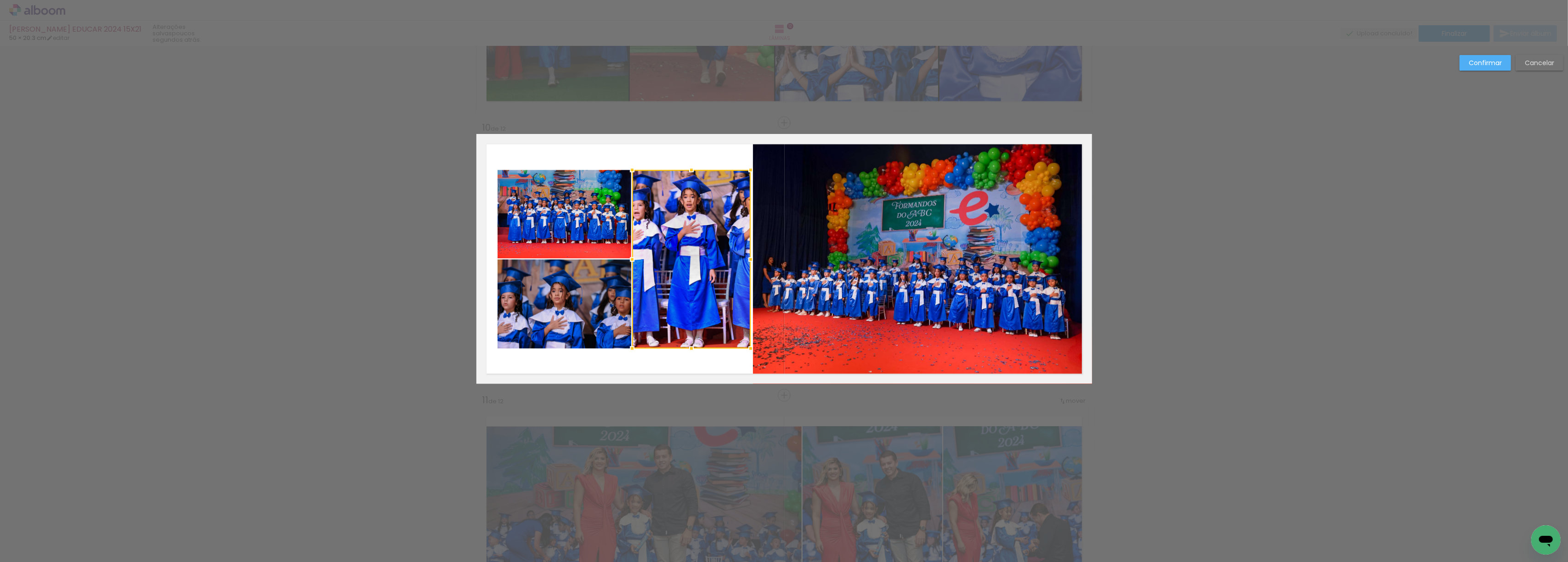
scroll to position [2376, 0]
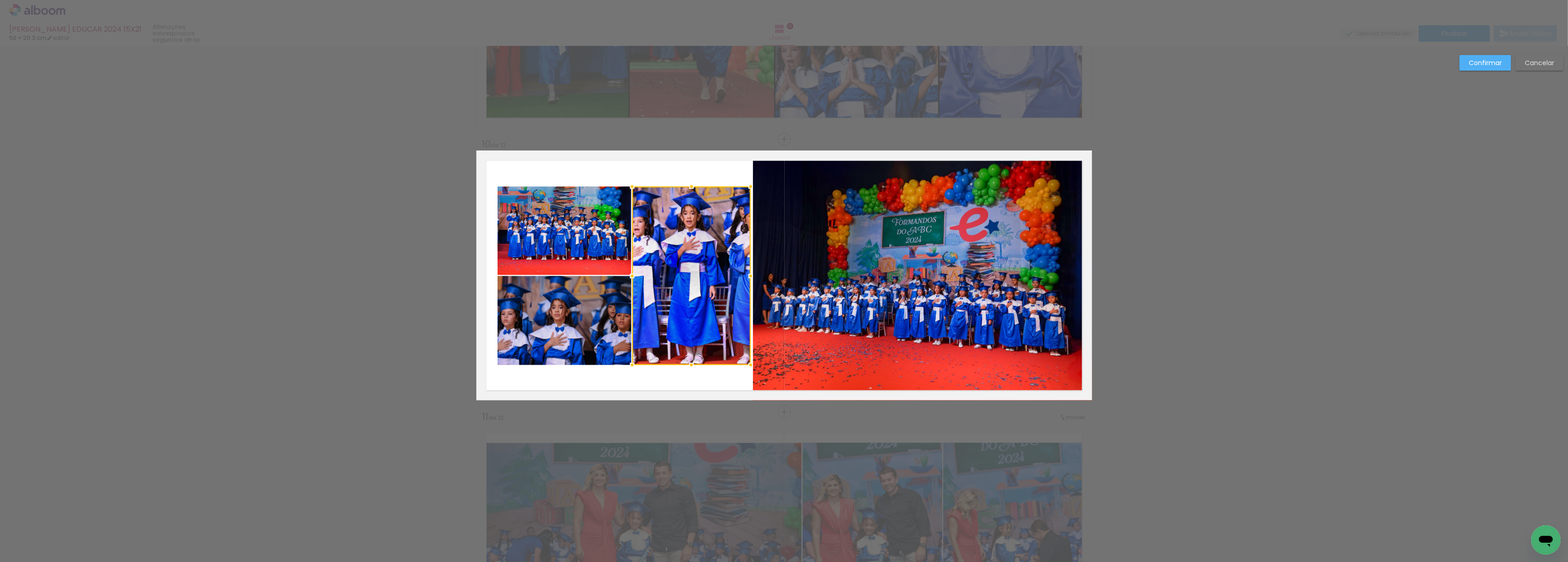
click at [0, 0] on slot "Confirmar" at bounding box center [0, 0] width 0 height 0
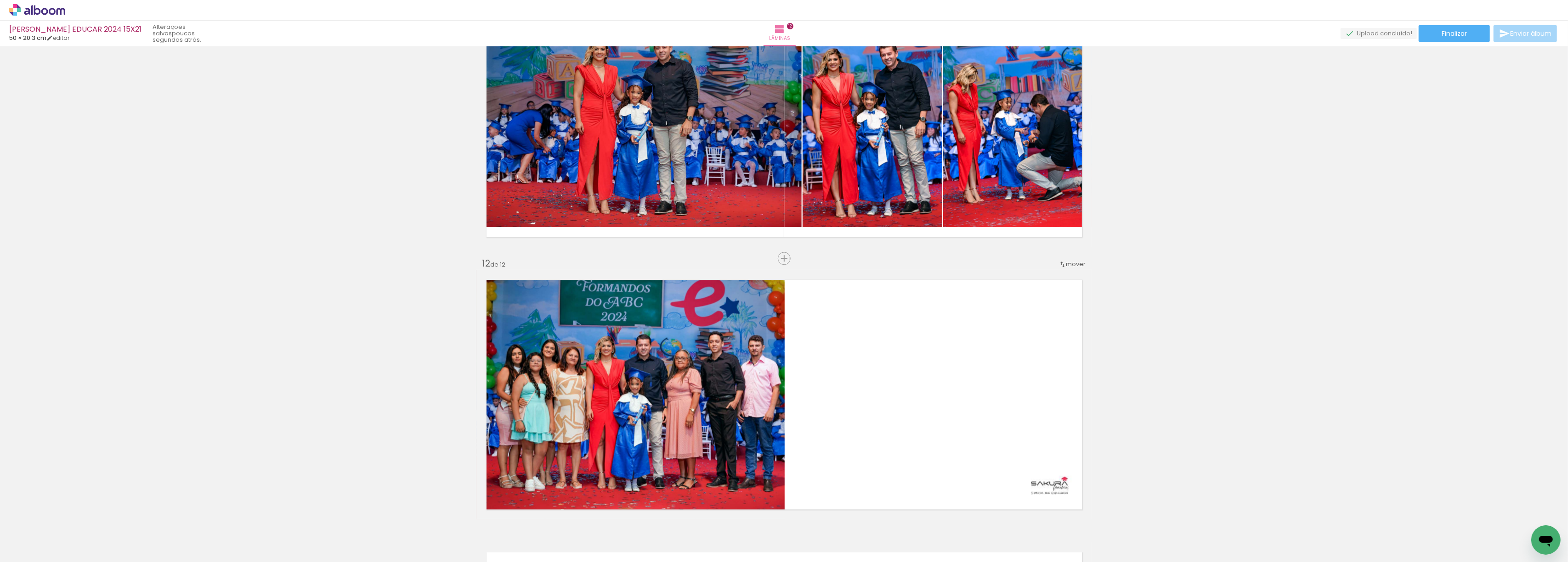
scroll to position [2805, 0]
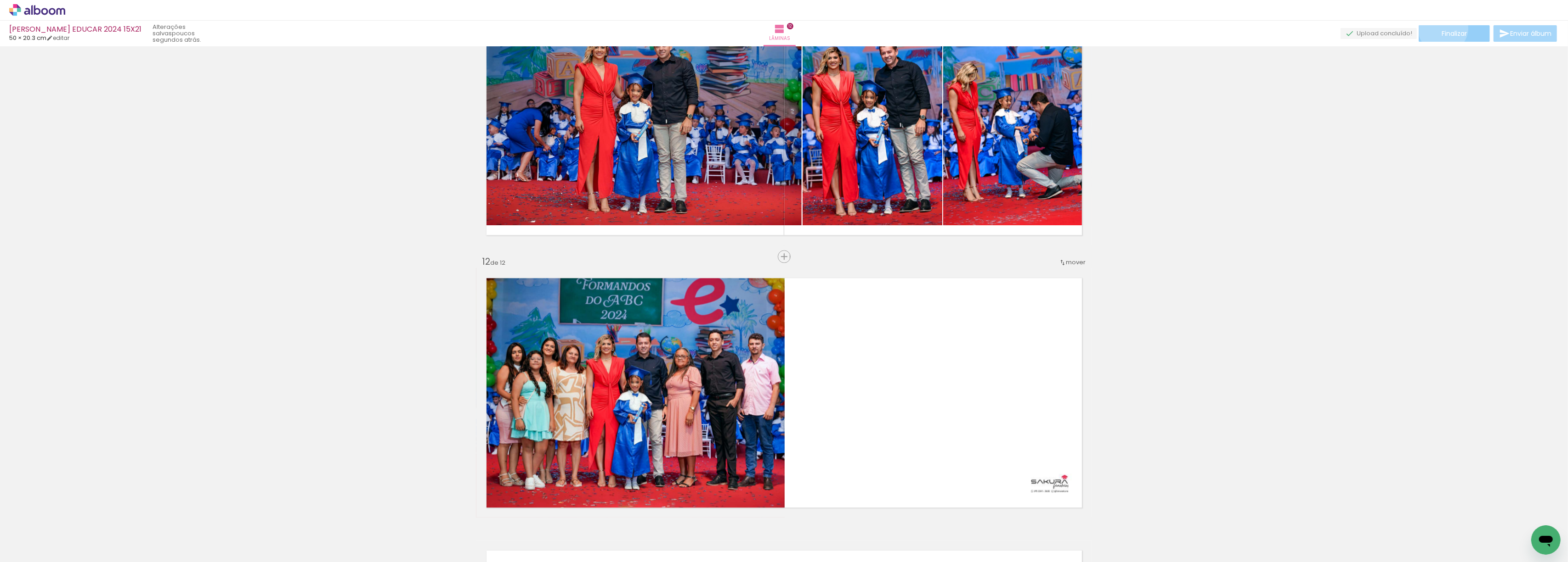
click at [1440, 28] on paper-button "Finalizar" at bounding box center [1454, 34] width 71 height 16
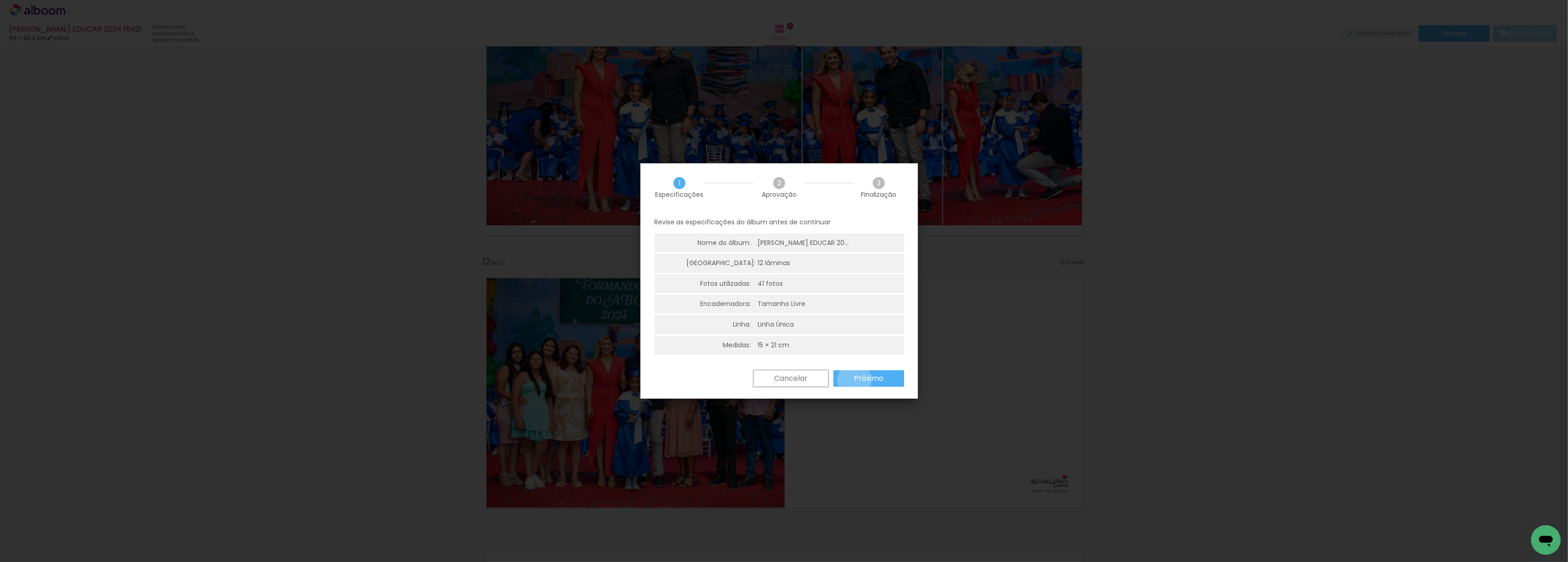
click at [0, 0] on slot "Próximo" at bounding box center [0, 0] width 0 height 0
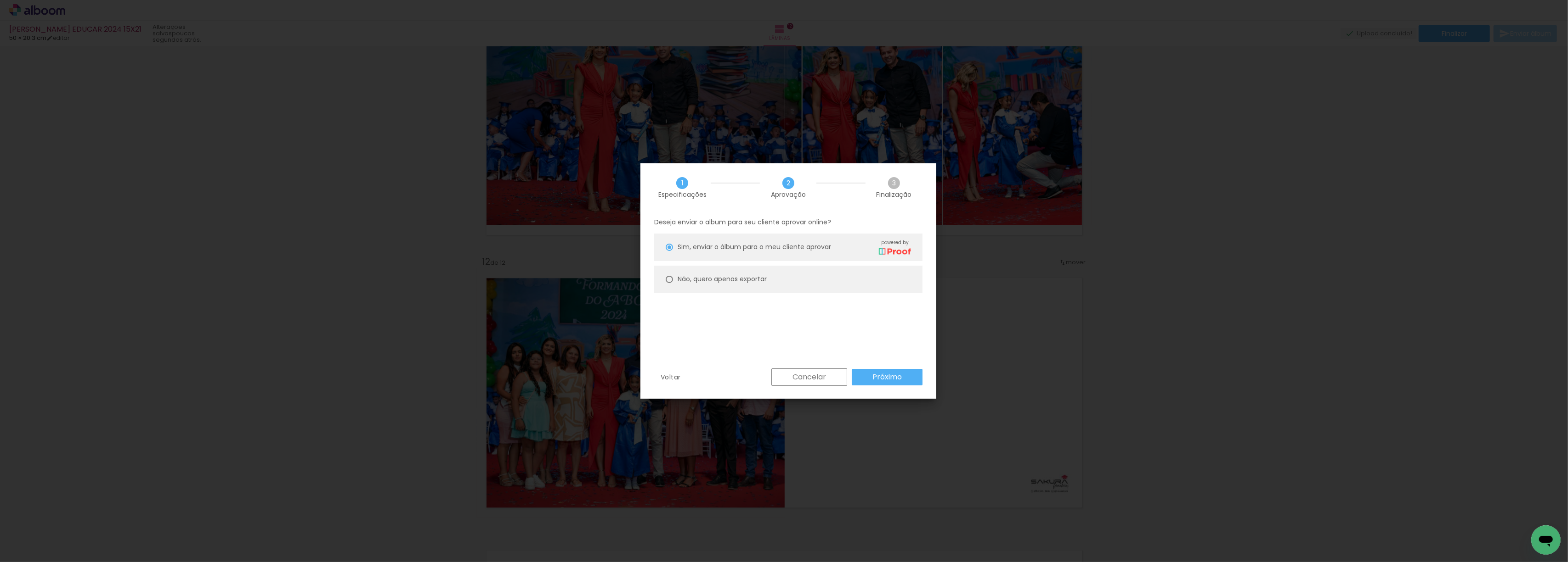
click at [671, 279] on div at bounding box center [670, 279] width 7 height 7
type paper-radio-button "on"
click at [0, 0] on slot "Próximo" at bounding box center [0, 0] width 0 height 0
type input "Alta, 300 DPI"
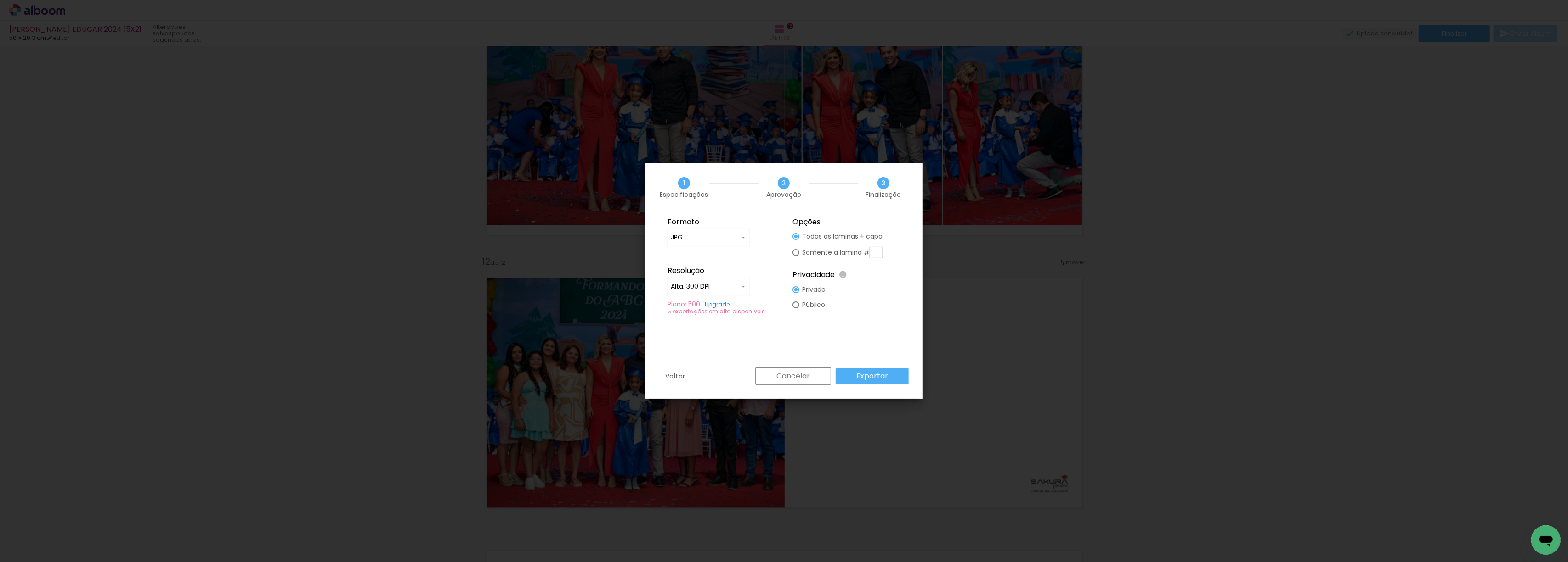
click at [867, 370] on paper-button "Exportar" at bounding box center [872, 376] width 73 height 16
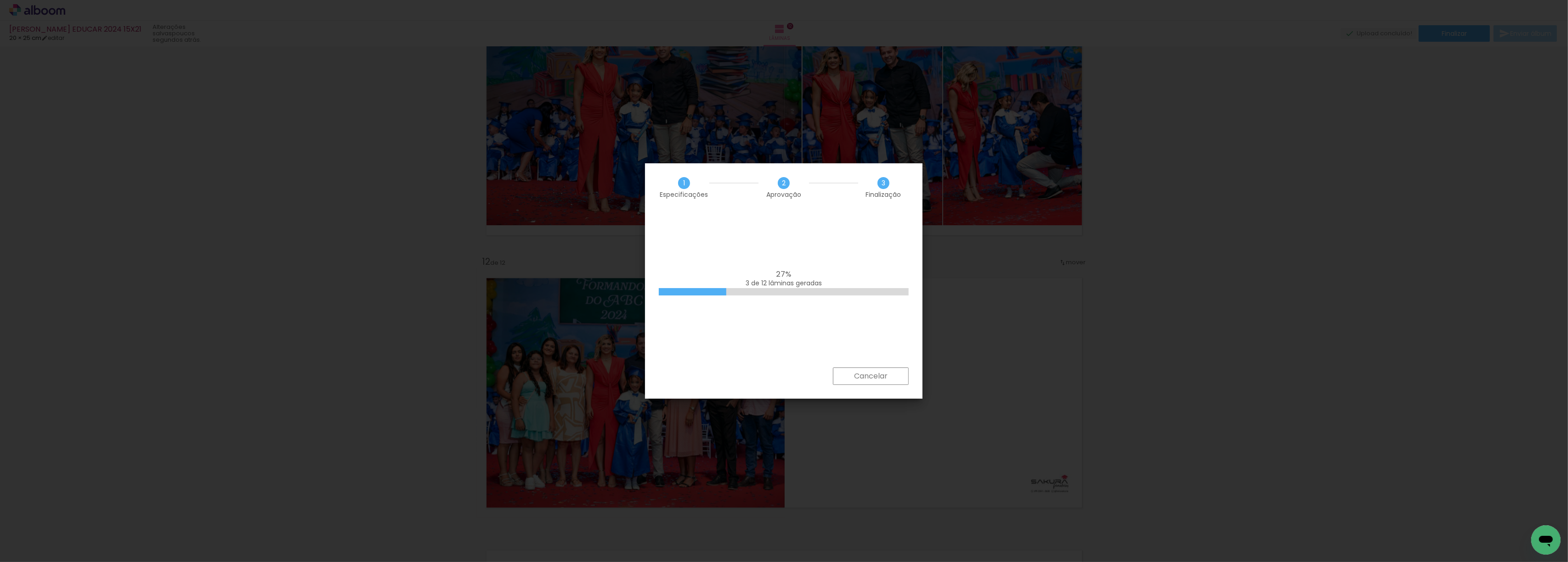
scroll to position [0, 774]
click at [0, 0] on slot "Concluir" at bounding box center [0, 0] width 0 height 0
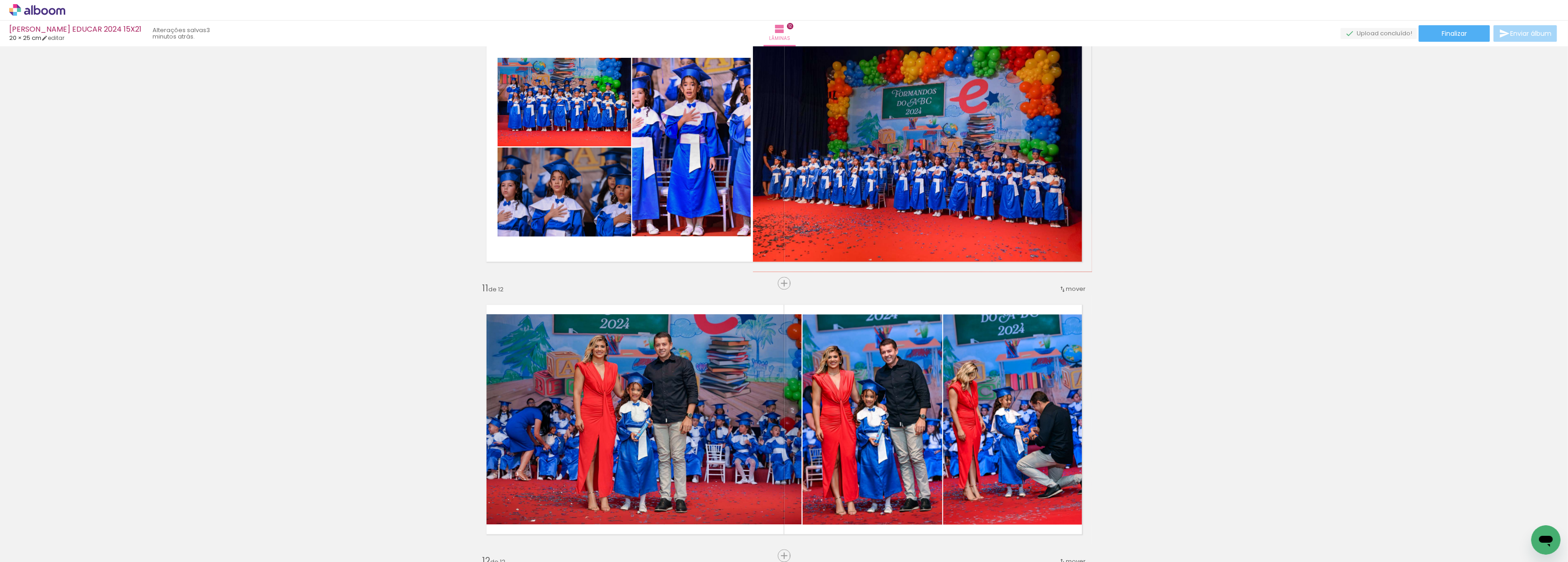
scroll to position [2498, 0]
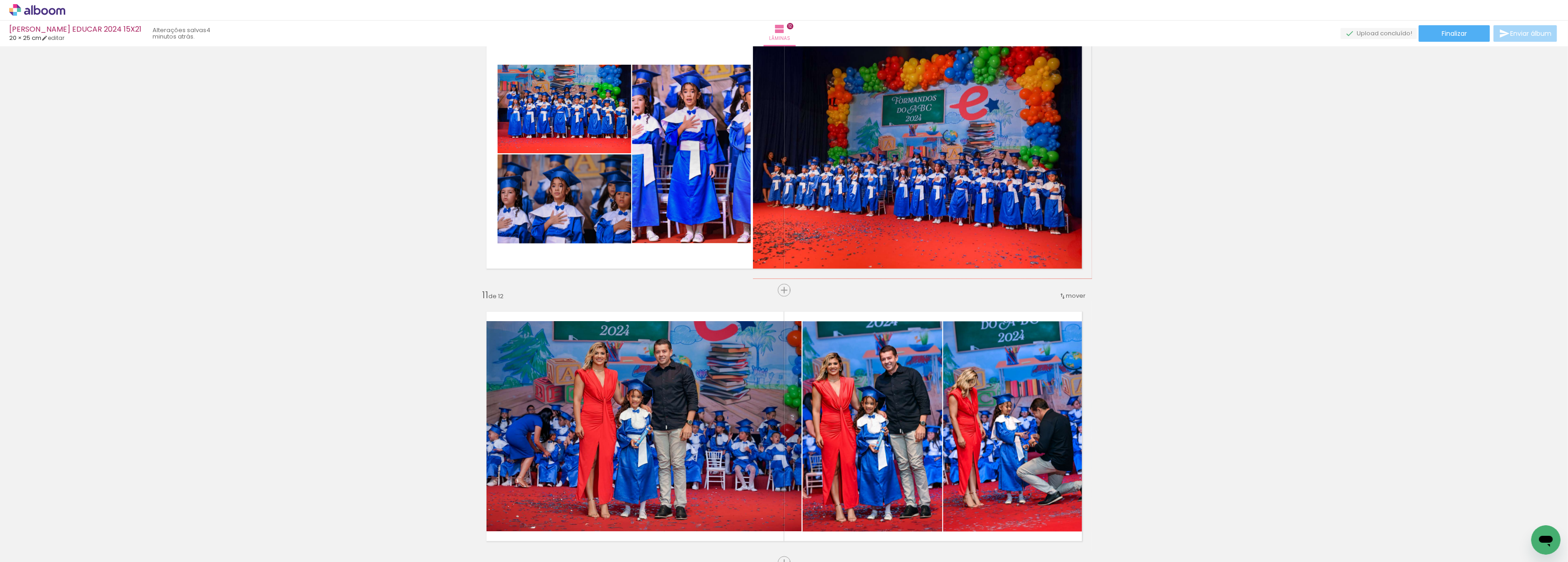
scroll to position [0, 774]
